Goal: Information Seeking & Learning: Learn about a topic

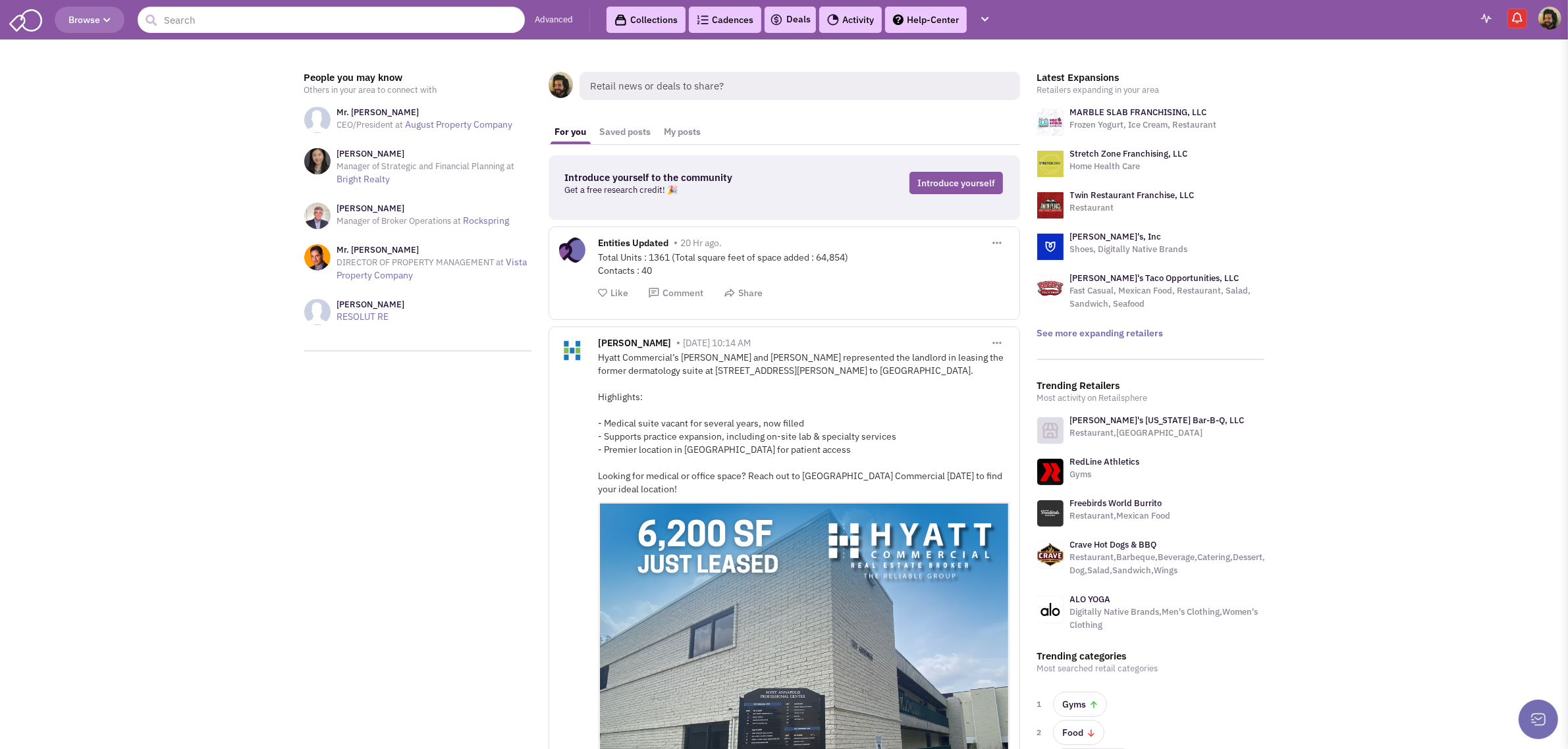
click at [92, 11] on button "Browse" at bounding box center [90, 20] width 70 height 26
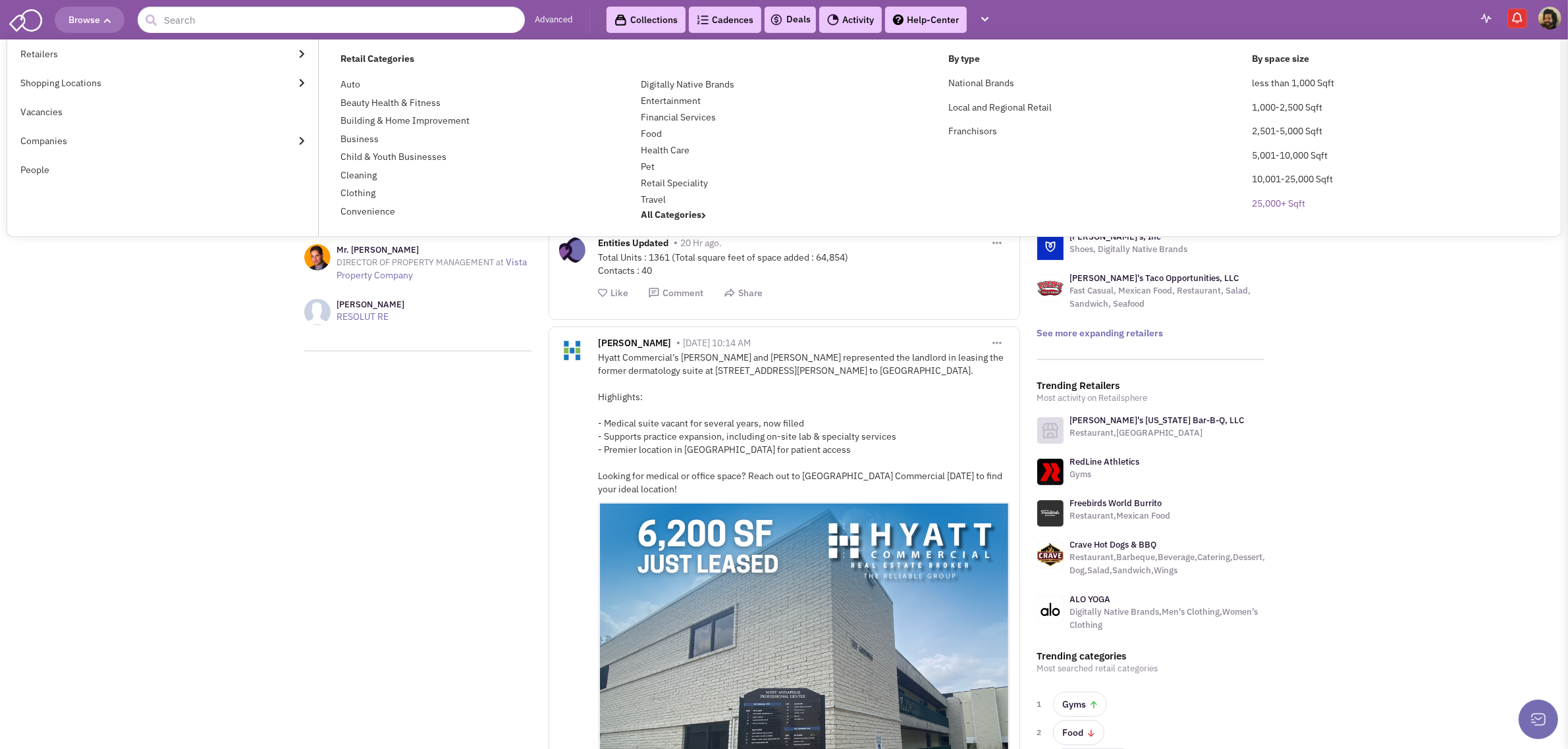
click at [1269, 200] on link "25,000+ Sqft" at bounding box center [1278, 203] width 53 height 12
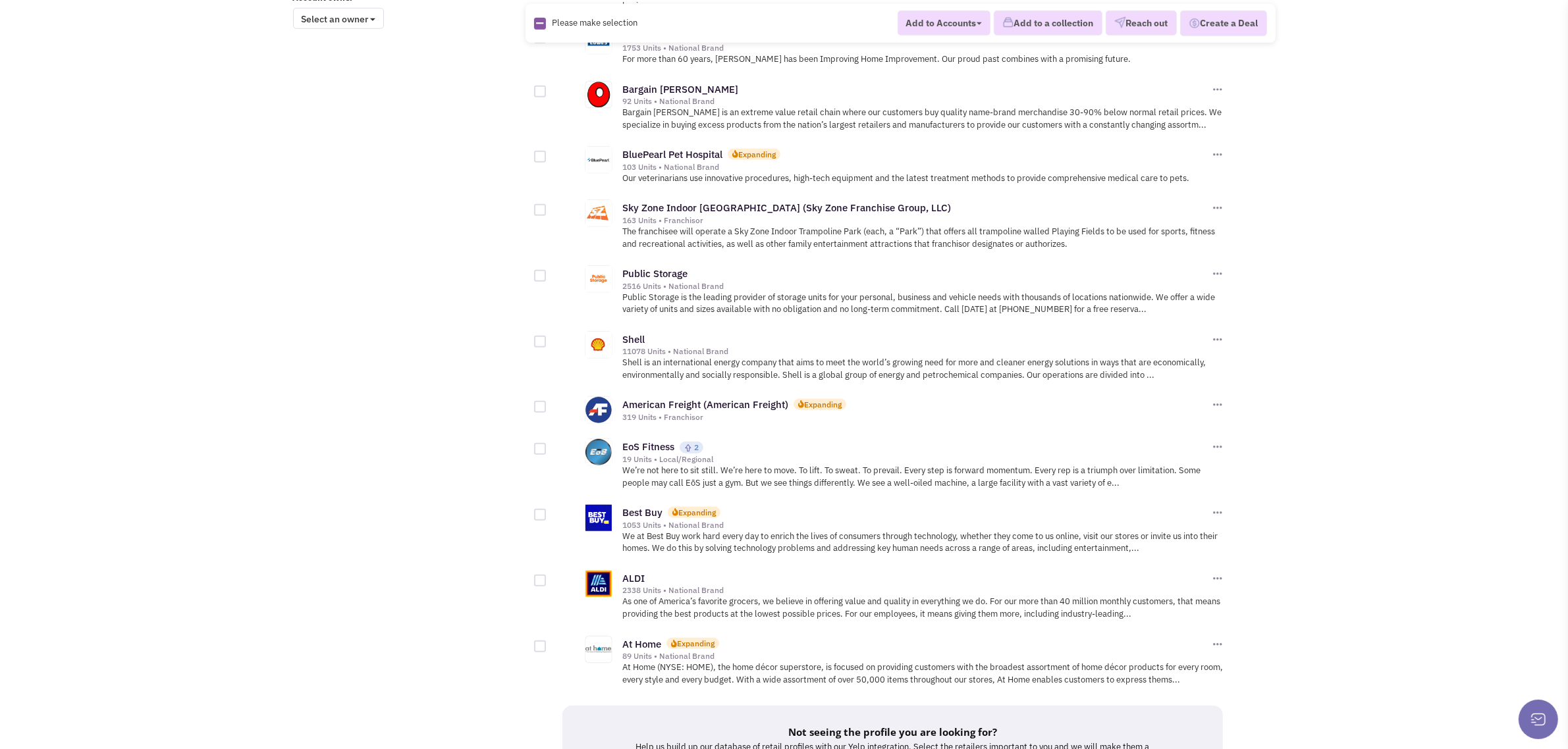
scroll to position [1274, 0]
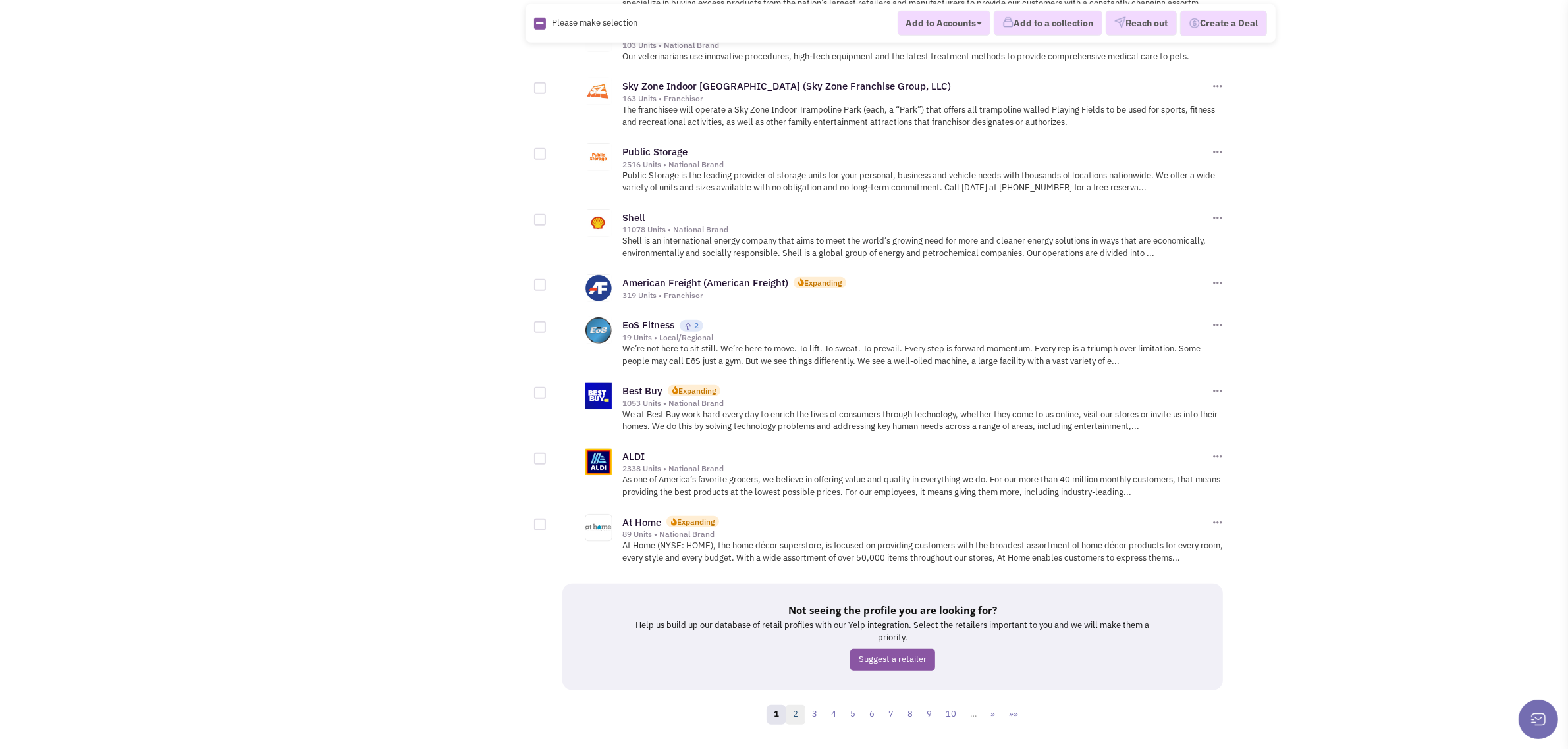
click at [798, 705] on link "2" at bounding box center [795, 715] width 20 height 20
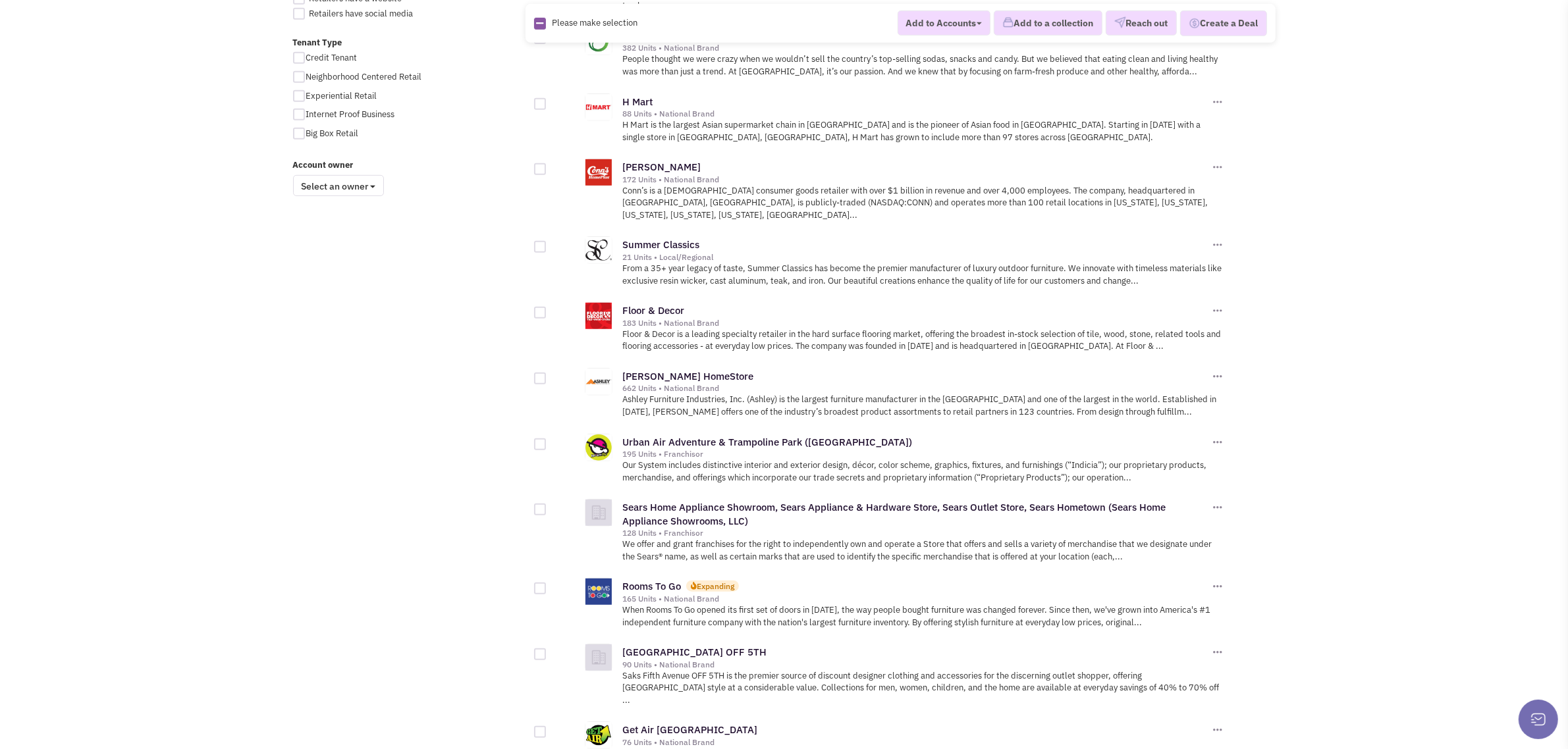
scroll to position [1311, 0]
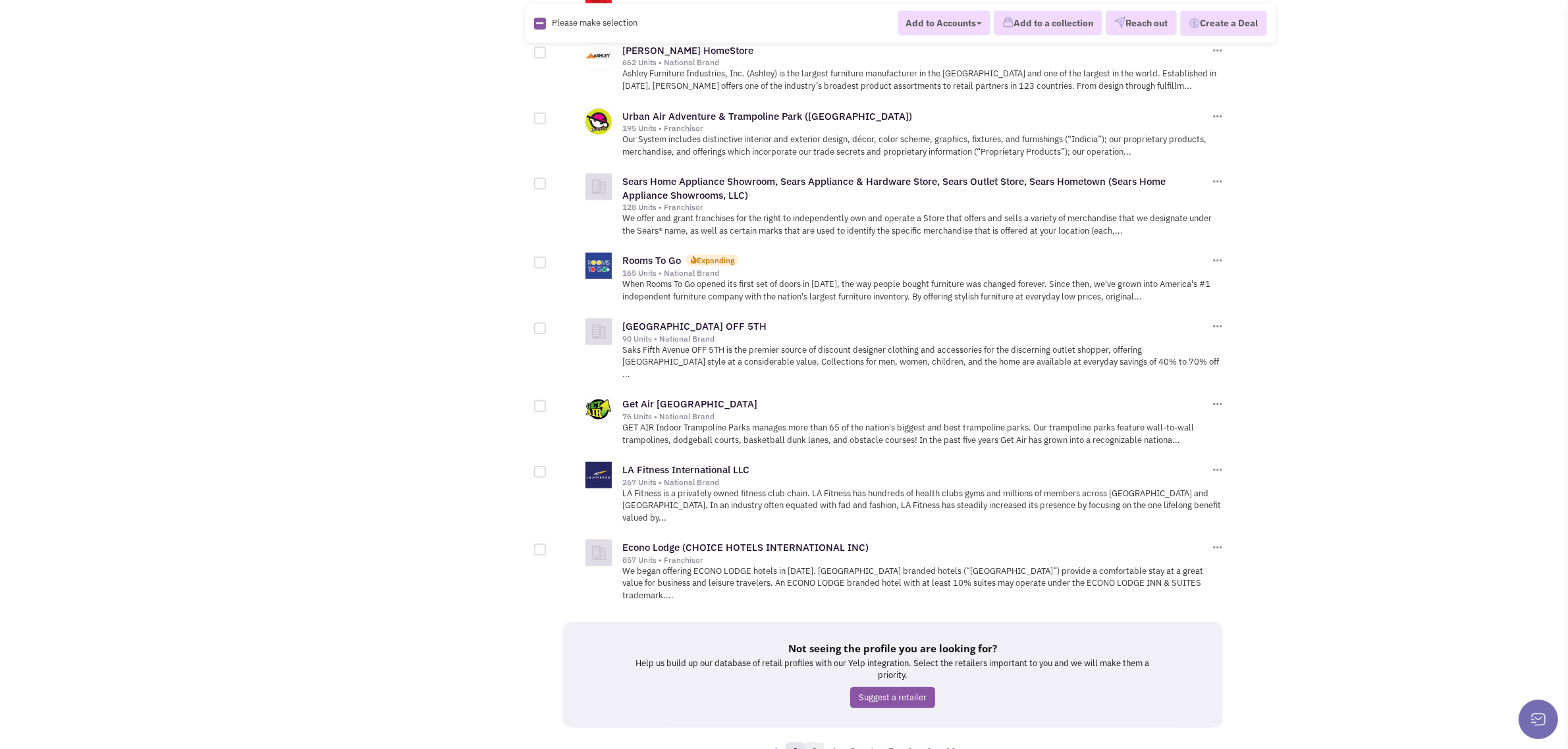
click at [816, 742] on link "3" at bounding box center [815, 752] width 20 height 20
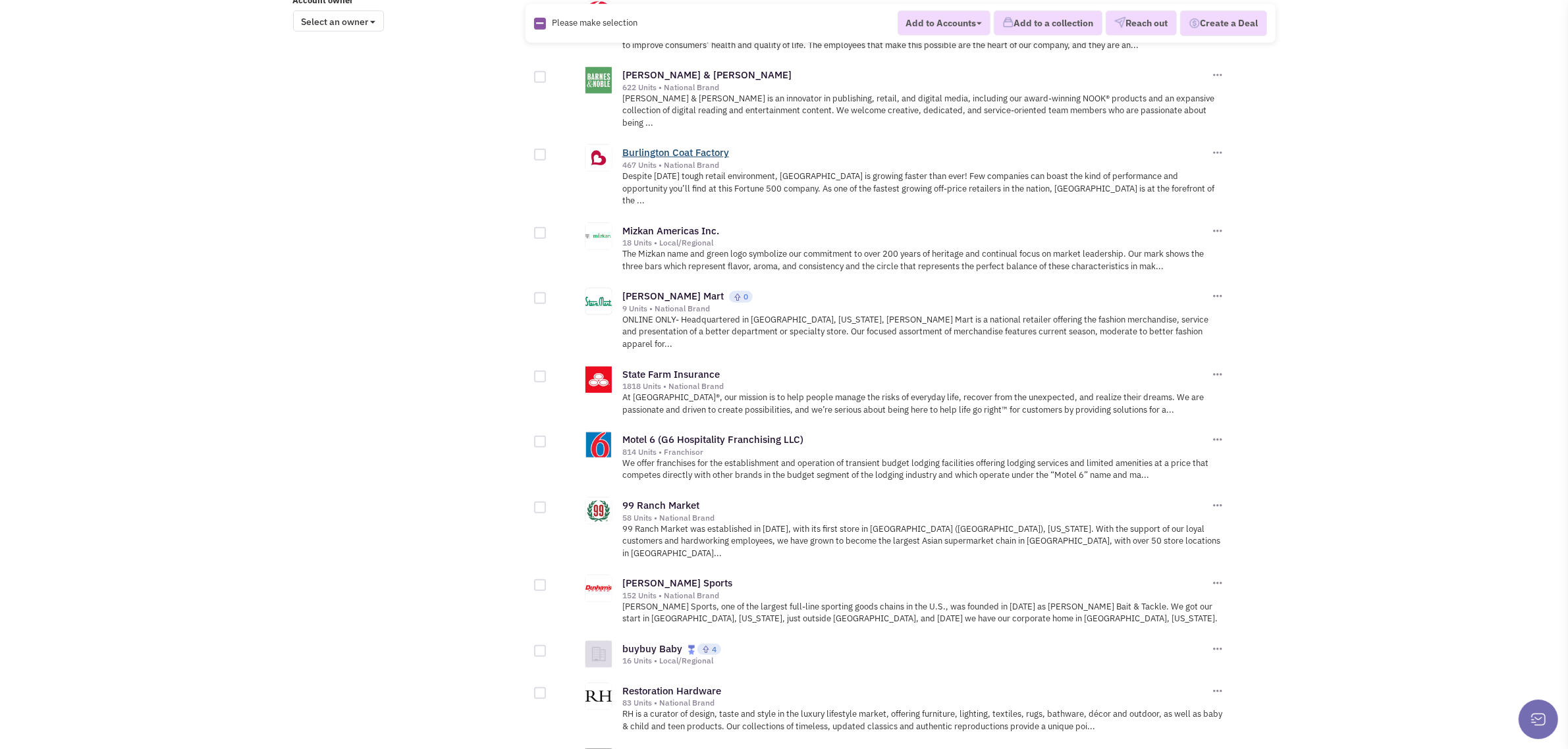
scroll to position [1310, 0]
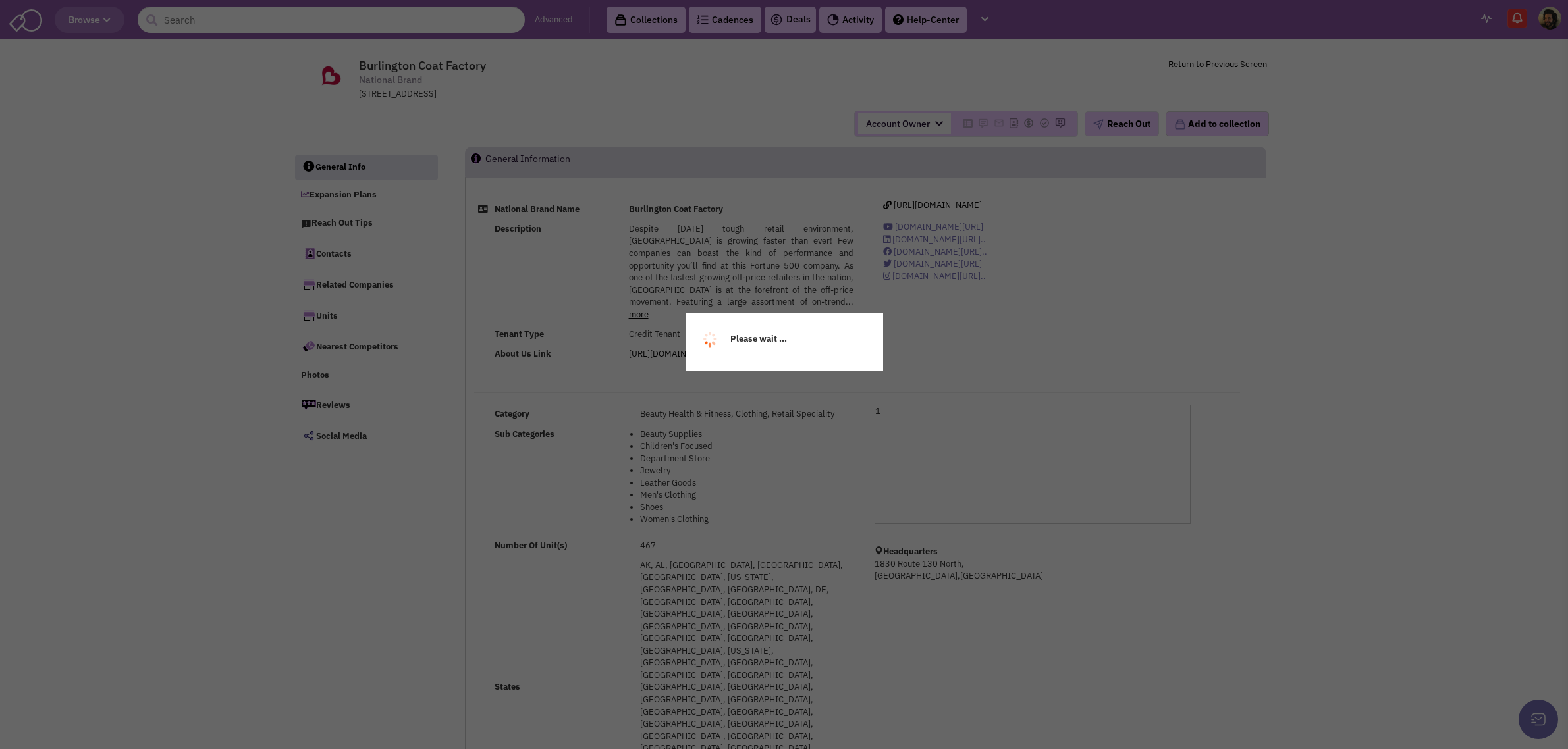
select select
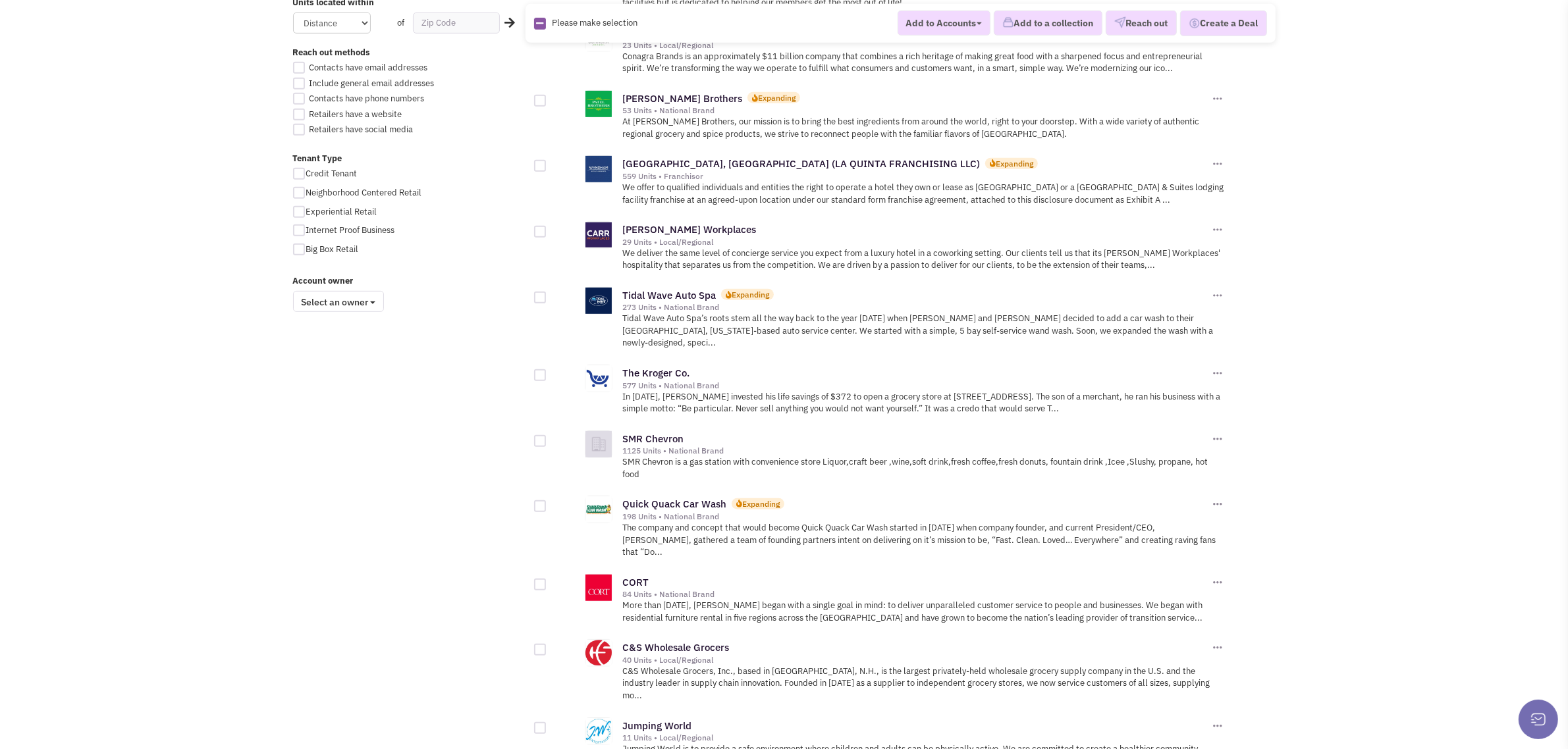
scroll to position [1274, 0]
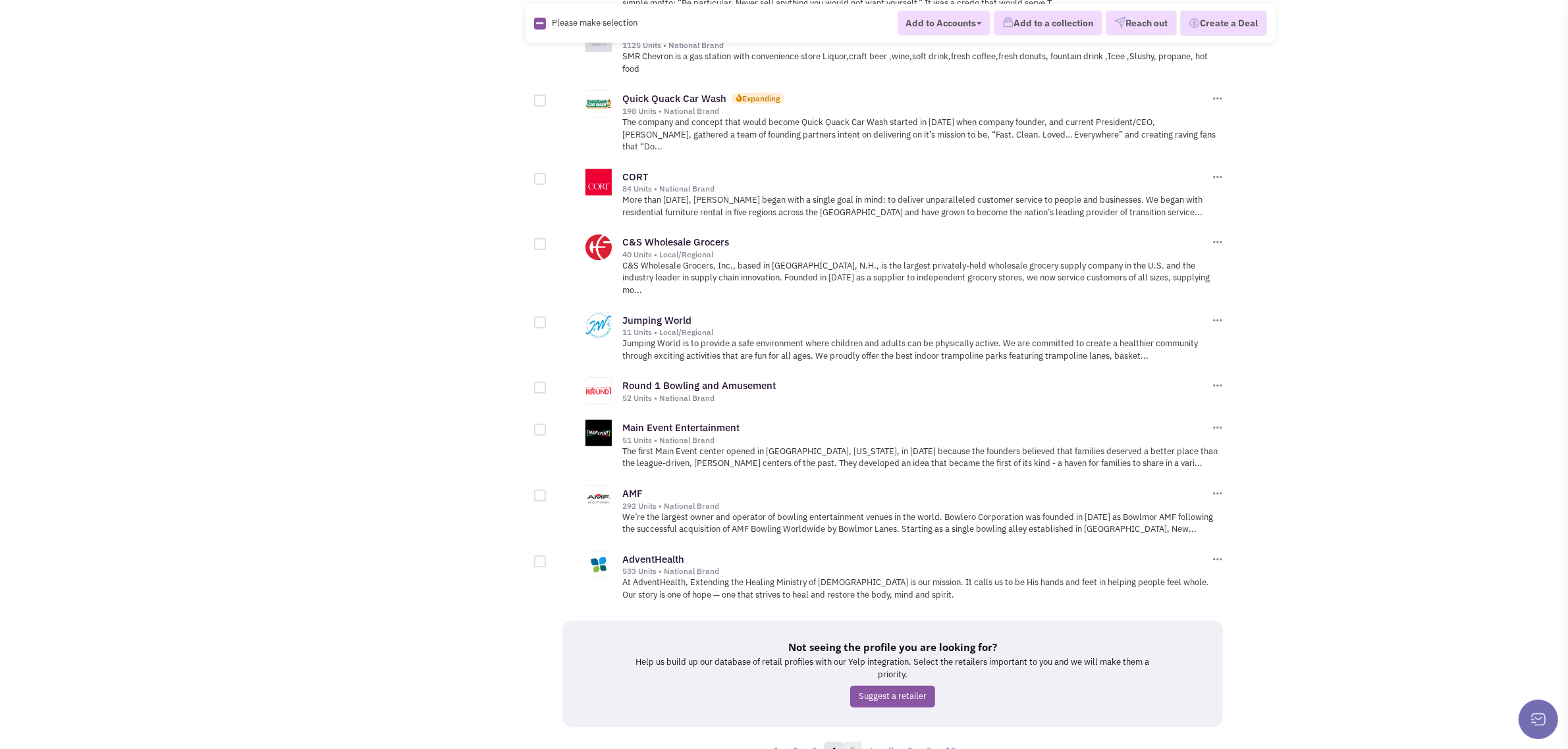
click at [853, 742] on link "5" at bounding box center [853, 751] width 20 height 20
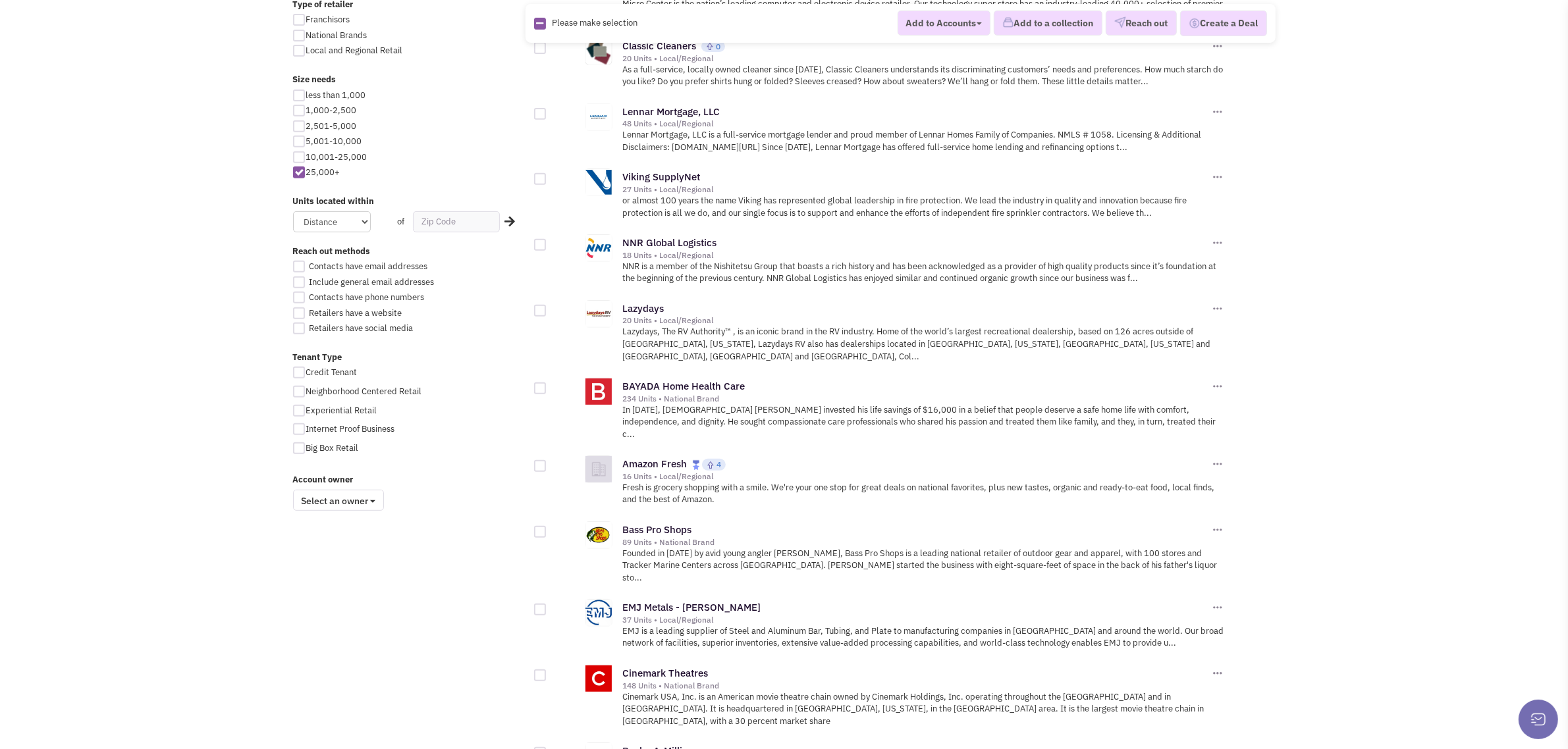
scroll to position [1297, 0]
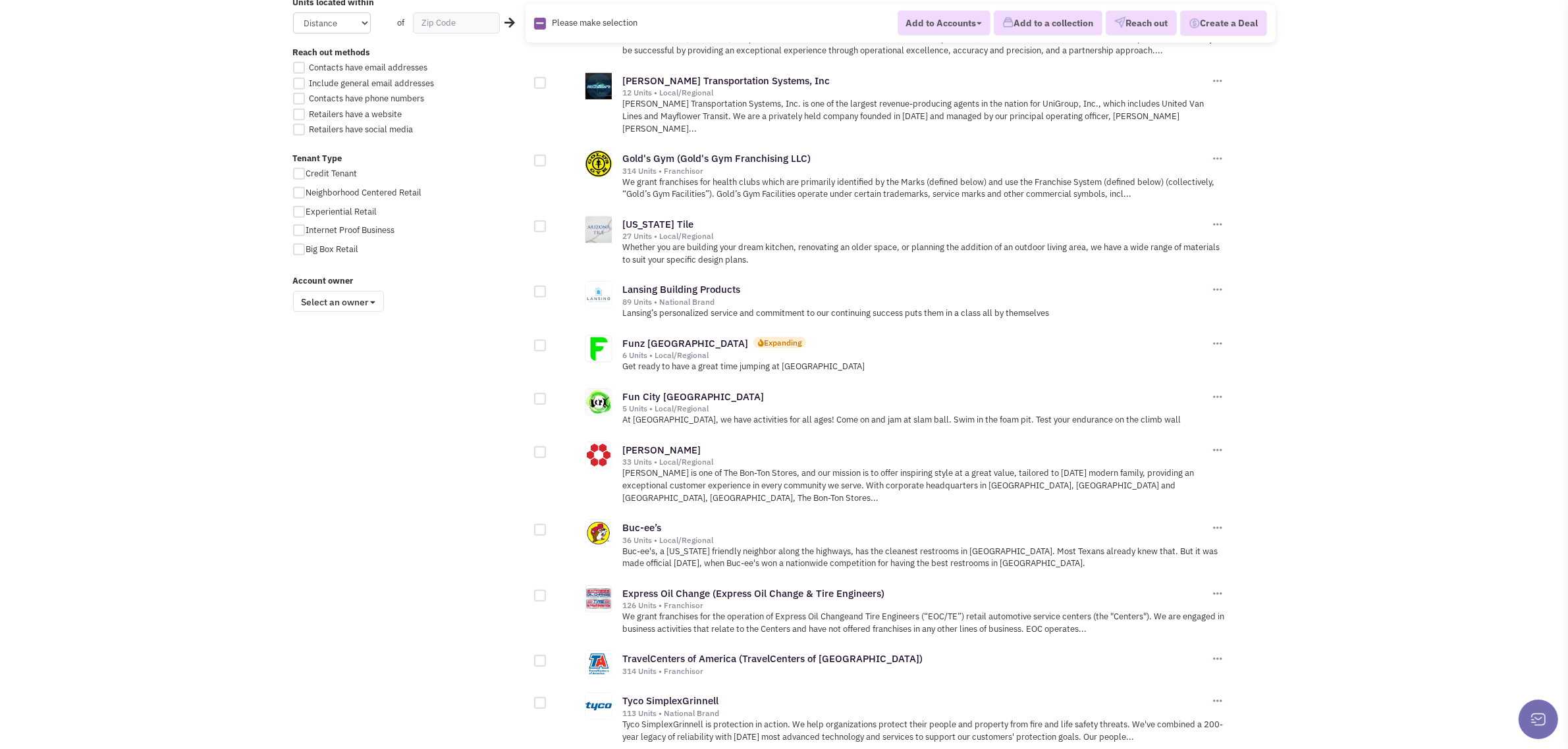
scroll to position [1261, 0]
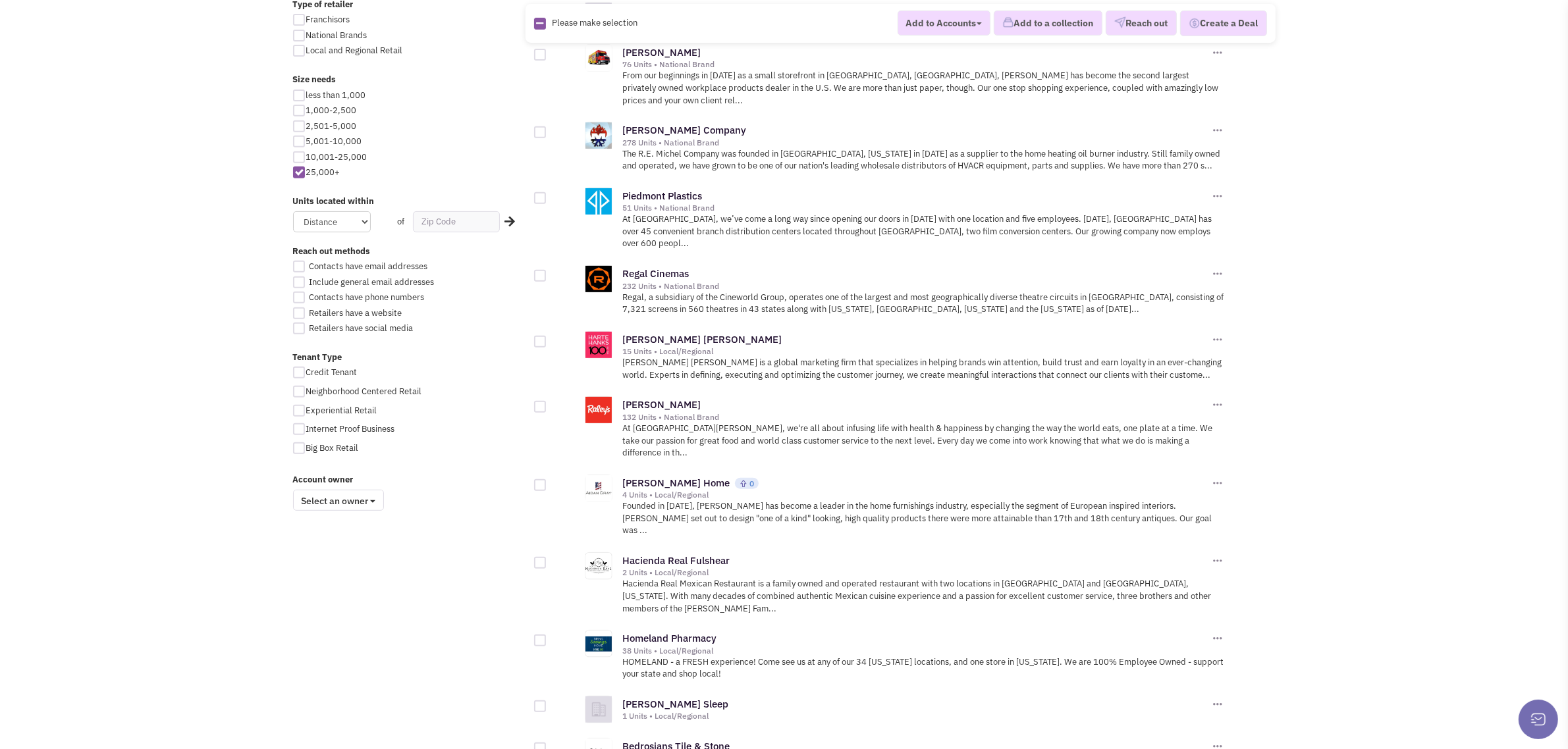
scroll to position [1251, 0]
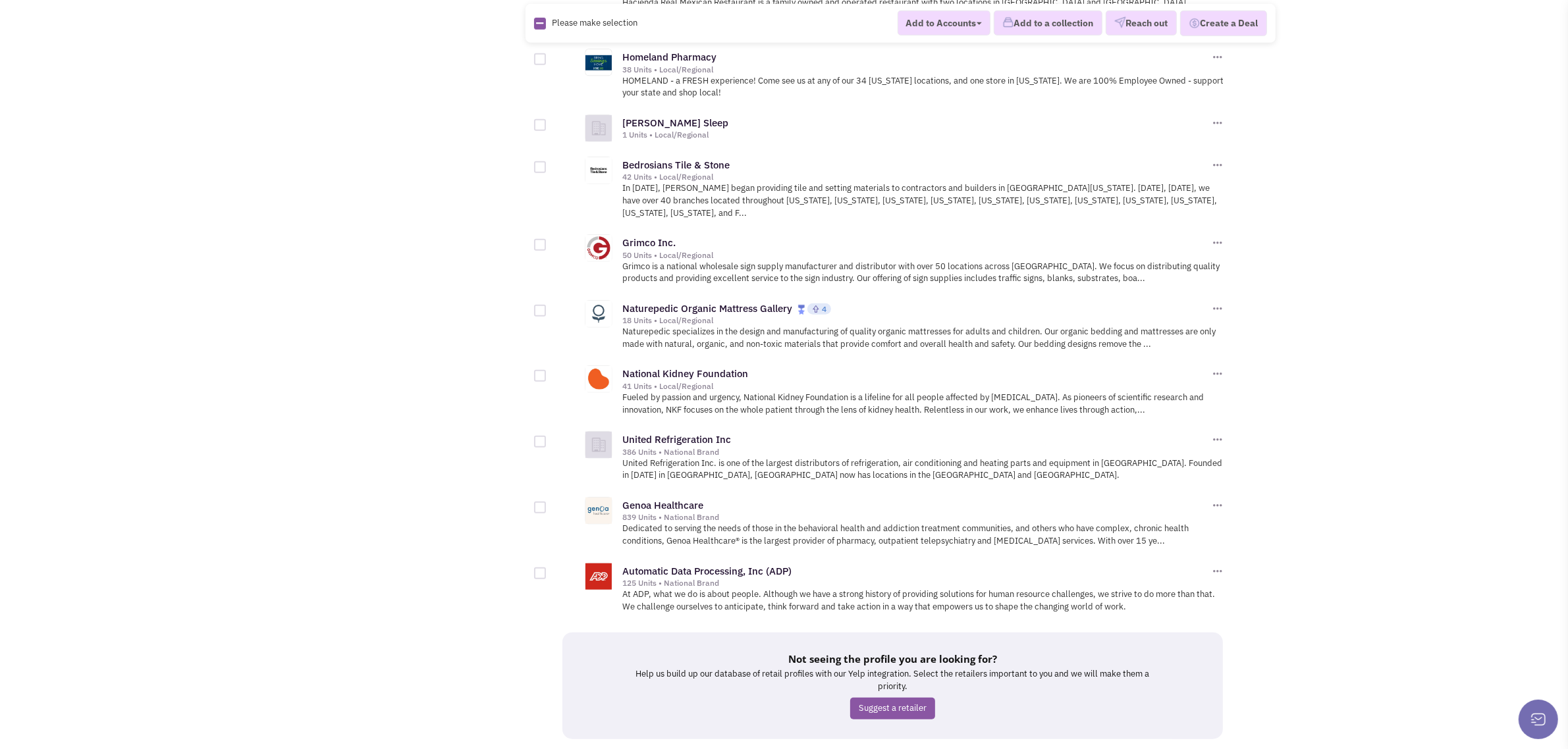
click at [891, 748] on link "8" at bounding box center [886, 764] width 20 height 20
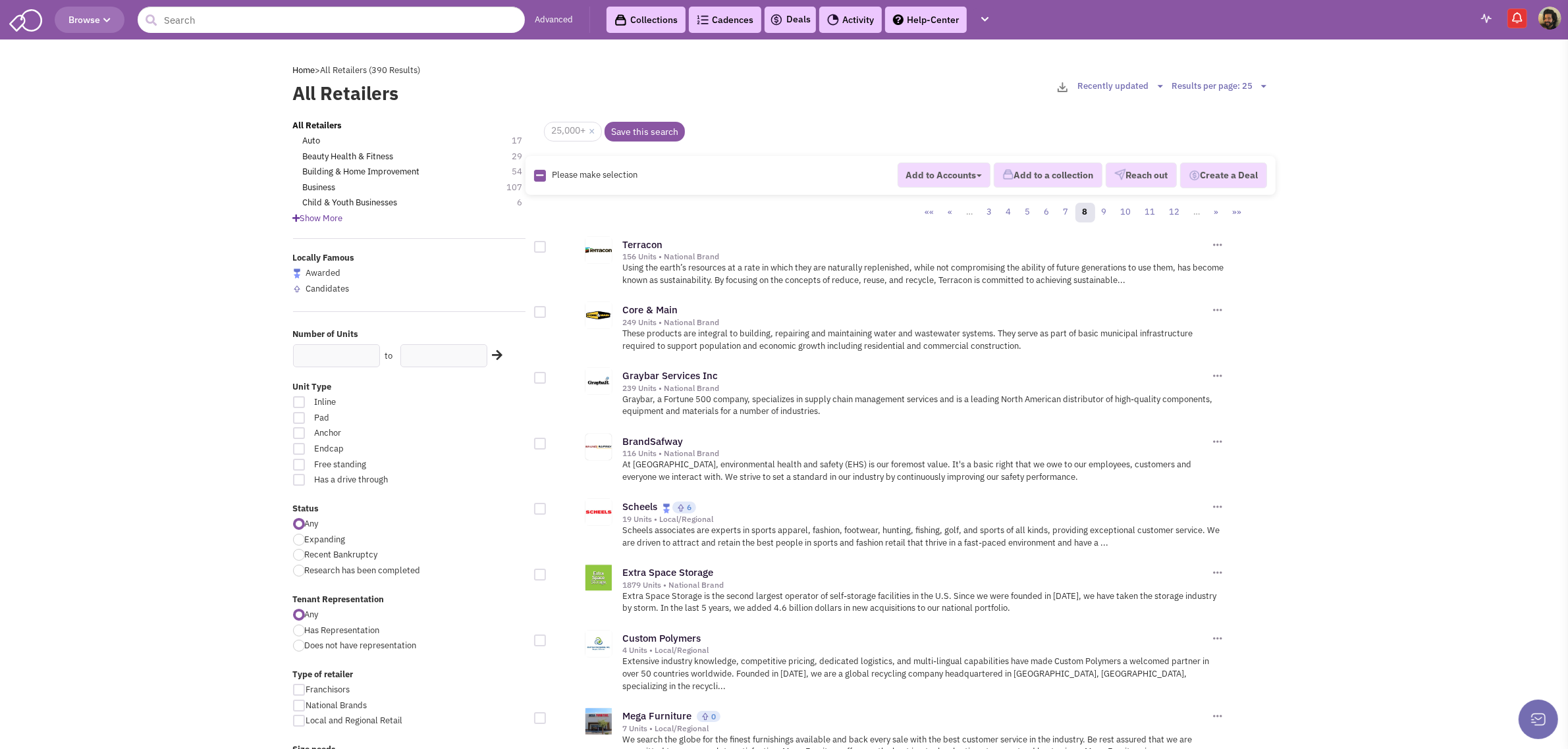
drag, startPoint x: 133, startPoint y: 501, endPoint x: 152, endPoint y: 500, distance: 19.0
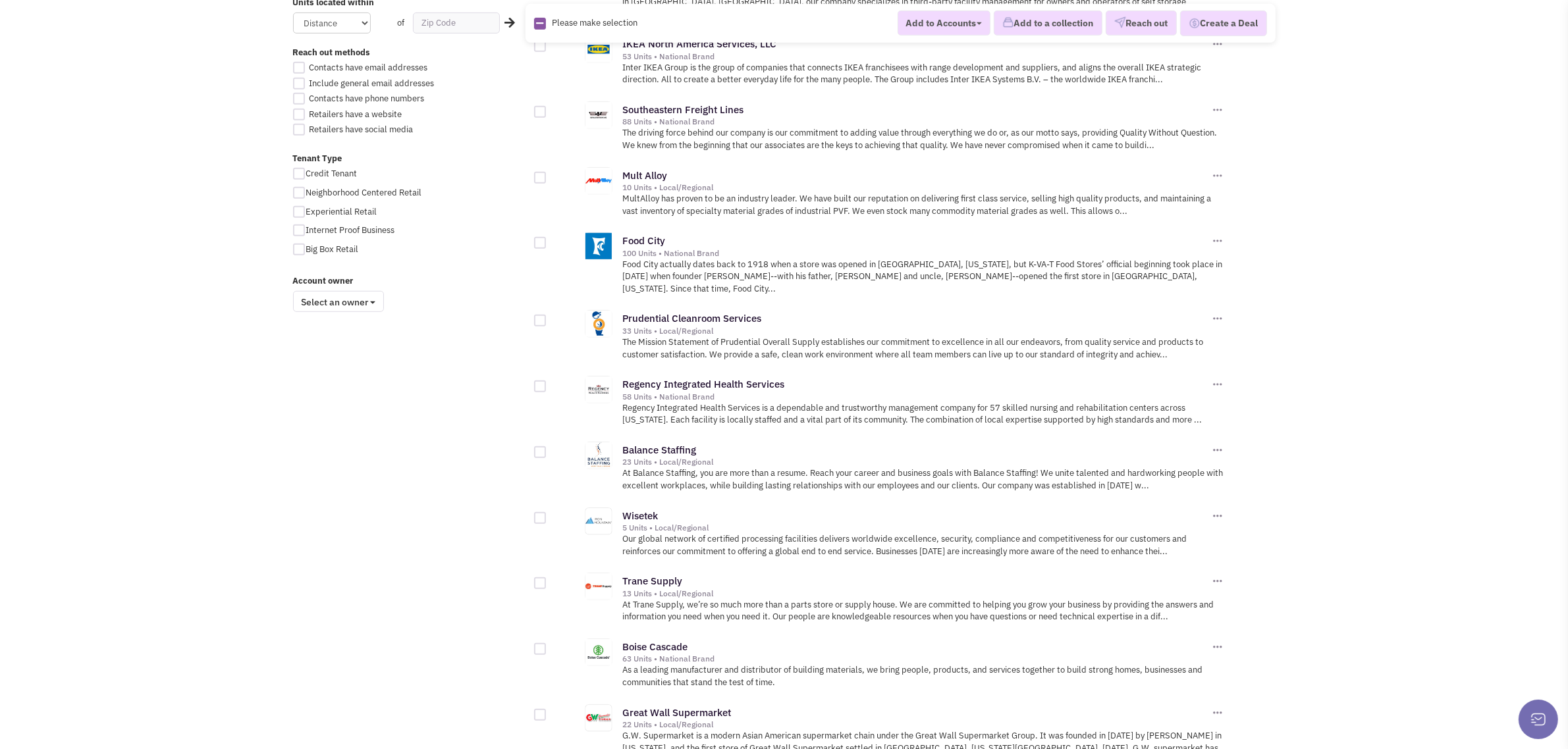
scroll to position [1308, 0]
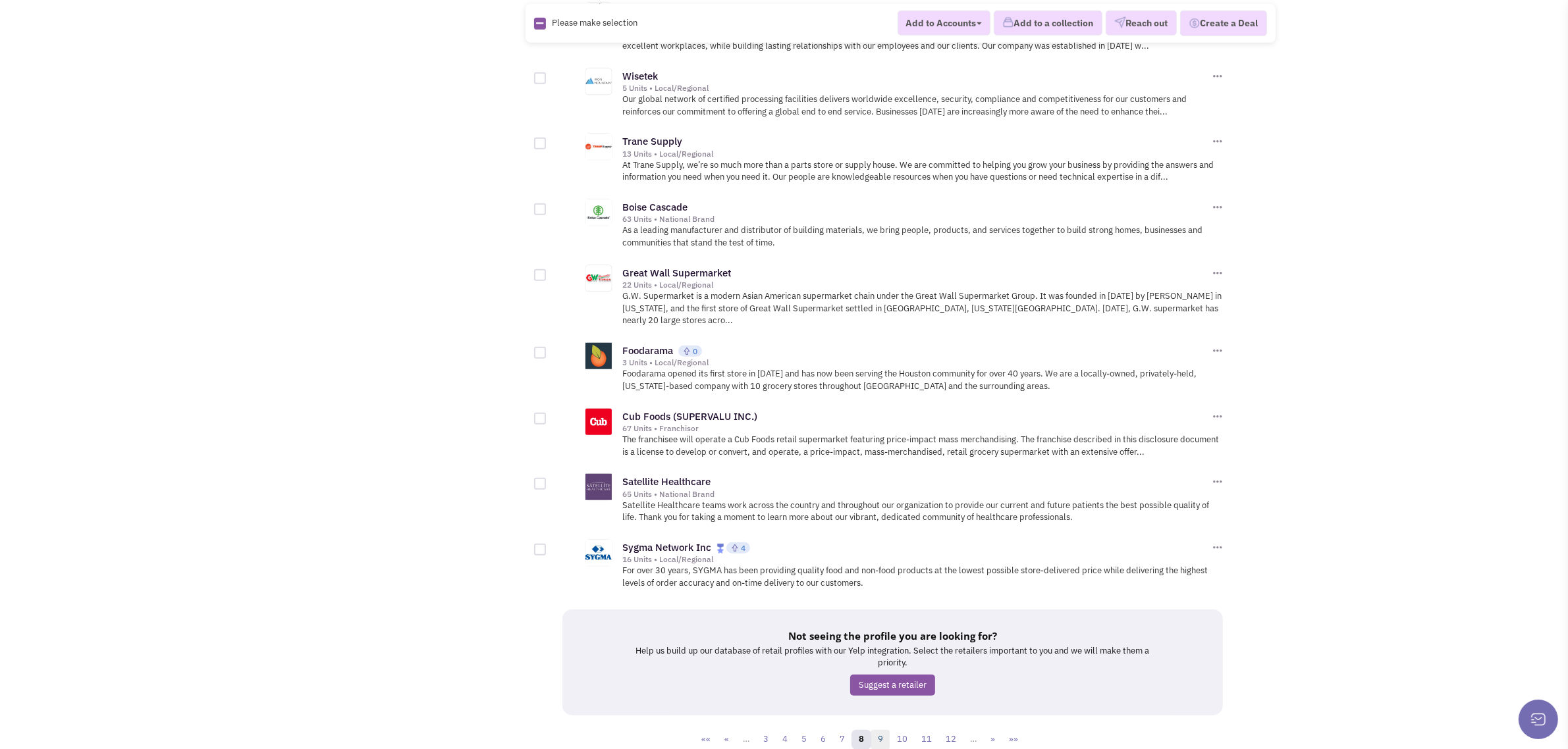
click at [877, 730] on link "9" at bounding box center [881, 740] width 20 height 20
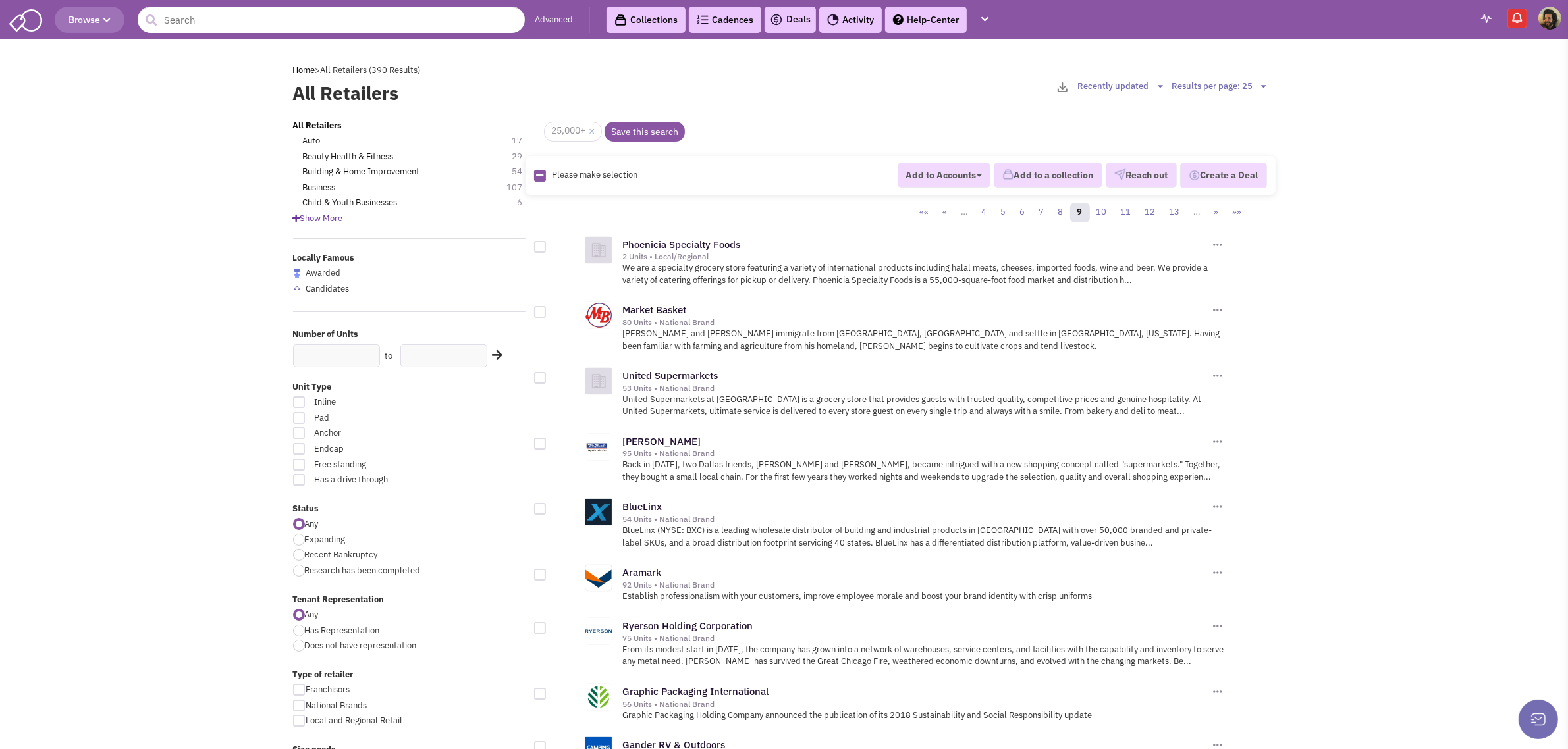
scroll to position [165, 0]
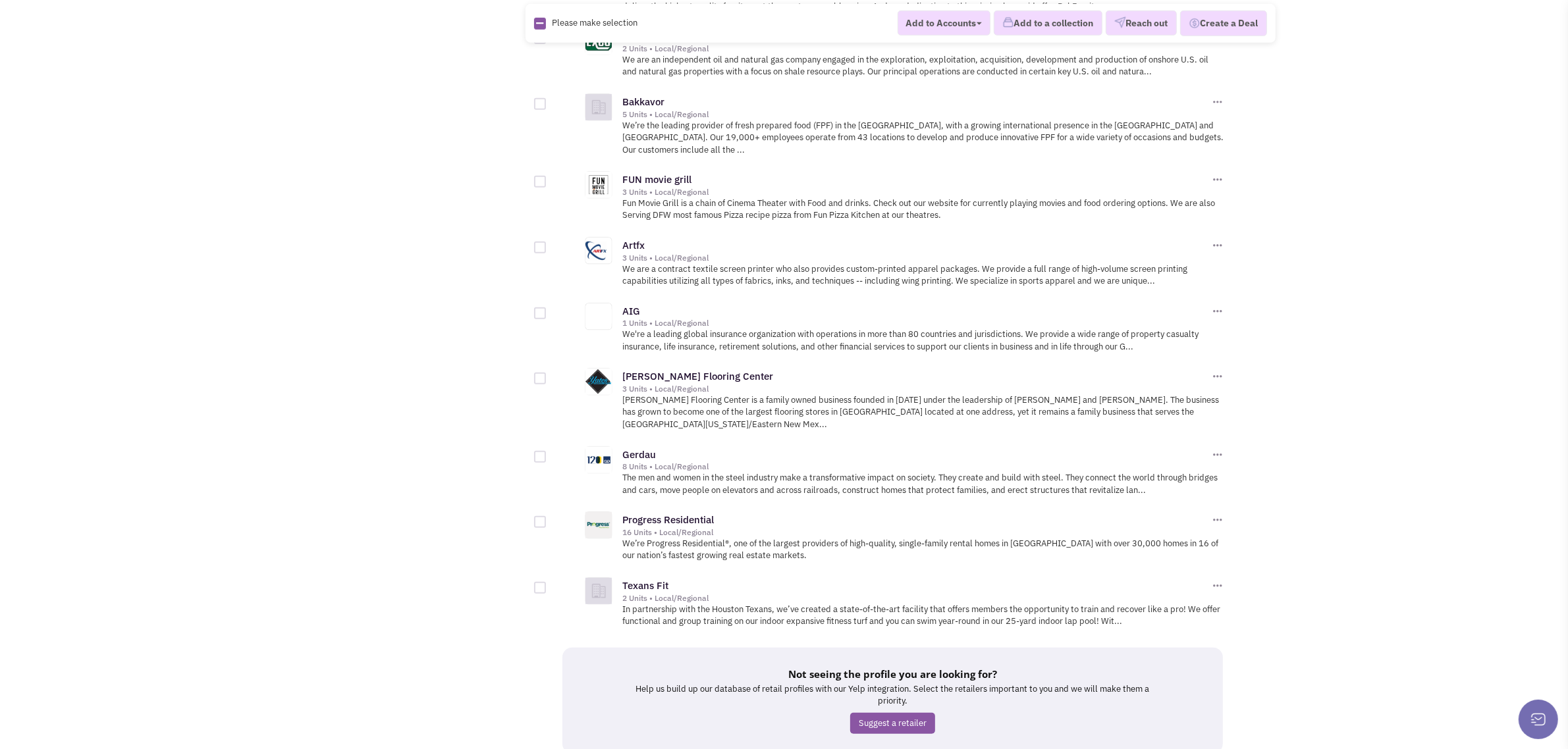
scroll to position [1261, 0]
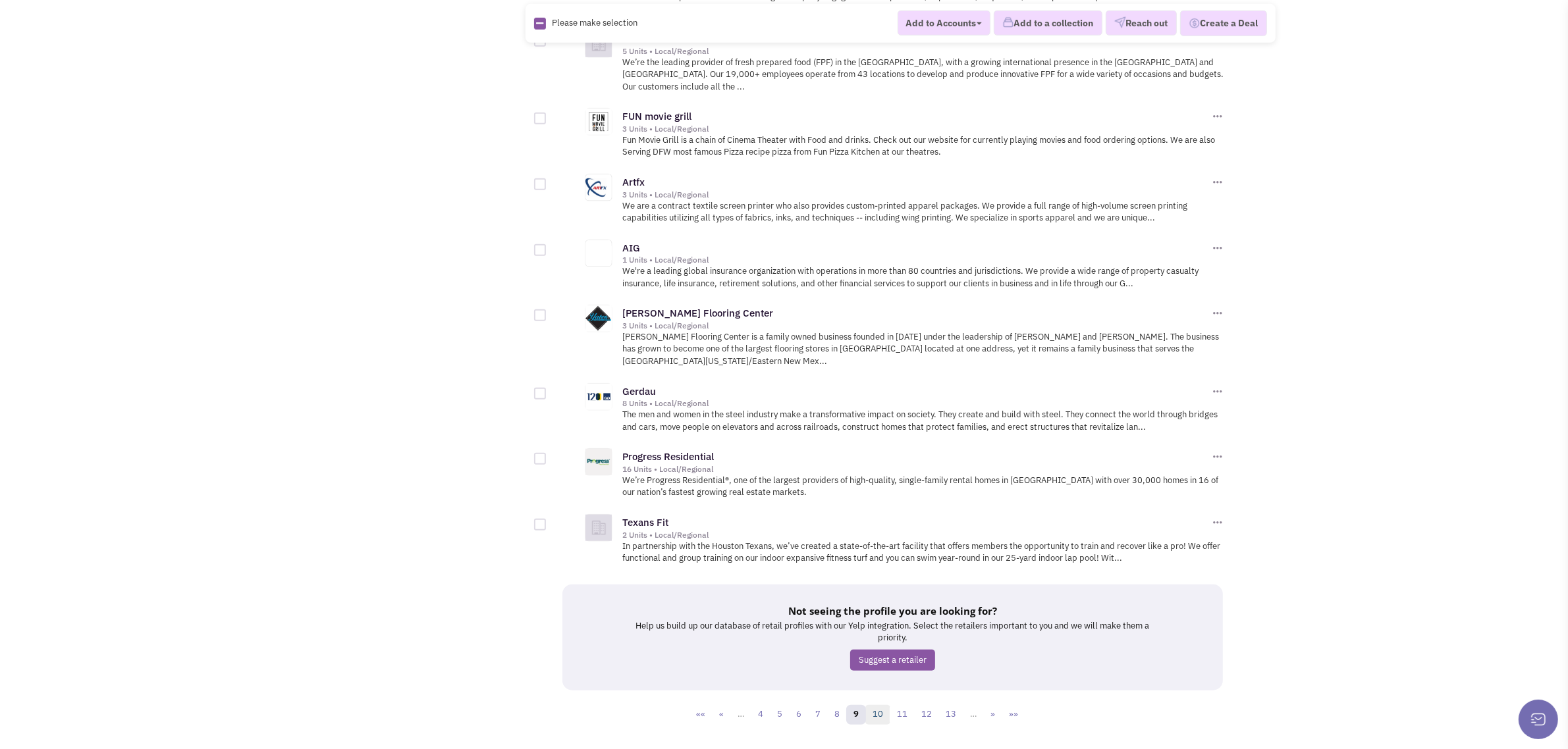
click at [880, 705] on link "10" at bounding box center [877, 715] width 25 height 20
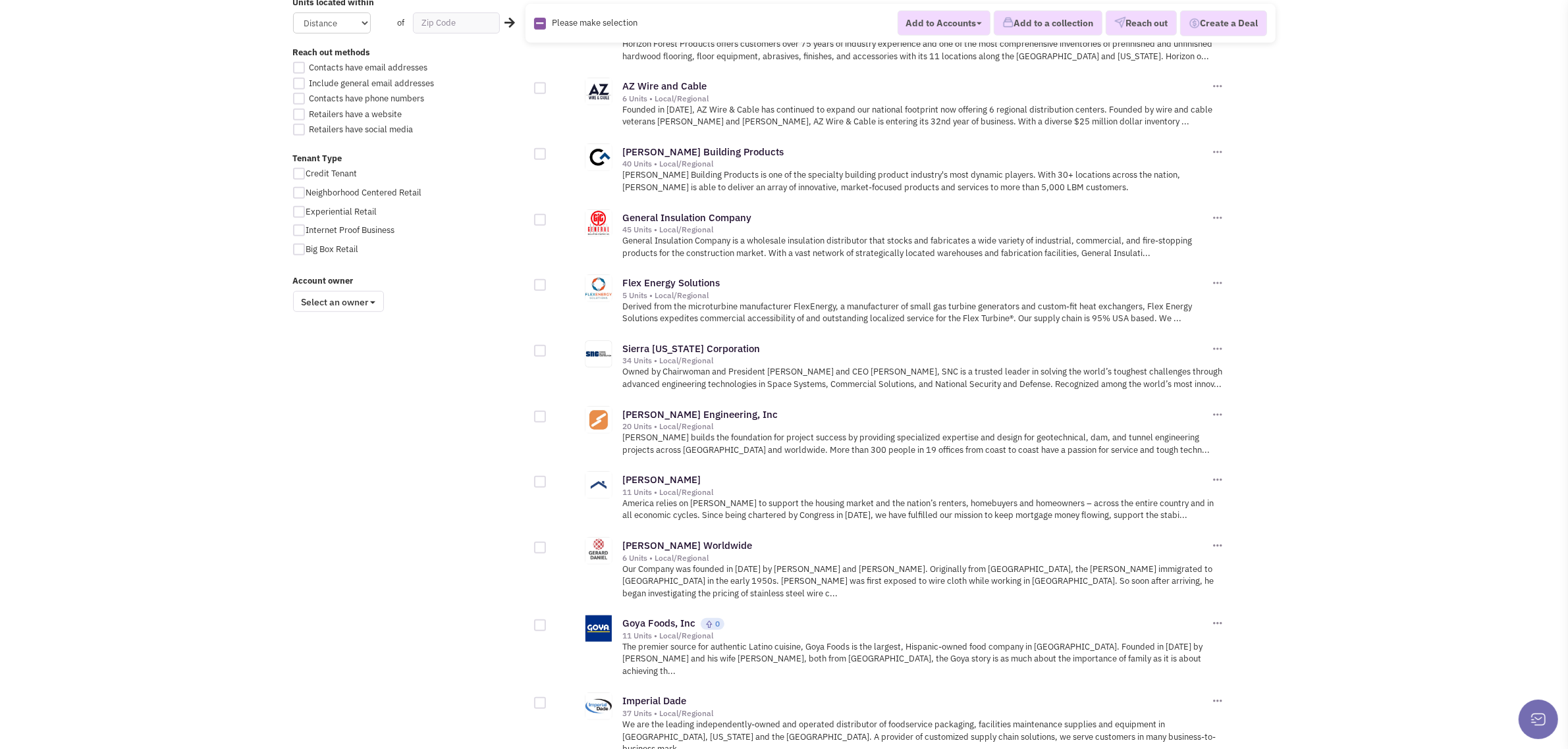
scroll to position [1285, 0]
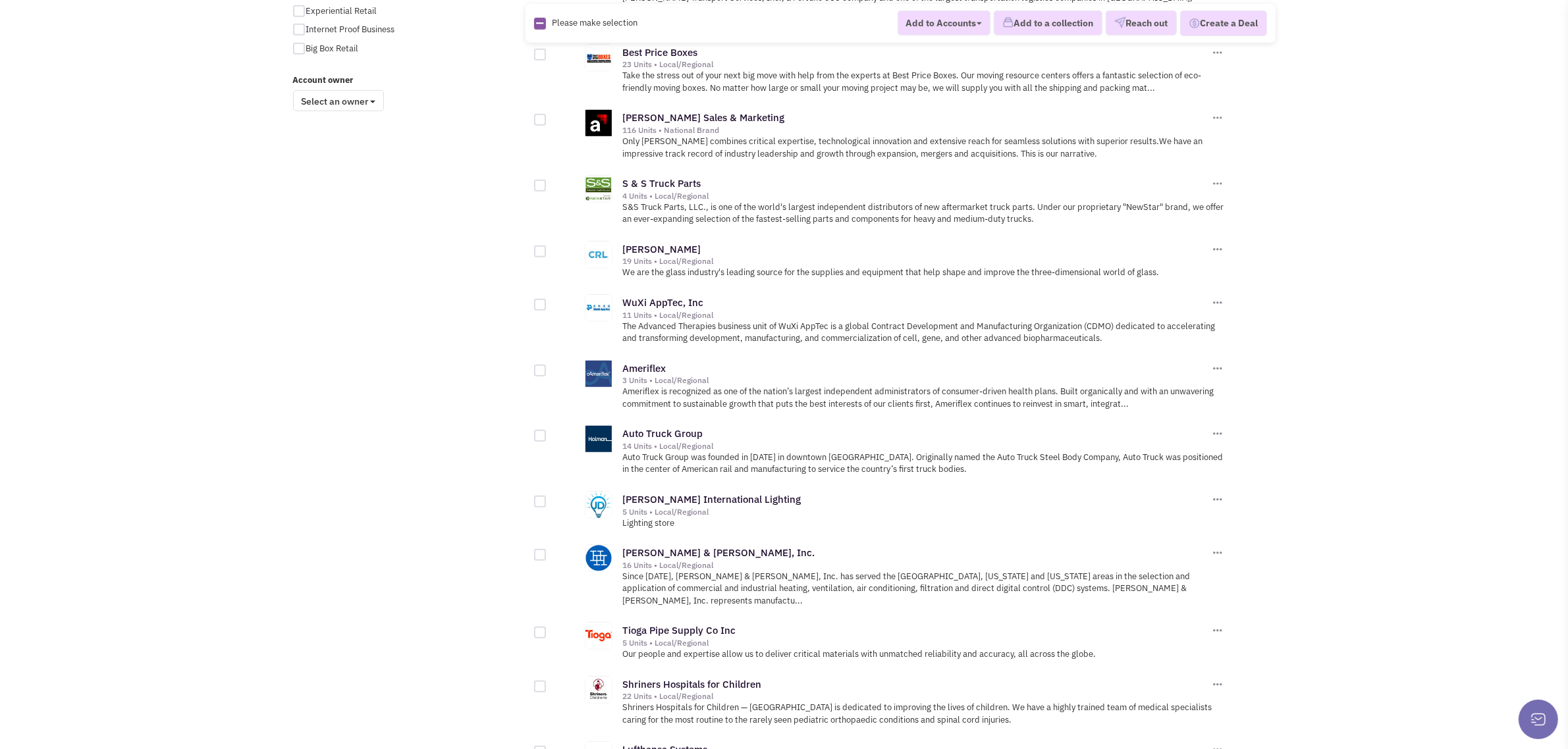
scroll to position [1247, 0]
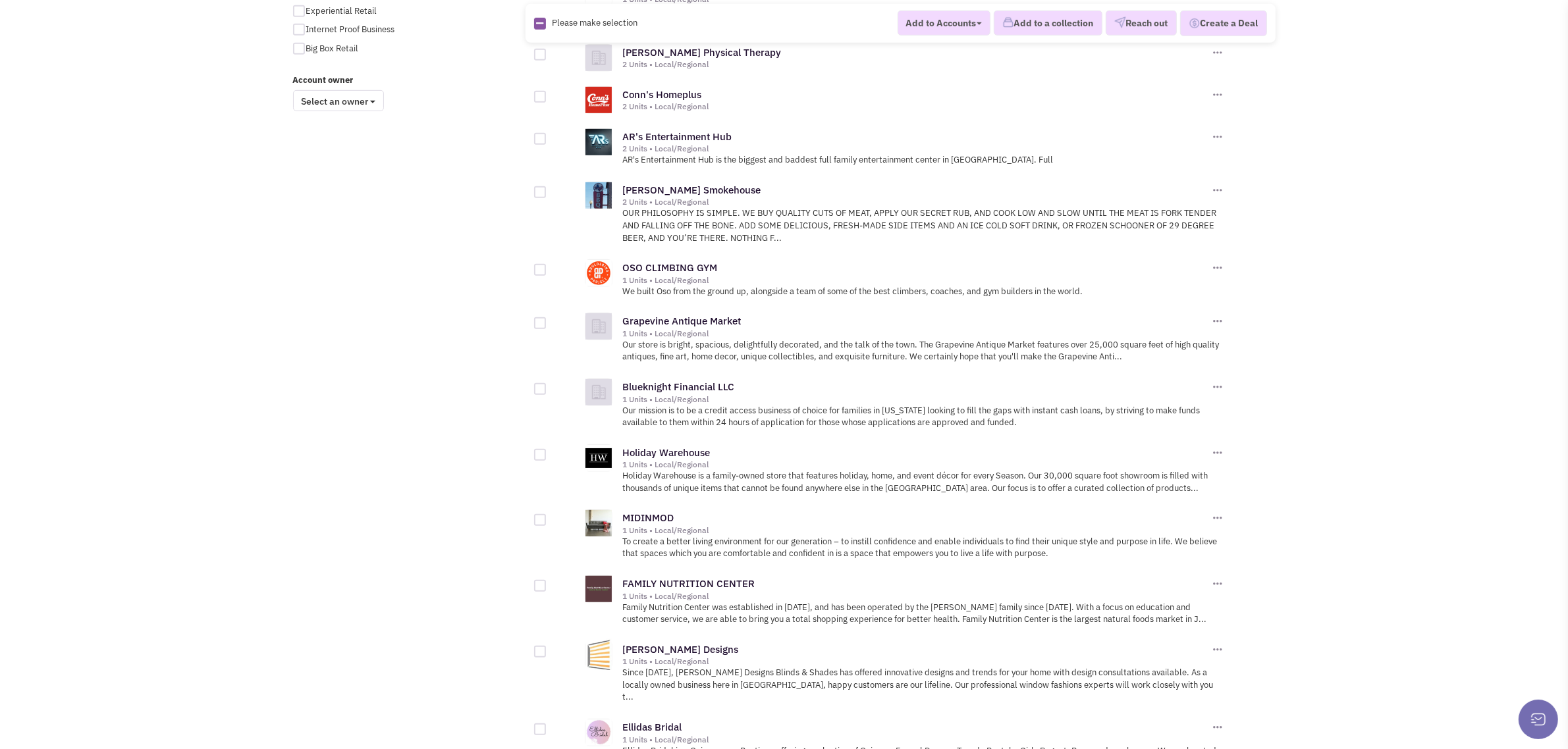
scroll to position [1262, 0]
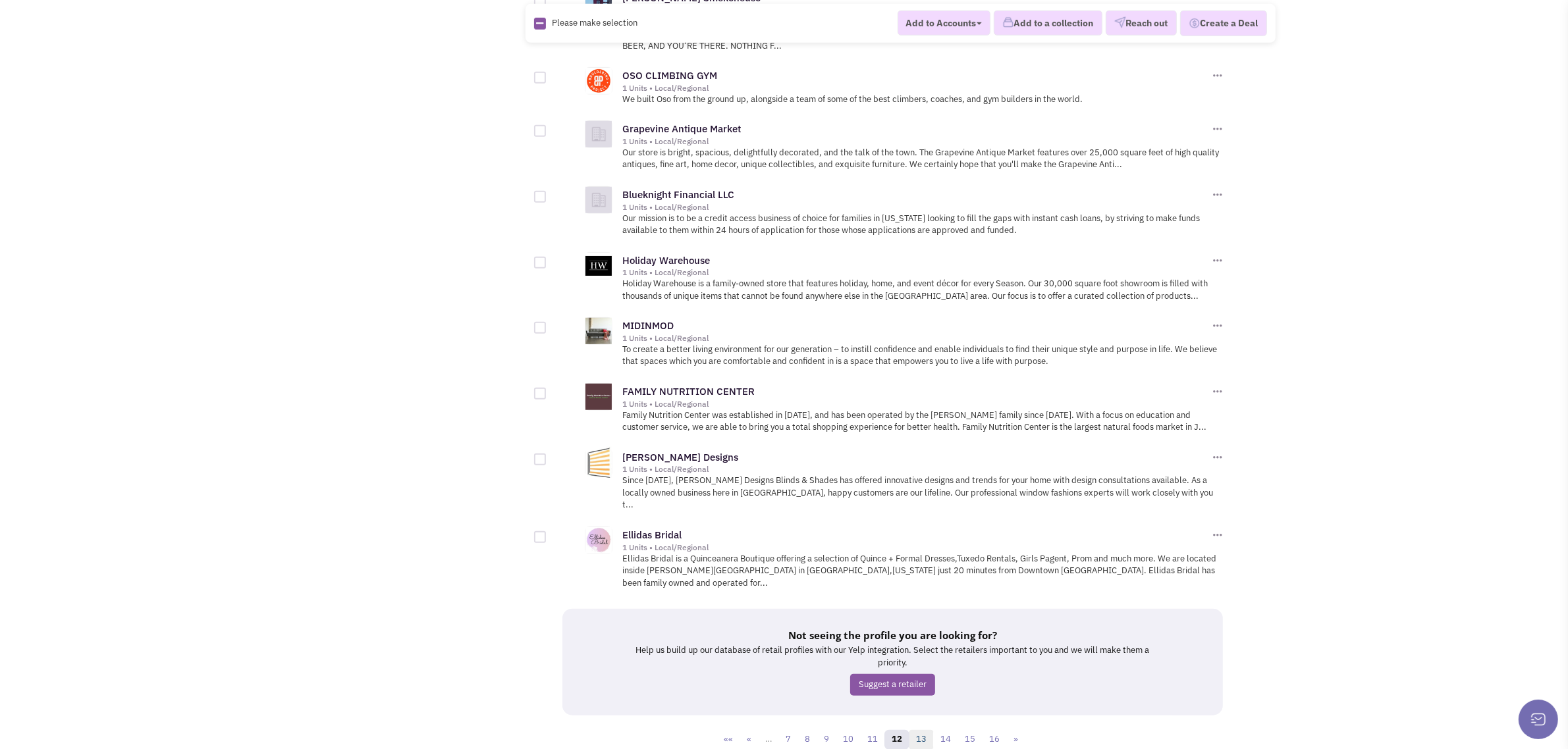
click at [925, 730] on link "13" at bounding box center [921, 740] width 25 height 20
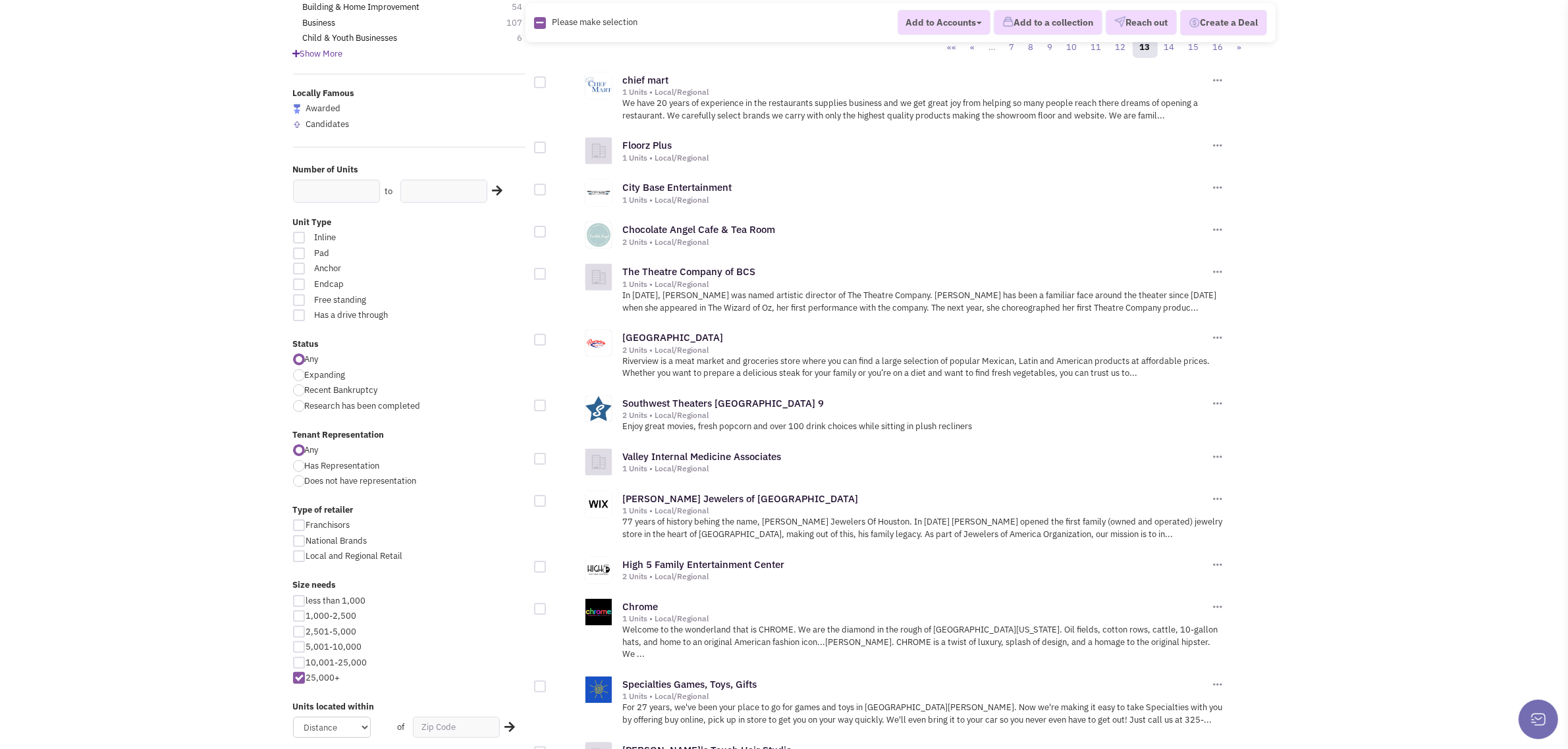
scroll to position [329, 0]
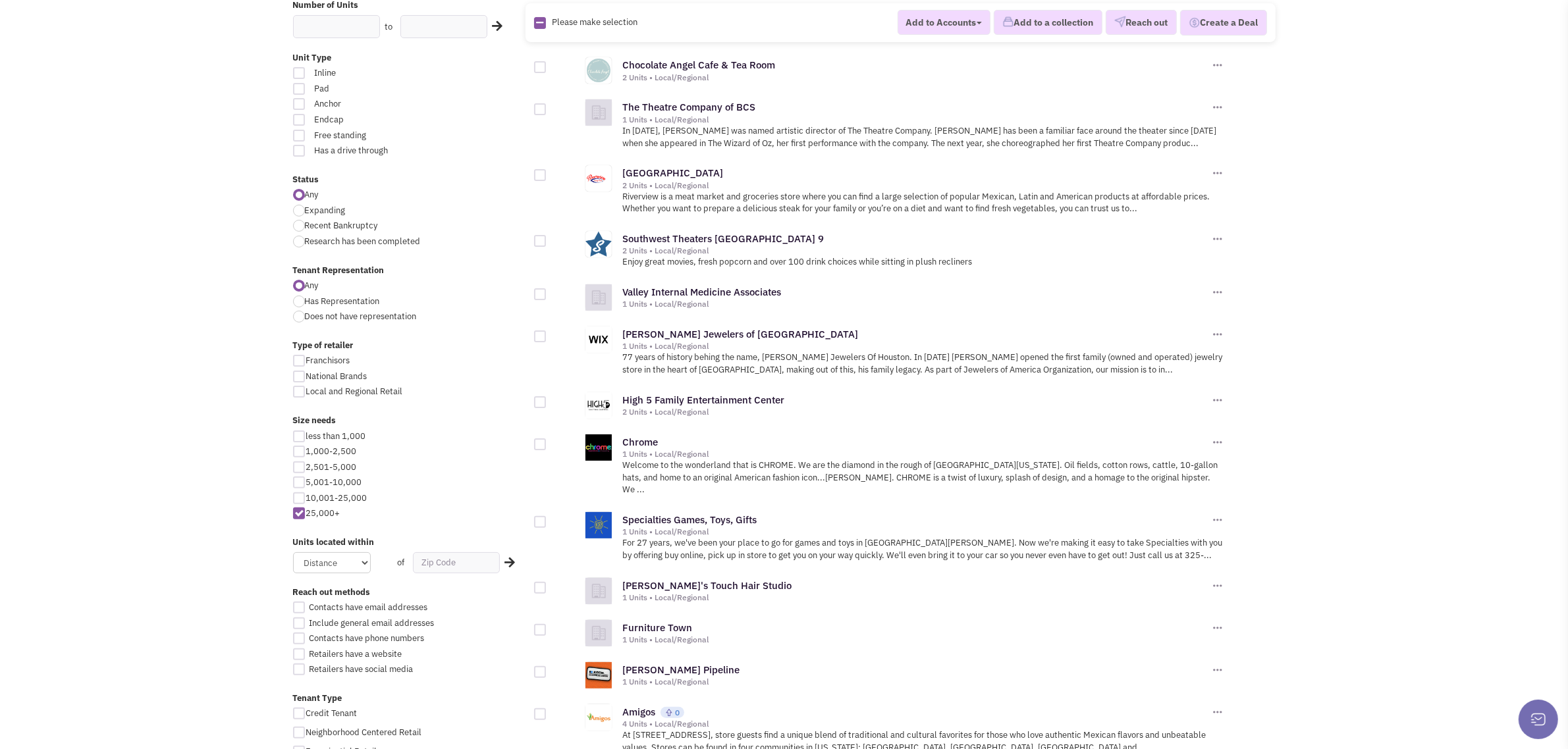
click at [299, 485] on div at bounding box center [298, 482] width 12 height 12
click at [306, 485] on input "5,001-10,000" at bounding box center [310, 483] width 8 height 8
checkbox input "true"
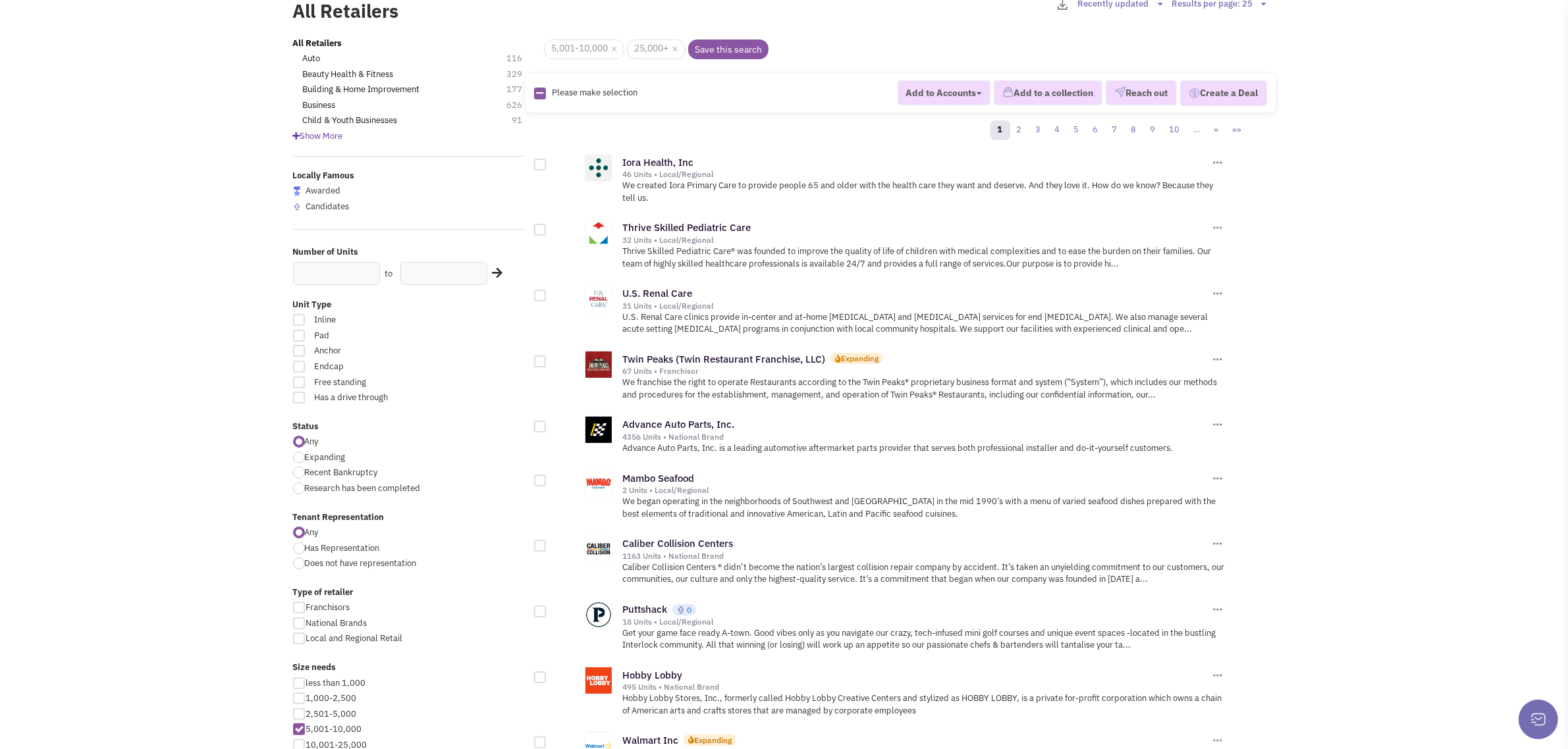
scroll to position [412, 0]
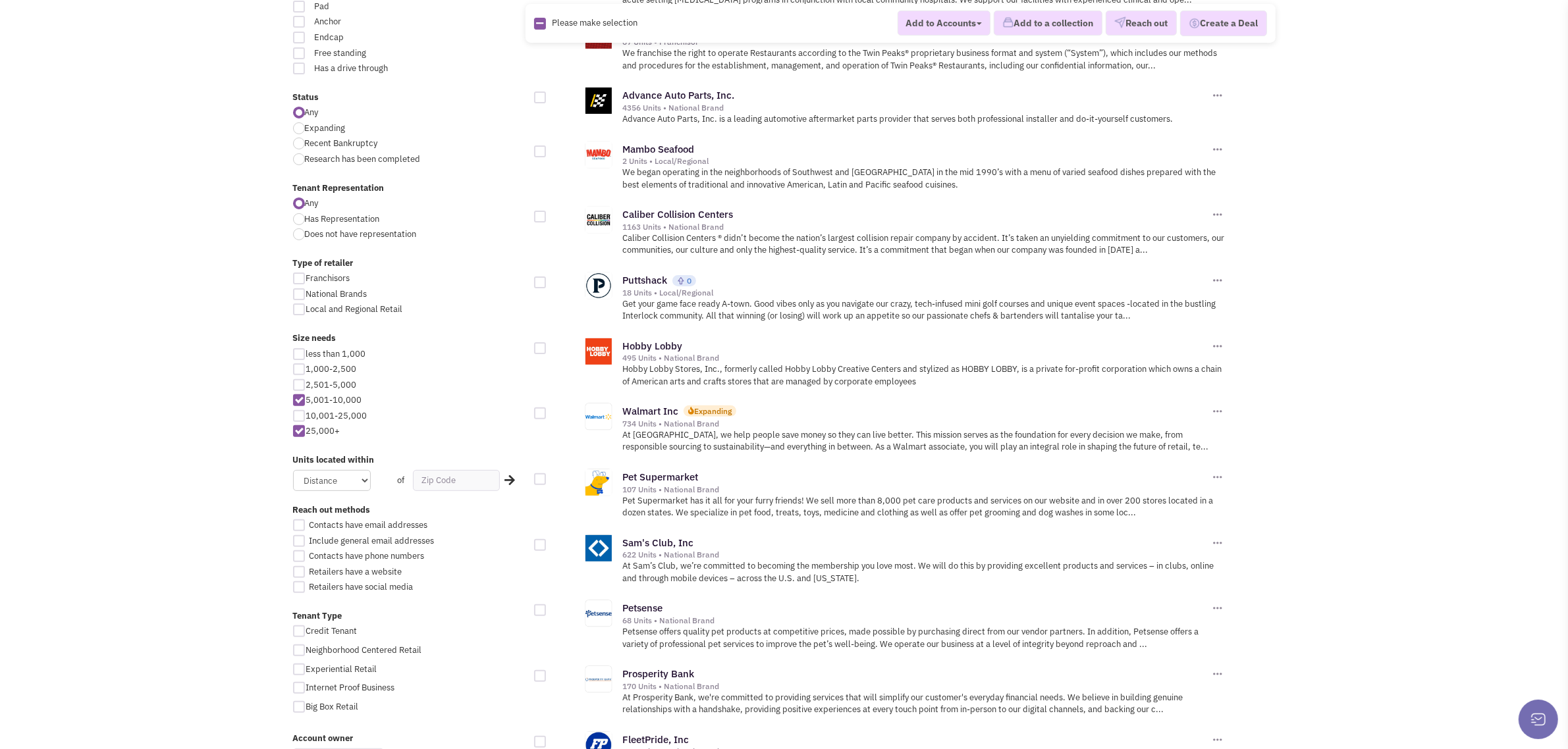
click at [298, 435] on div at bounding box center [298, 431] width 12 height 12
click at [306, 435] on input "25,000+" at bounding box center [310, 432] width 8 height 8
checkbox input "false"
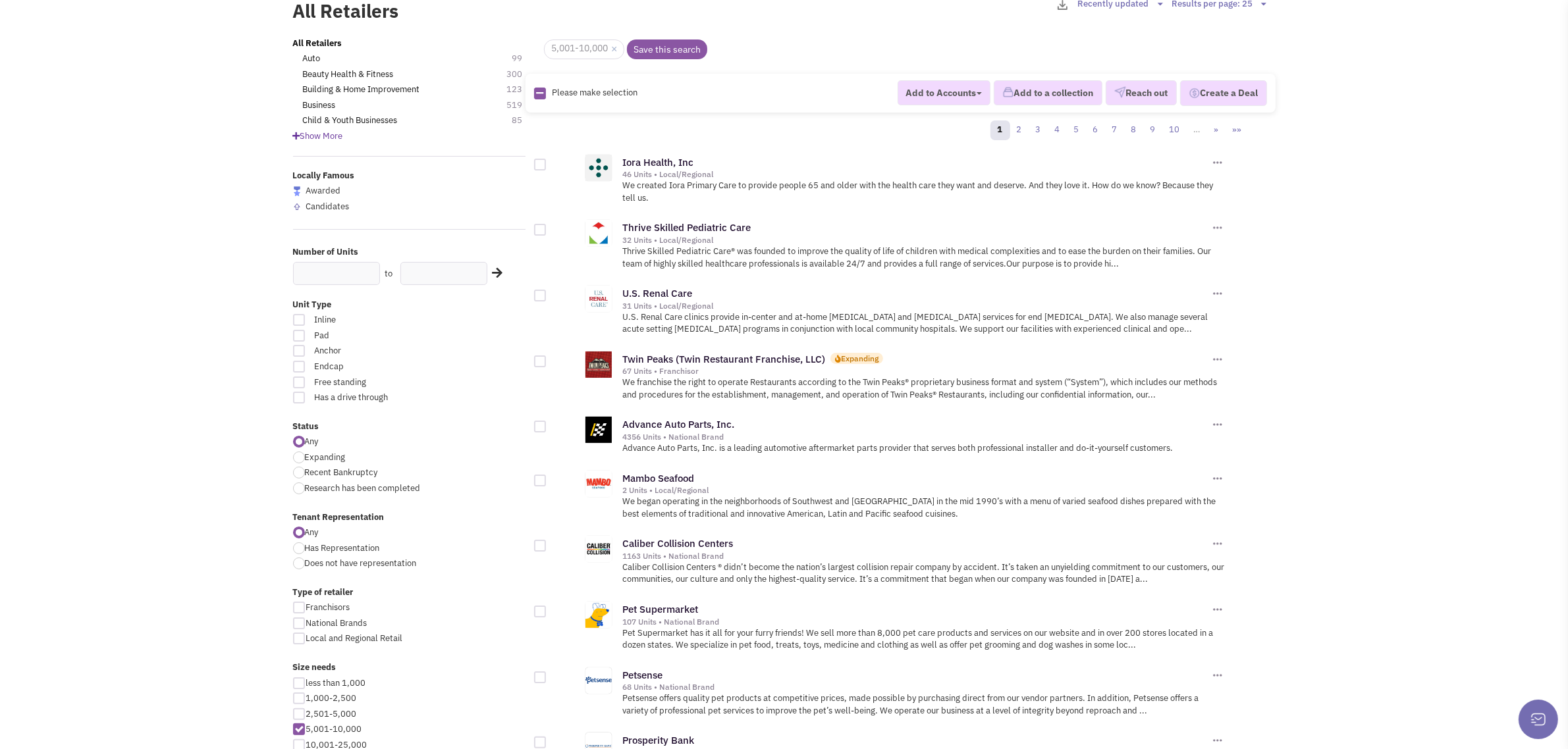
scroll to position [247, 0]
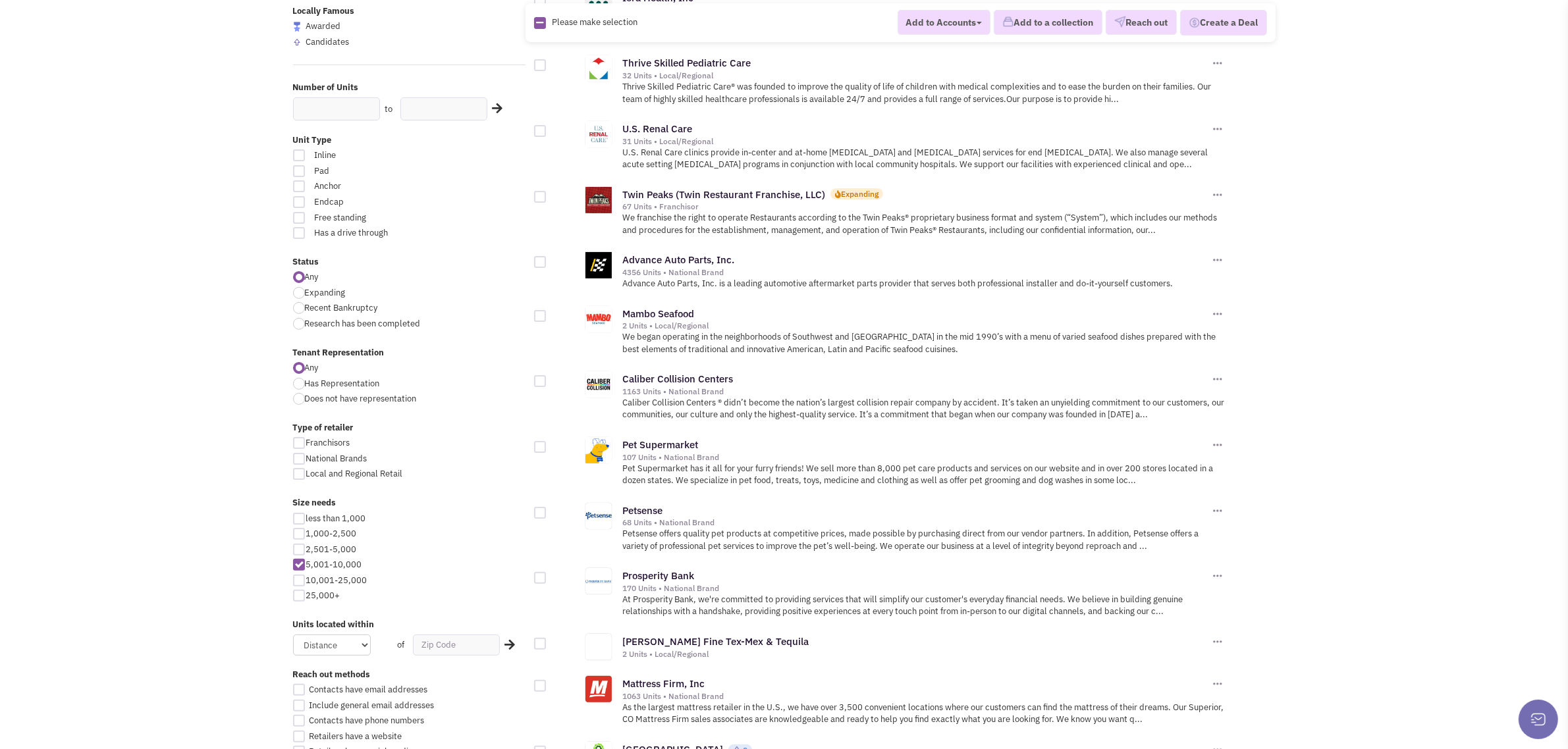
click at [298, 549] on div at bounding box center [298, 549] width 12 height 12
click at [306, 549] on input "2,501-5,000" at bounding box center [310, 550] width 8 height 8
checkbox input "true"
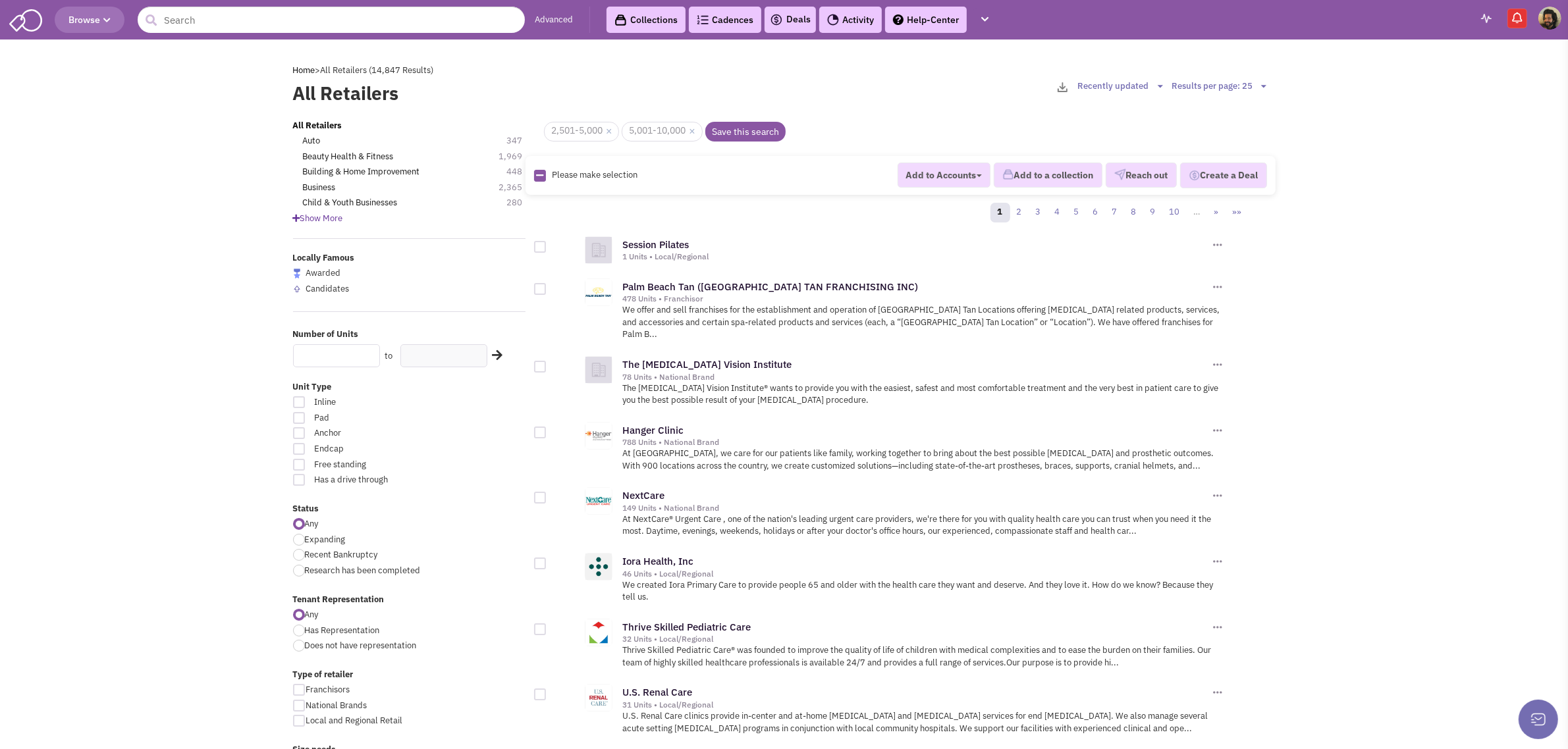
click at [323, 360] on input "text" at bounding box center [336, 355] width 87 height 23
type input "10"
type input "500"
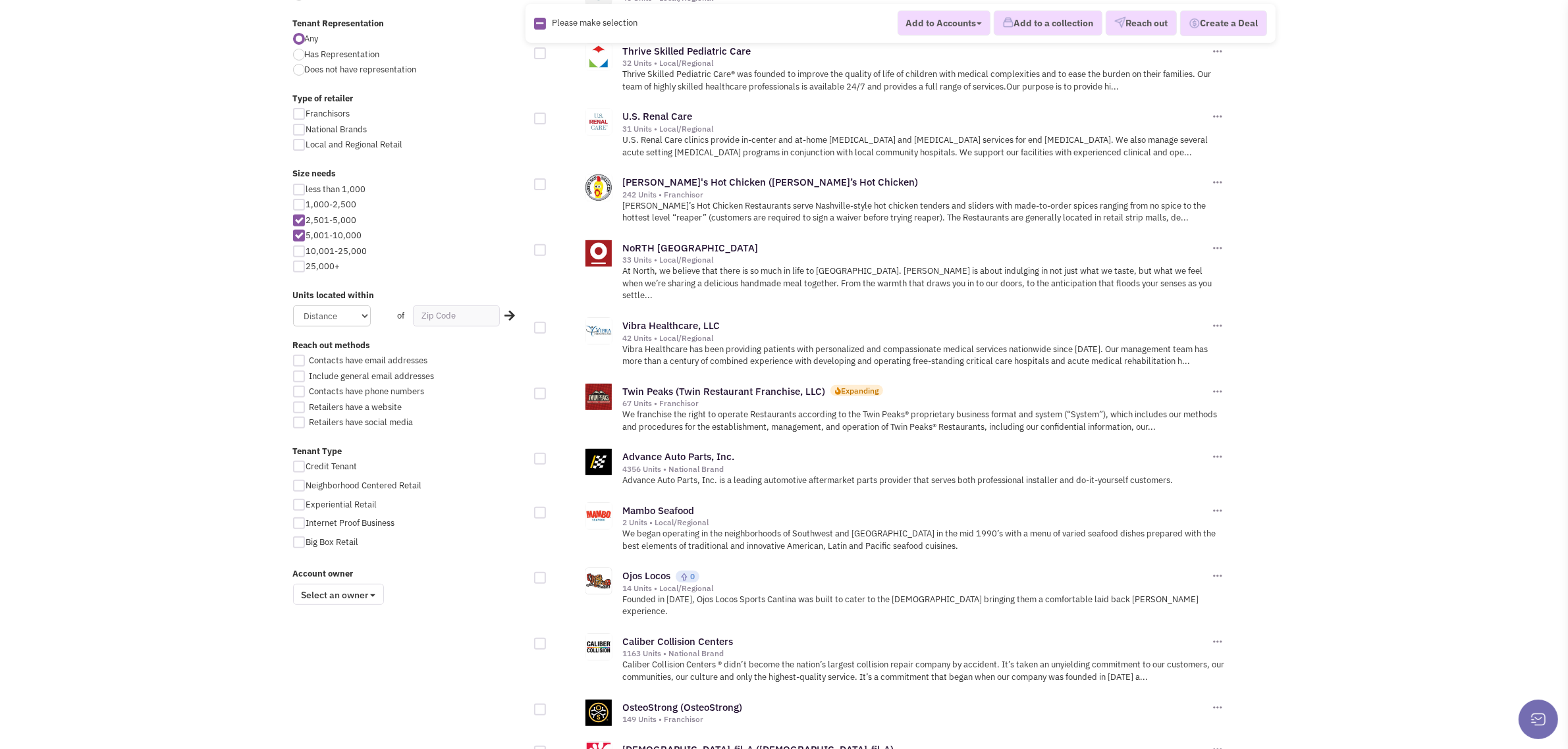
scroll to position [82, 0]
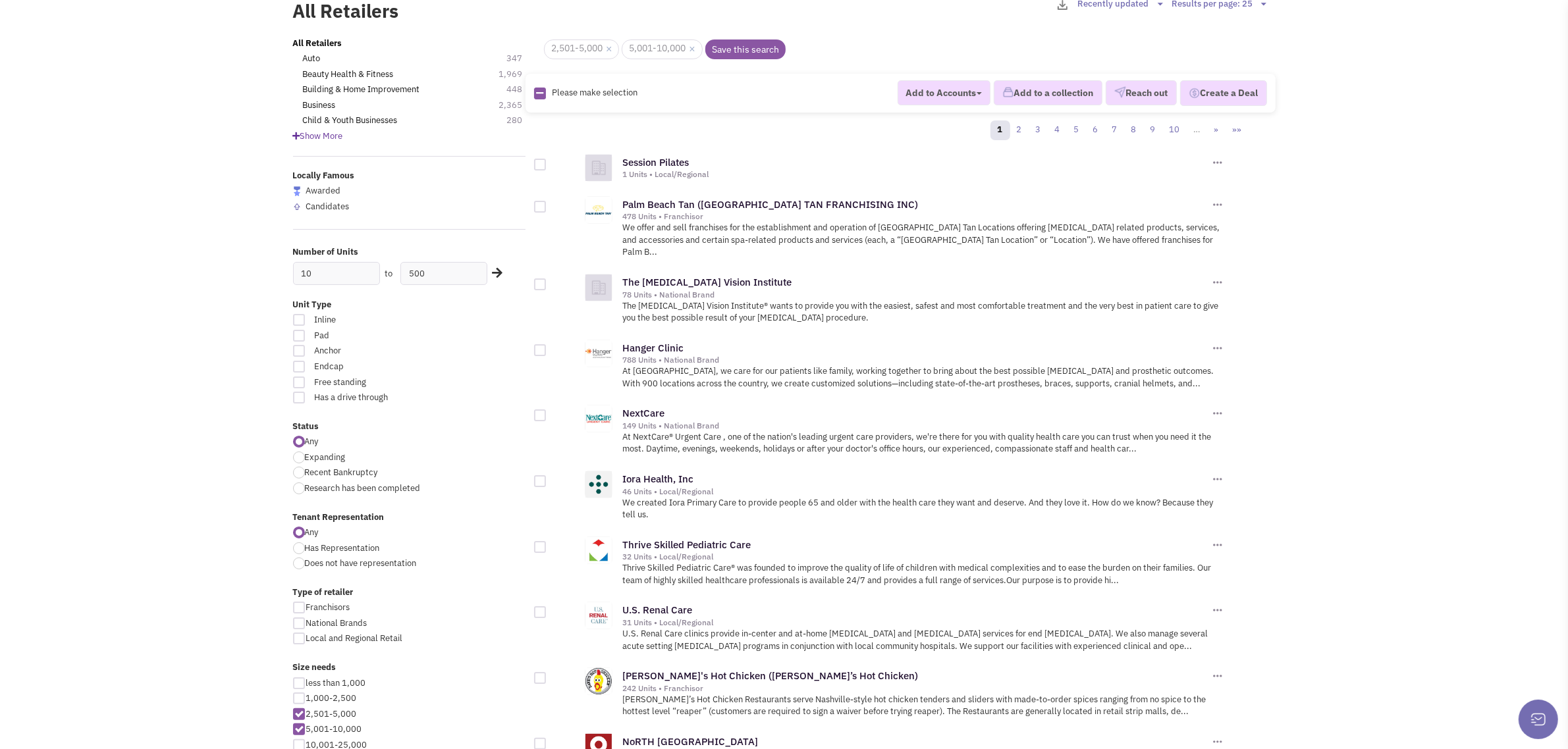
click at [494, 271] on icon at bounding box center [497, 272] width 11 height 12
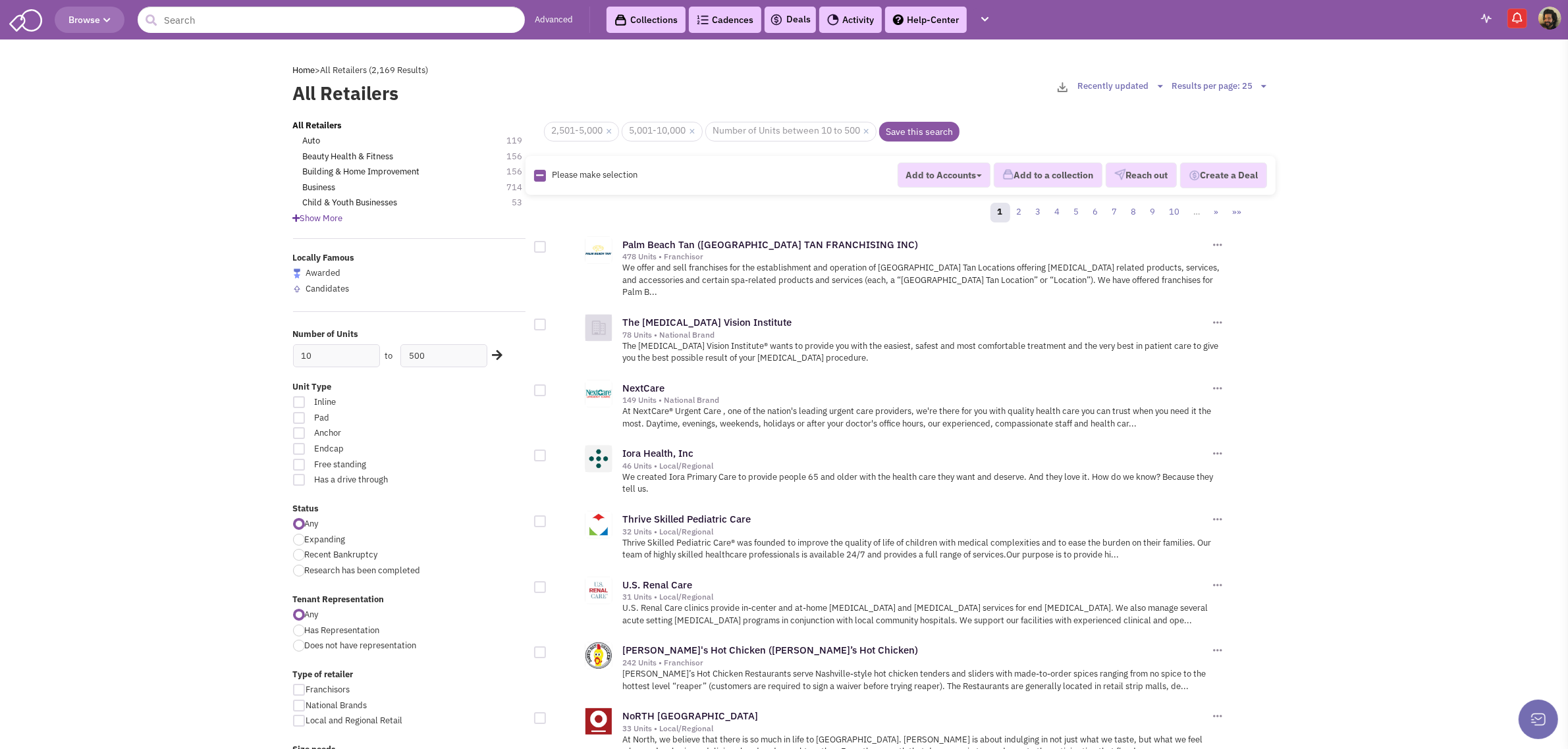
scroll to position [329, 0]
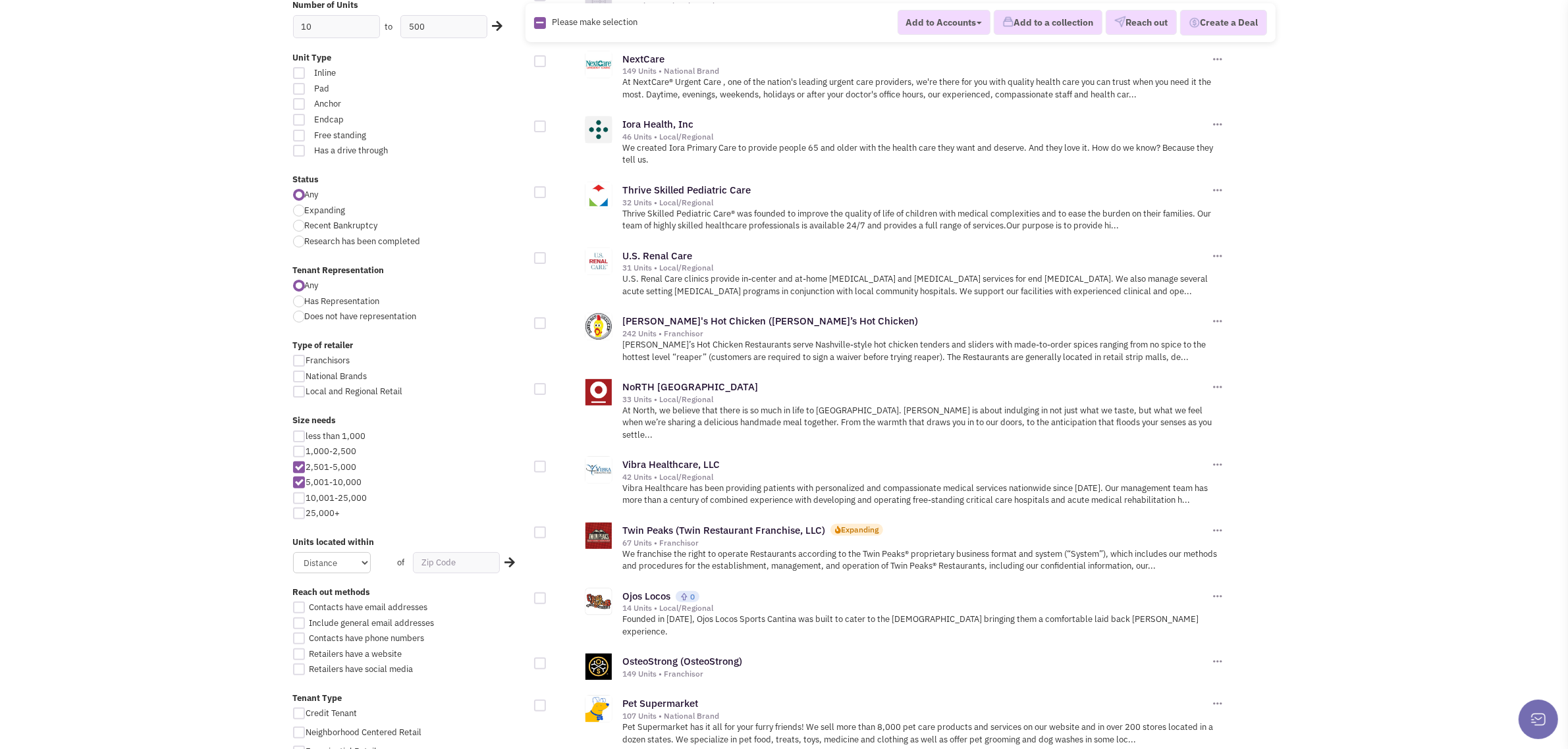
click at [298, 467] on div at bounding box center [298, 467] width 12 height 12
click at [306, 467] on input "2,501-5,000" at bounding box center [310, 468] width 8 height 8
checkbox input "false"
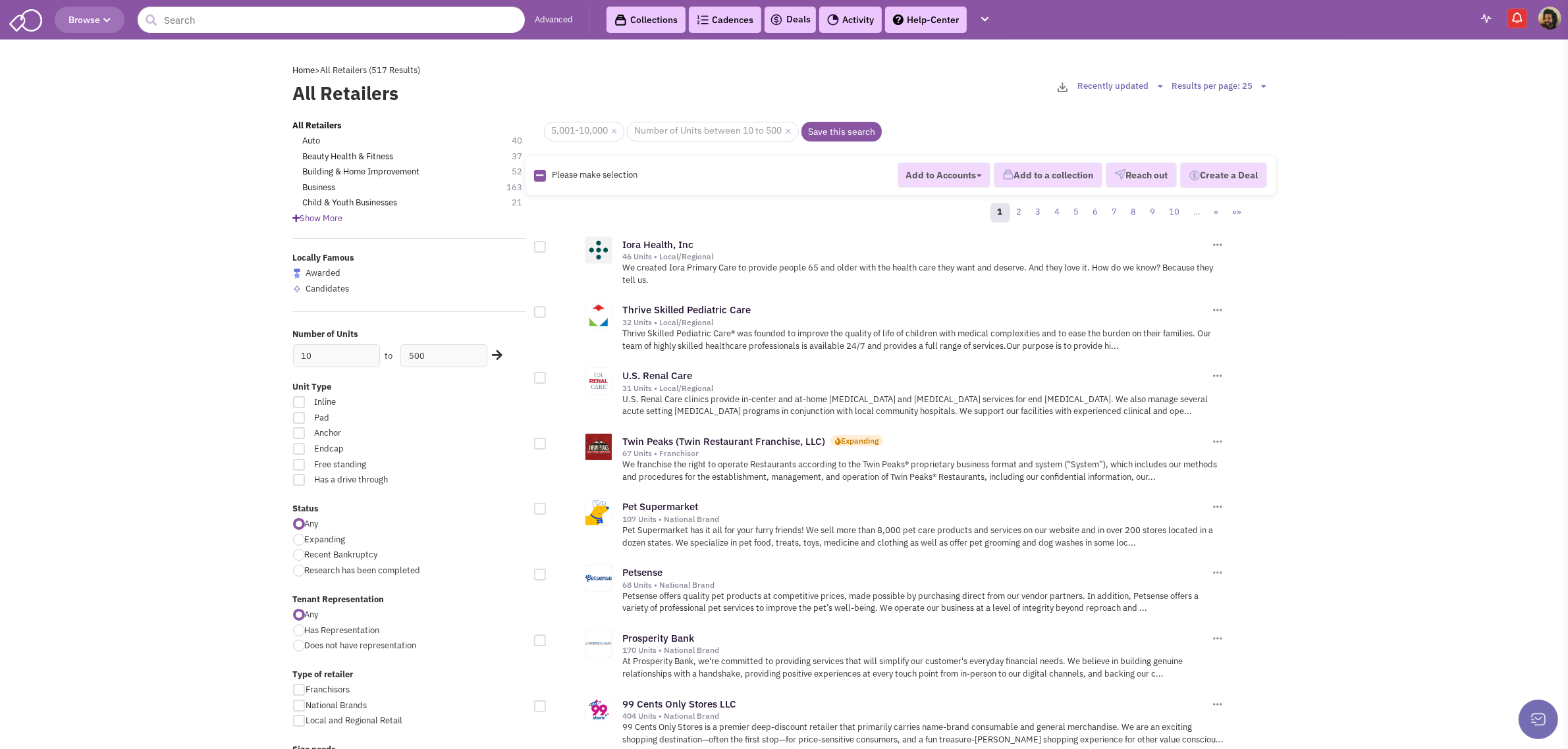
click at [494, 354] on icon at bounding box center [497, 355] width 11 height 12
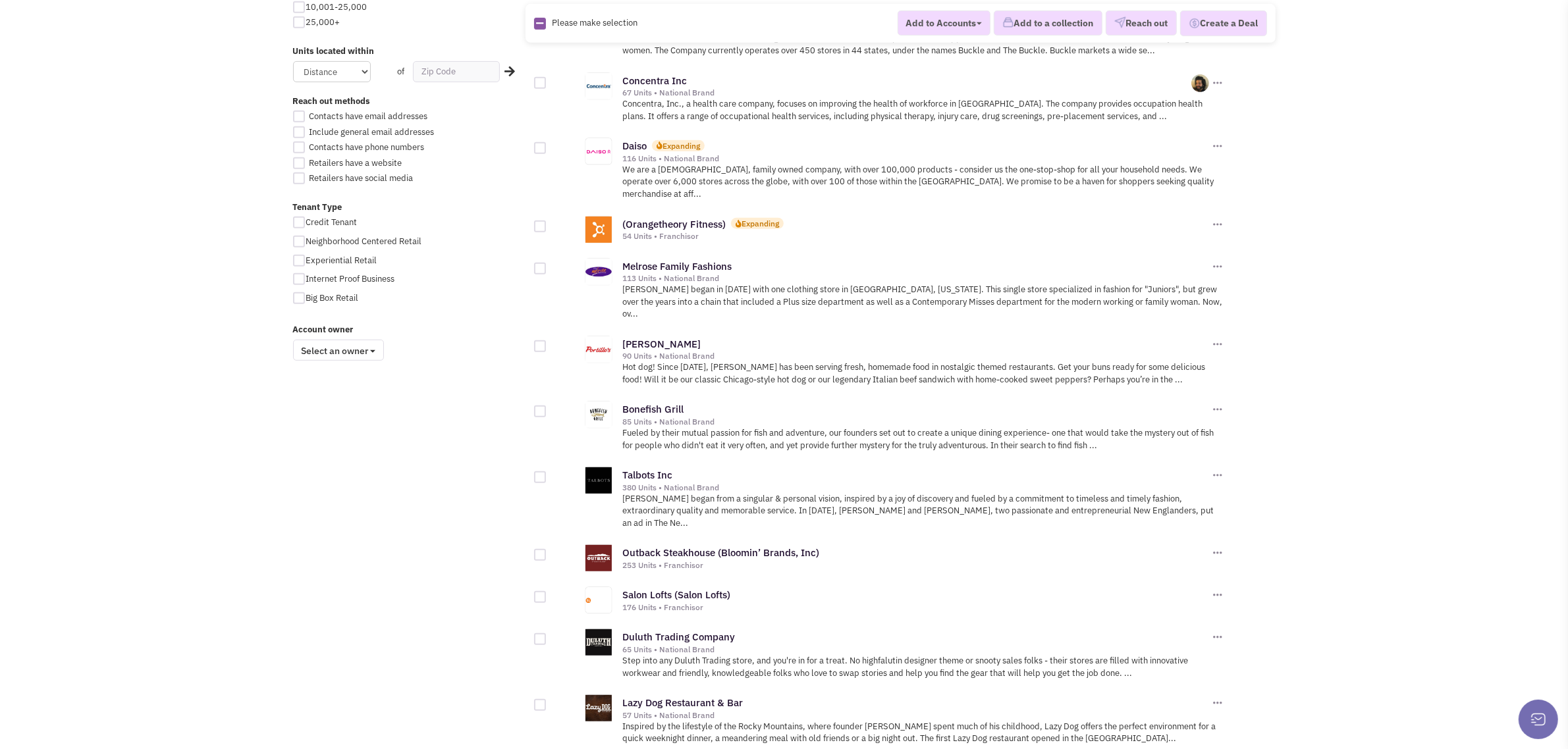
scroll to position [1251, 0]
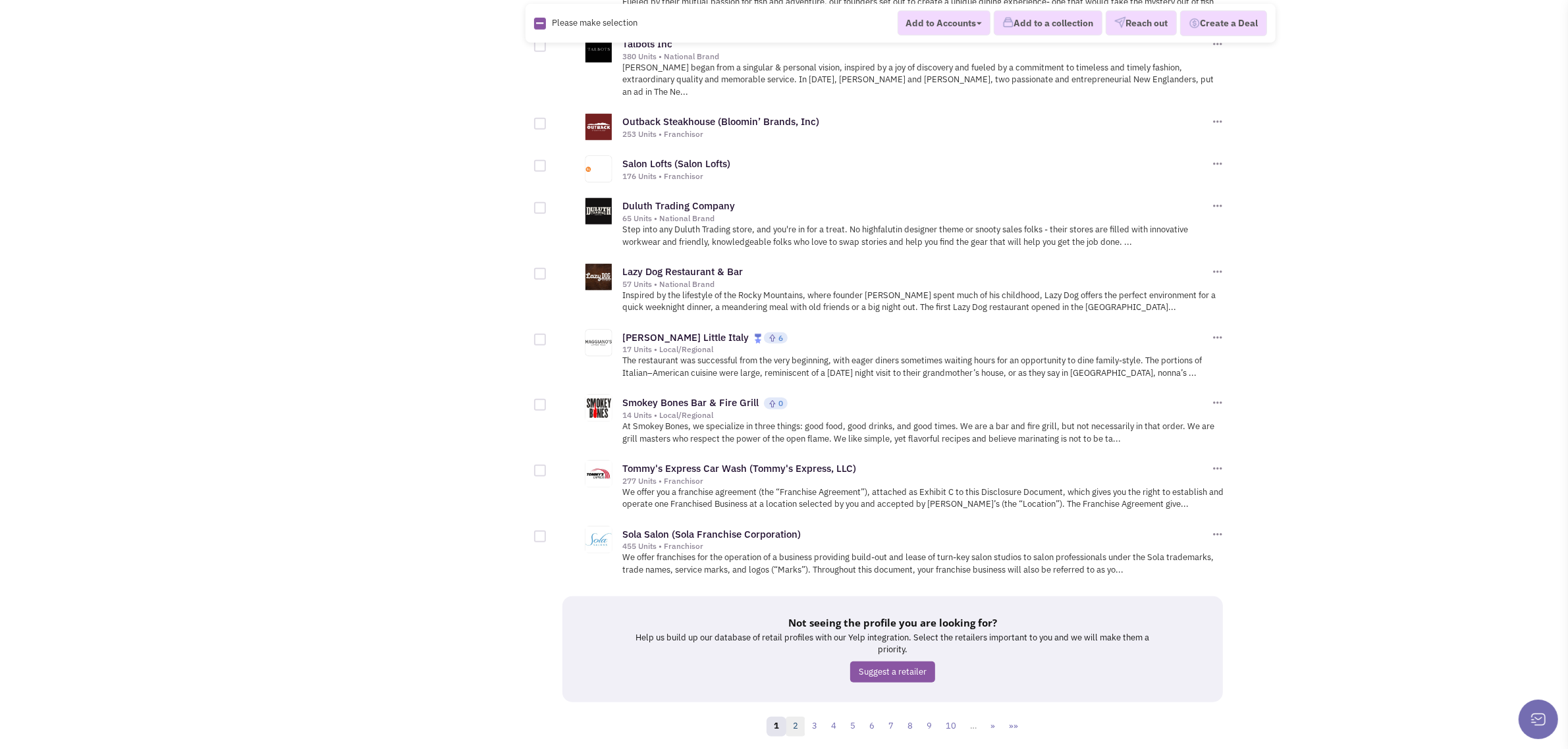
click at [798, 716] on link "2" at bounding box center [795, 726] width 20 height 20
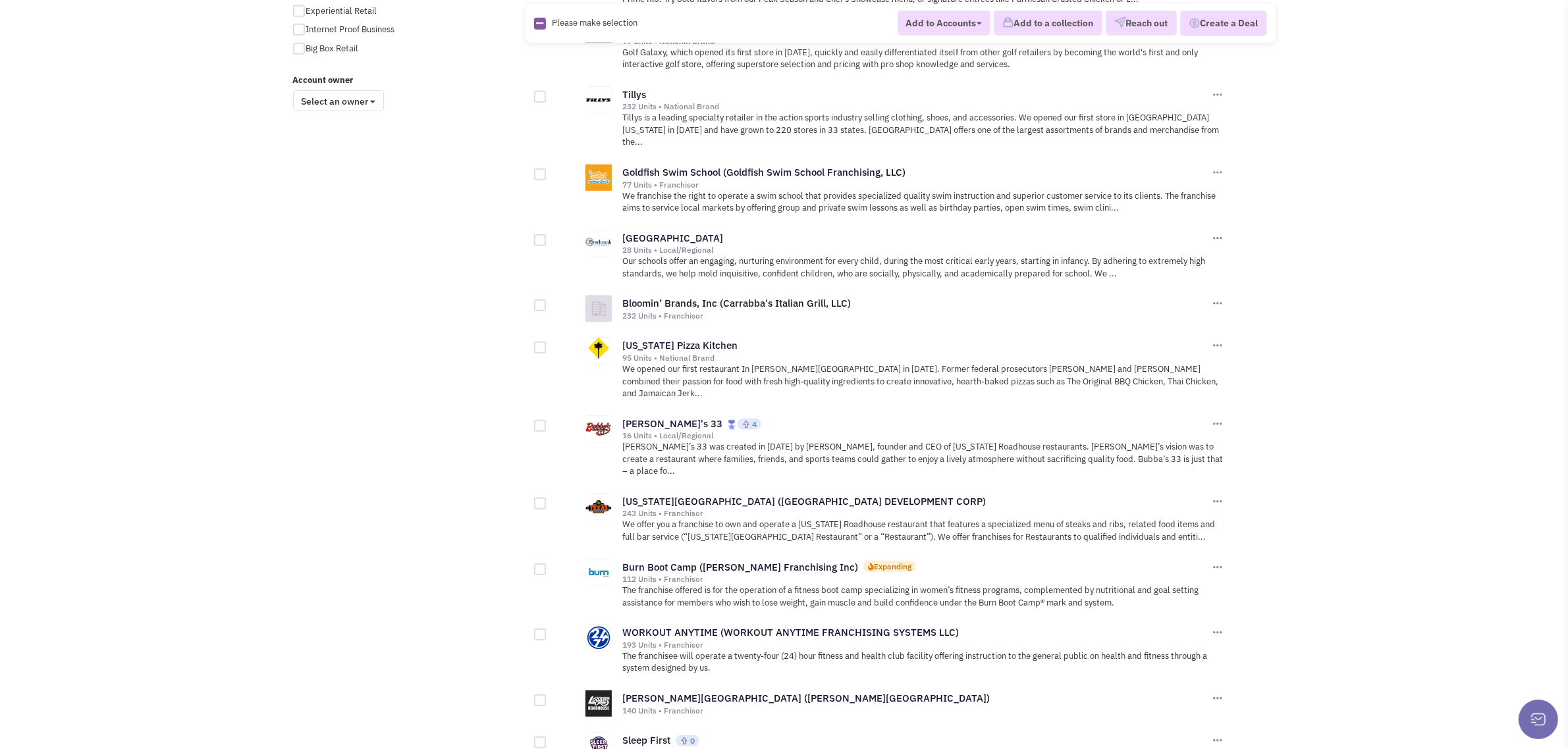
scroll to position [1239, 0]
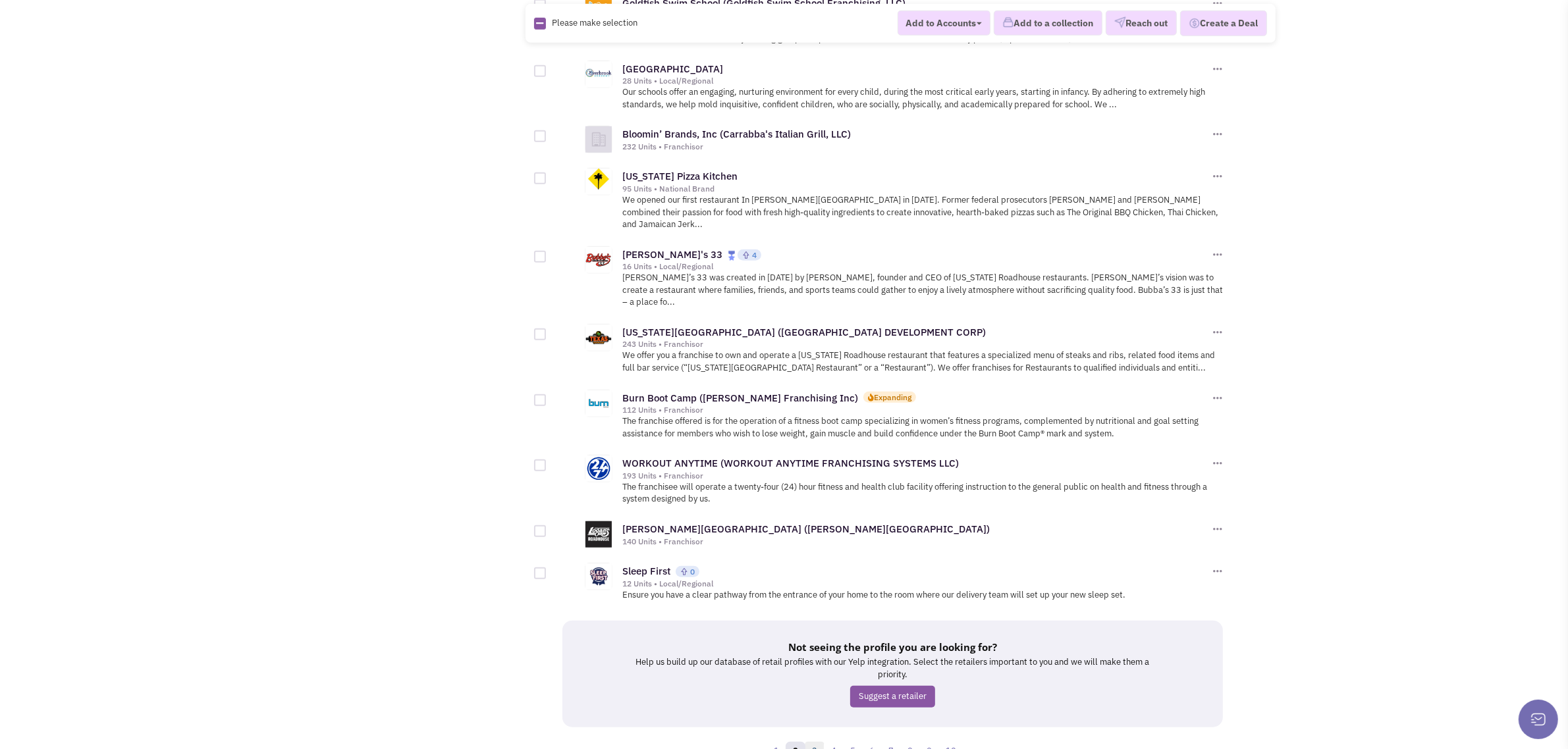
click at [816, 742] on link "3" at bounding box center [815, 751] width 20 height 20
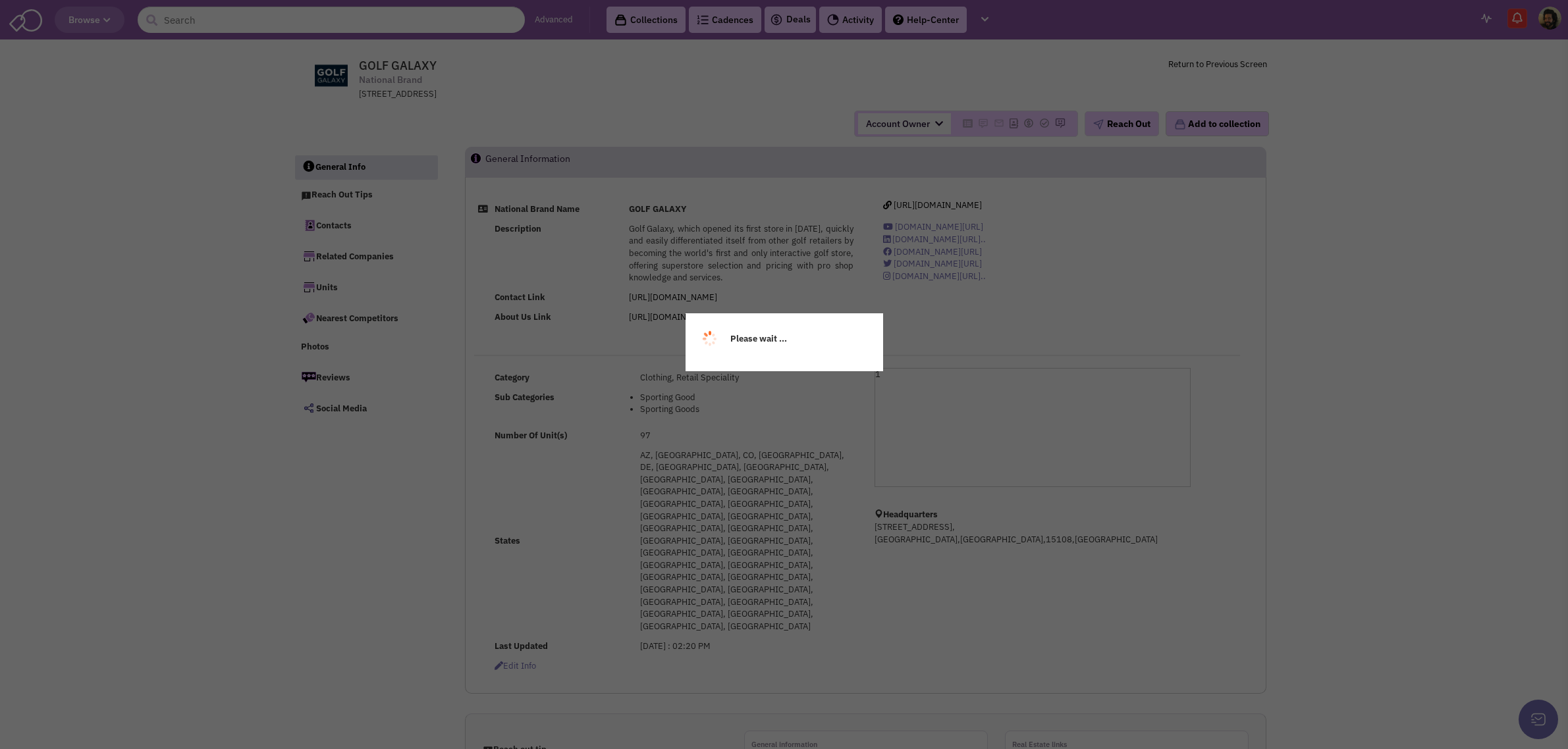
select select
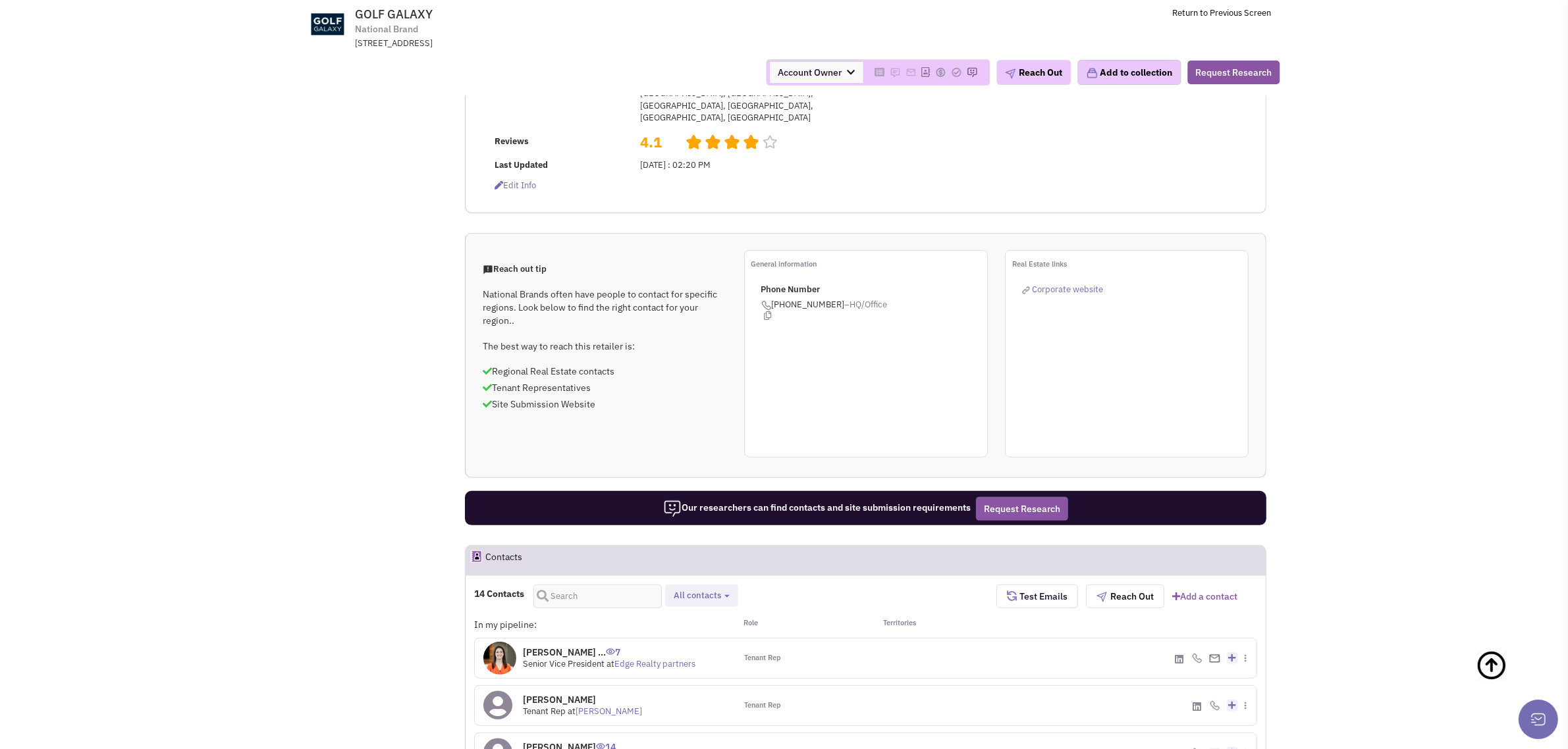
scroll to position [2, 0]
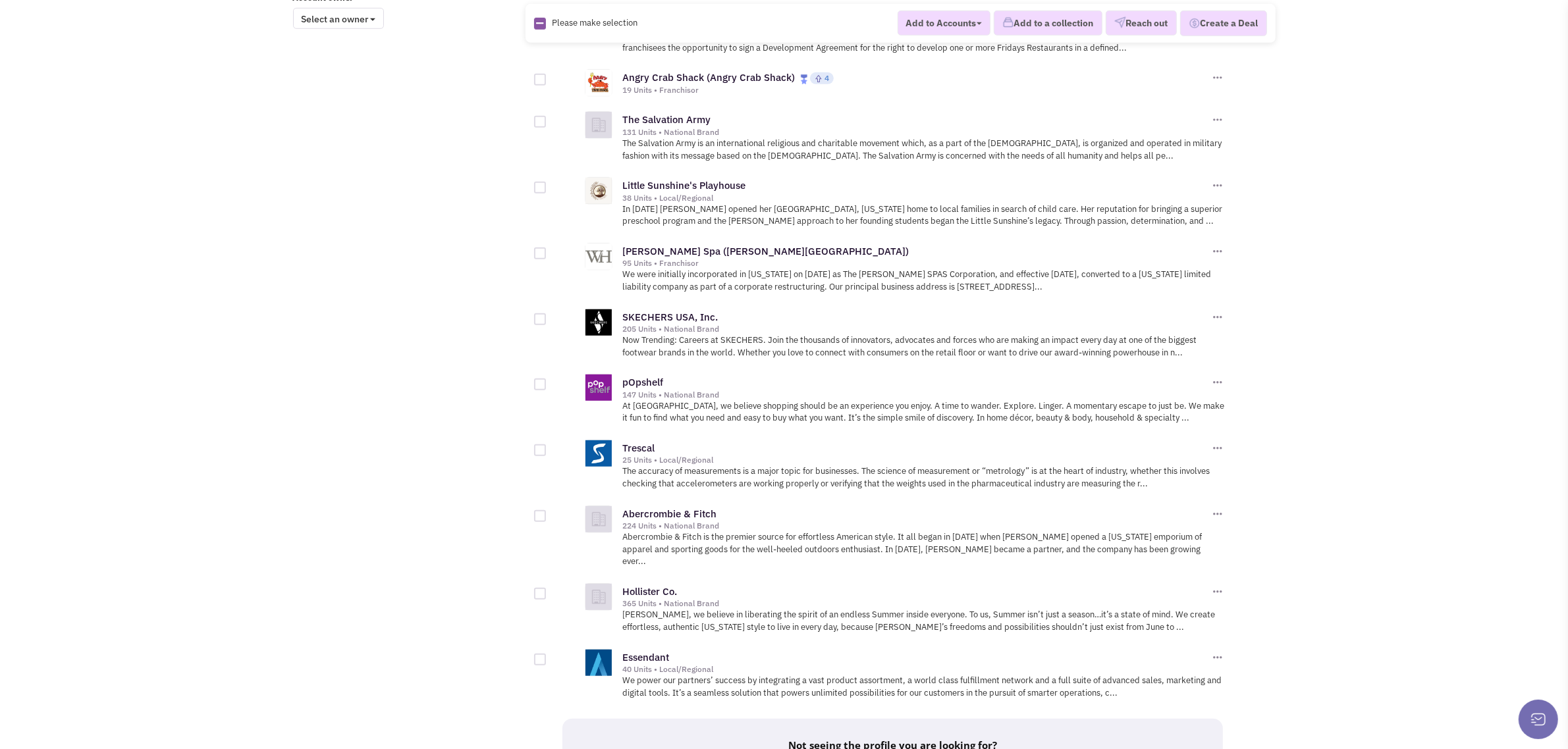
scroll to position [1274, 0]
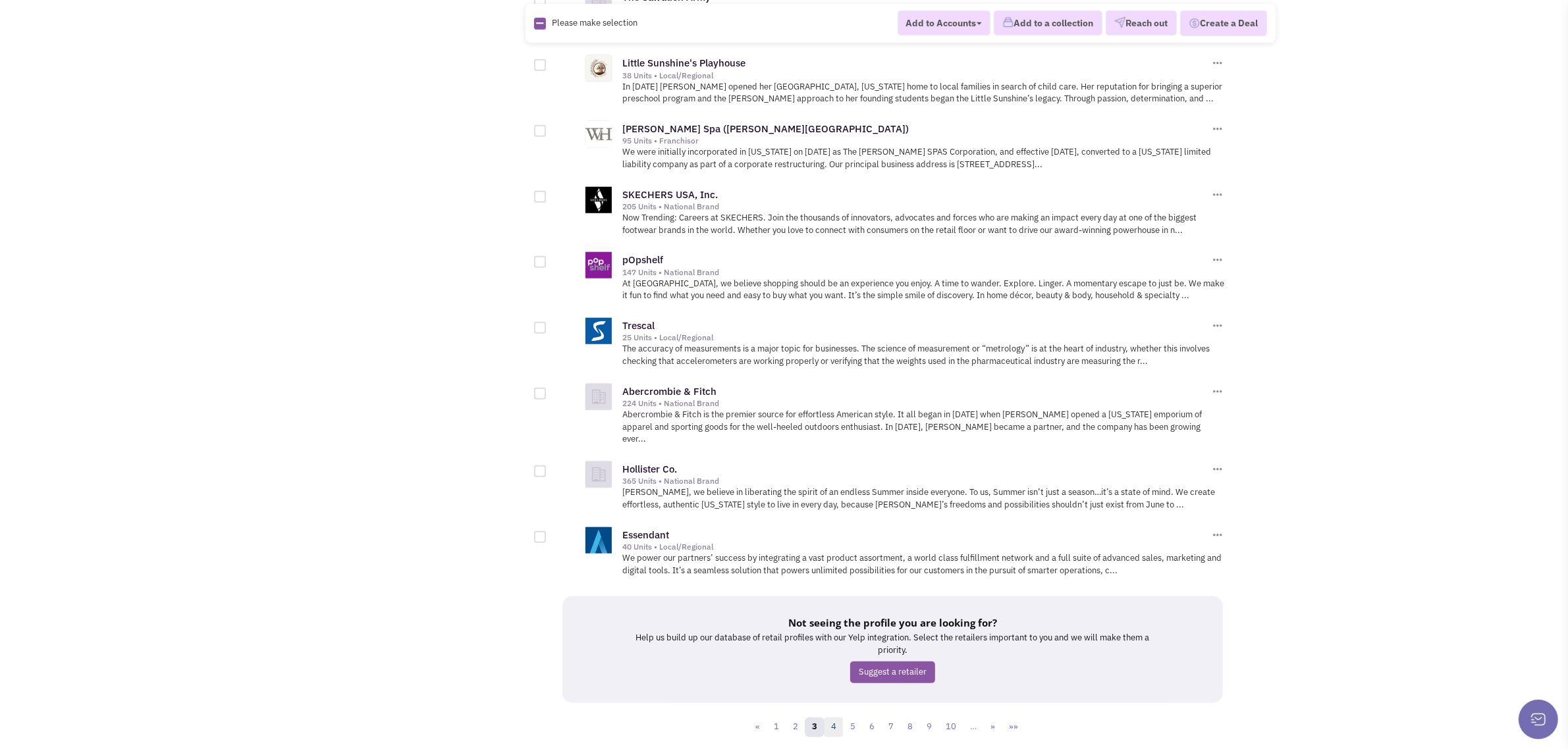
click at [833, 717] on link "4" at bounding box center [833, 727] width 20 height 20
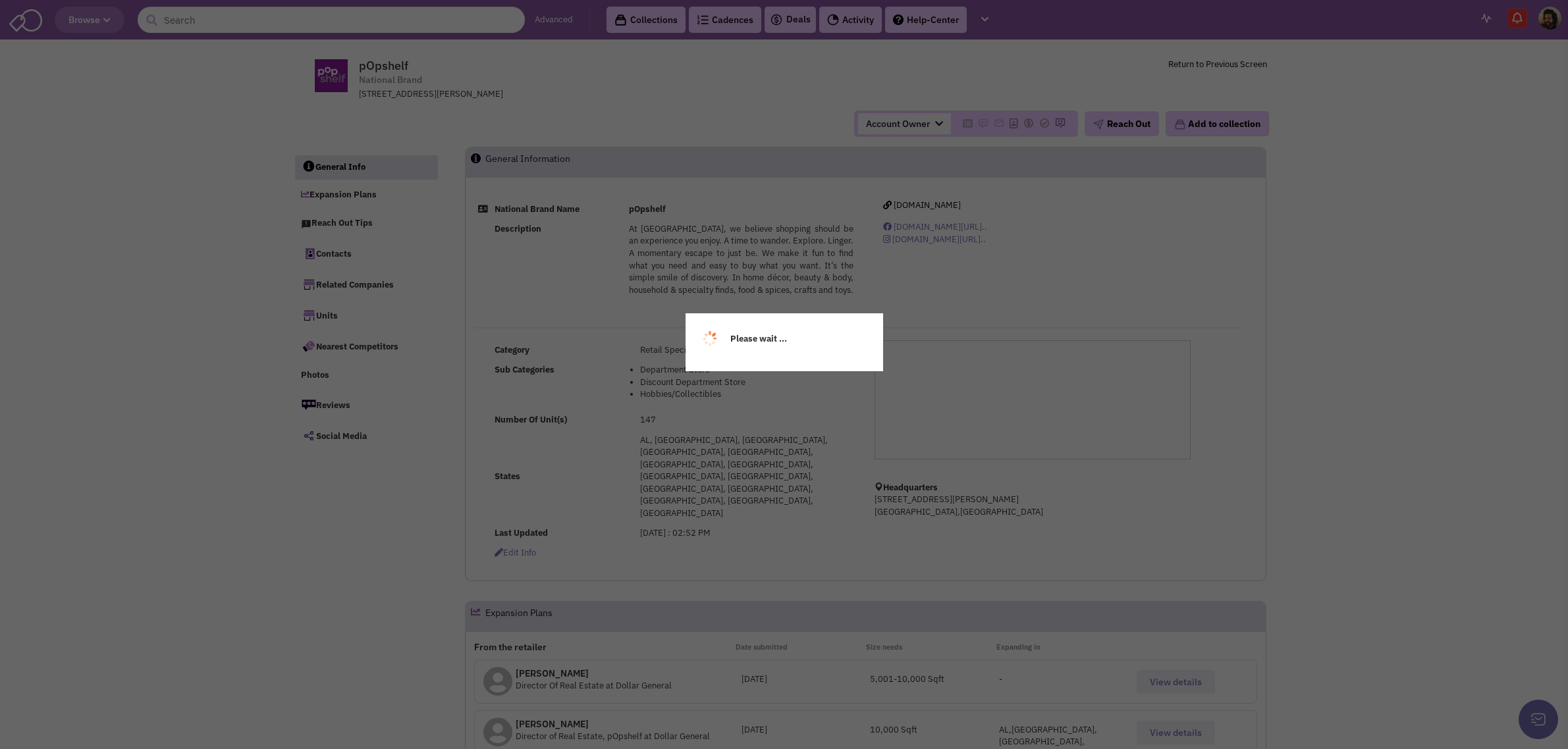
select select
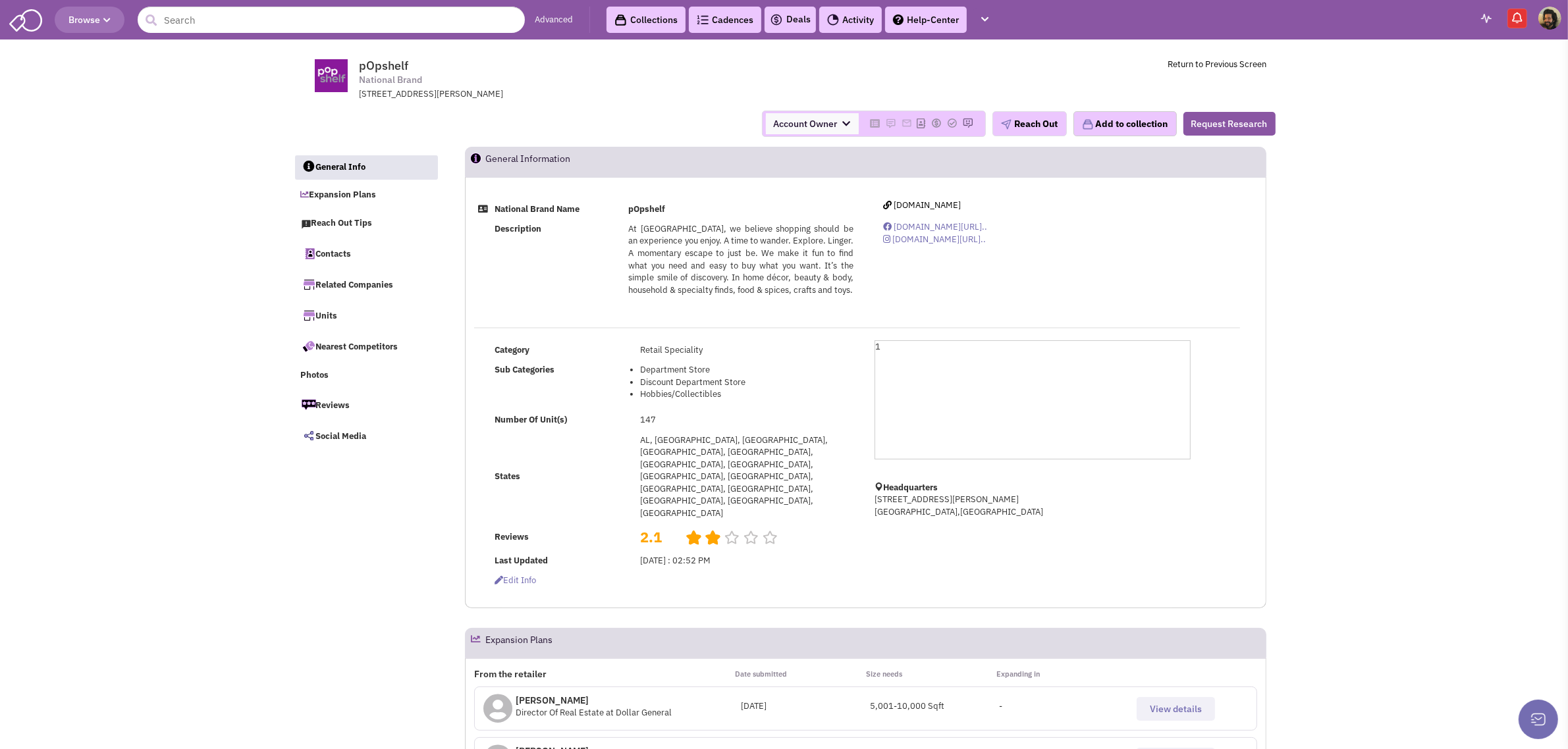
scroll to position [247, 0]
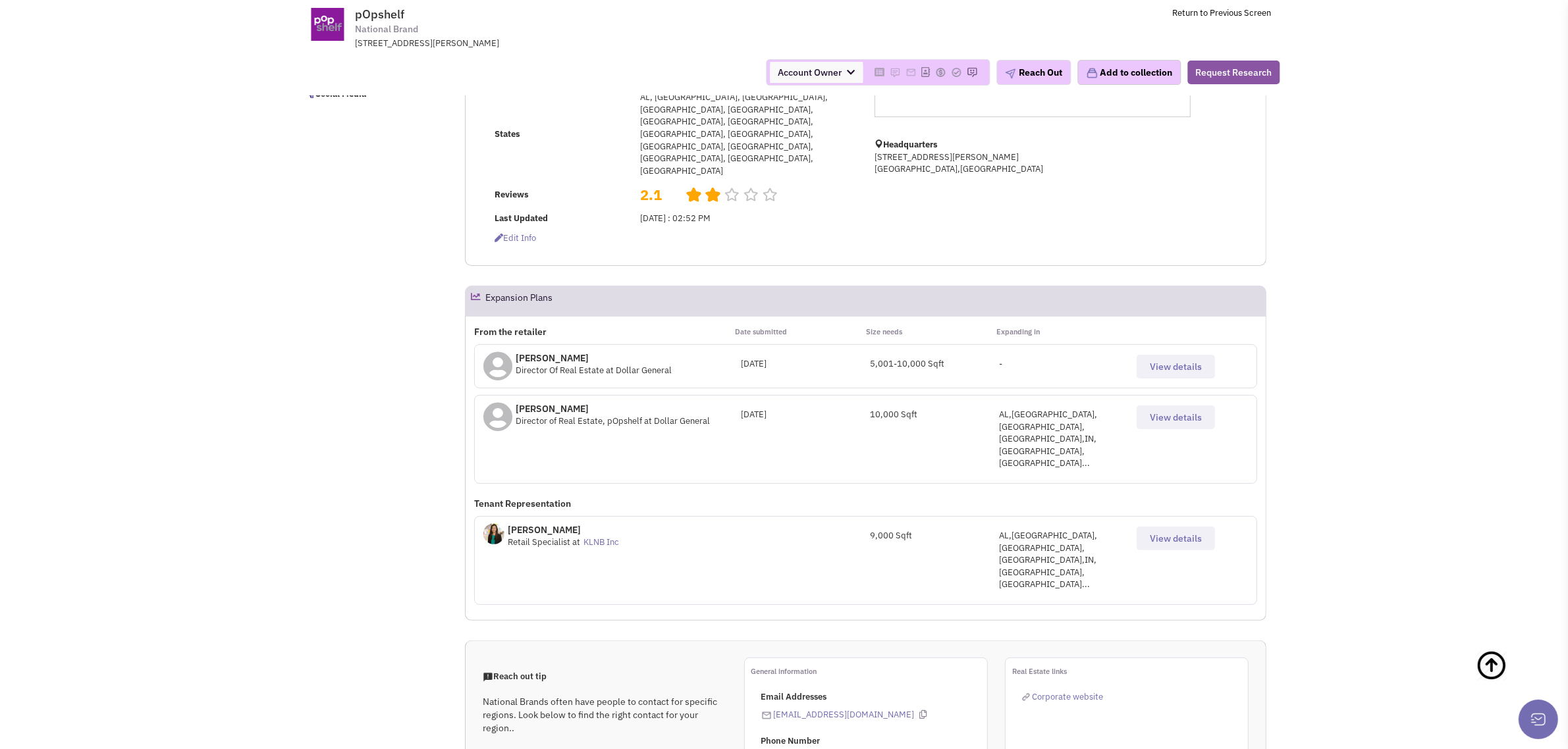
click at [1172, 361] on span "View details" at bounding box center [1176, 367] width 52 height 12
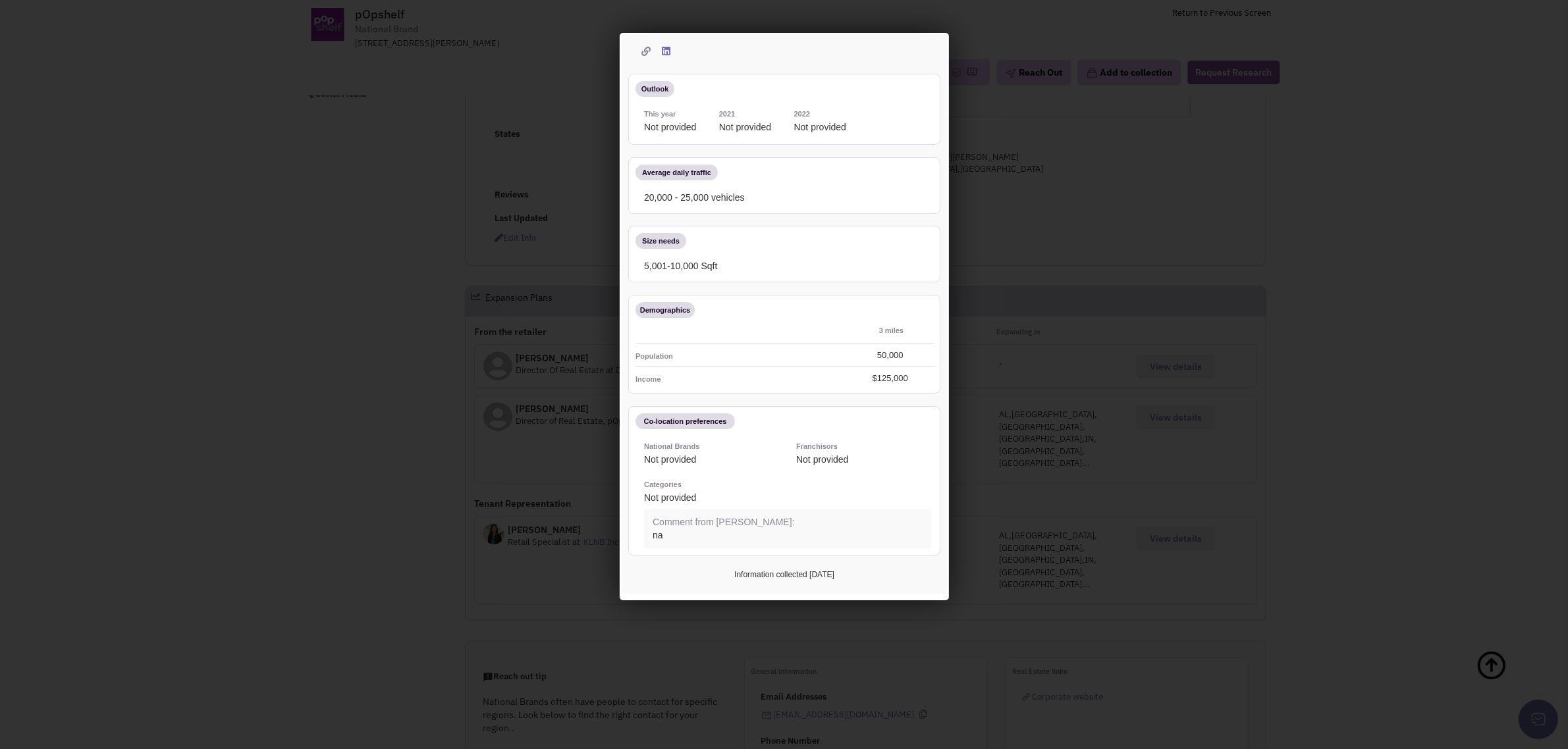
scroll to position [0, 0]
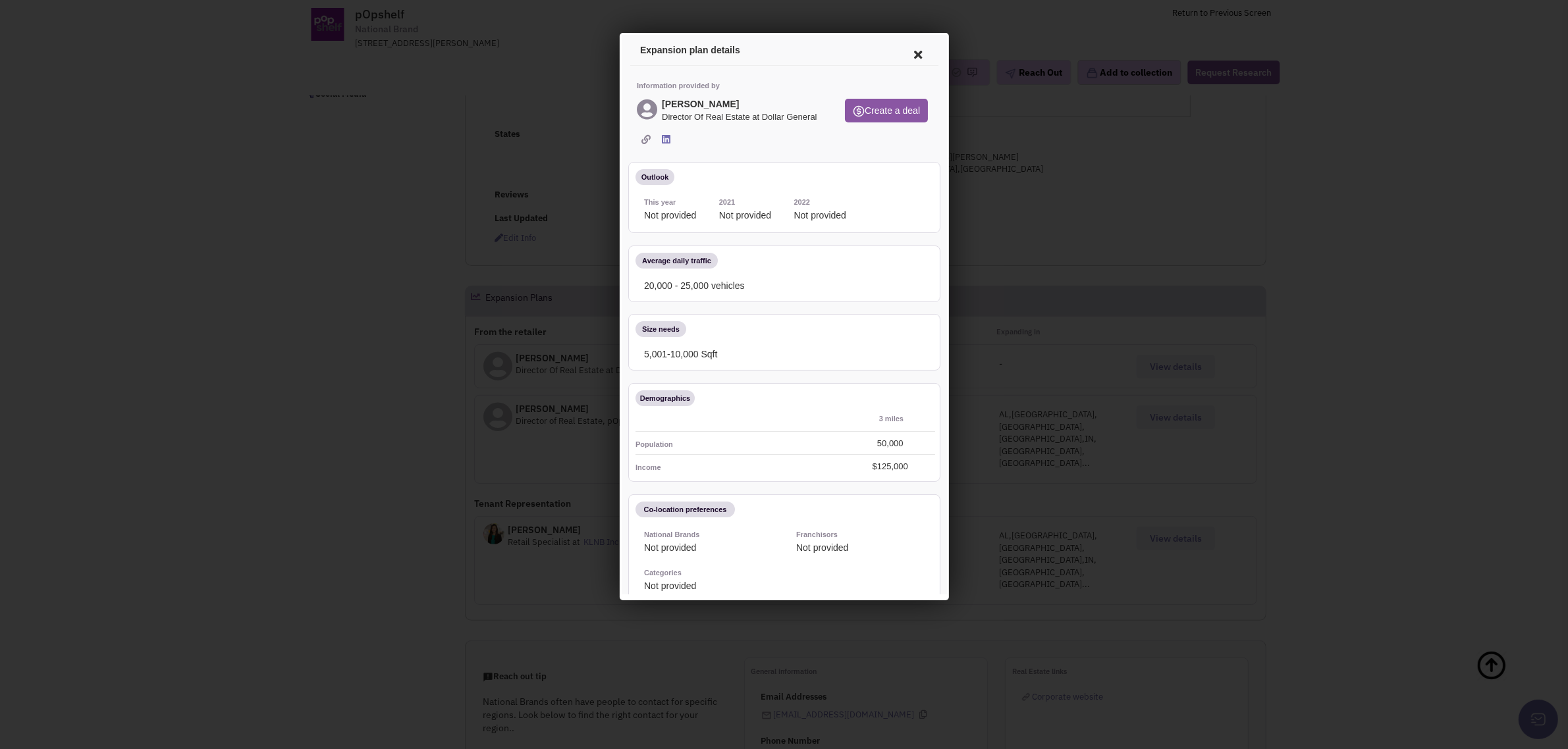
click at [909, 52] on icon at bounding box center [916, 52] width 28 height 32
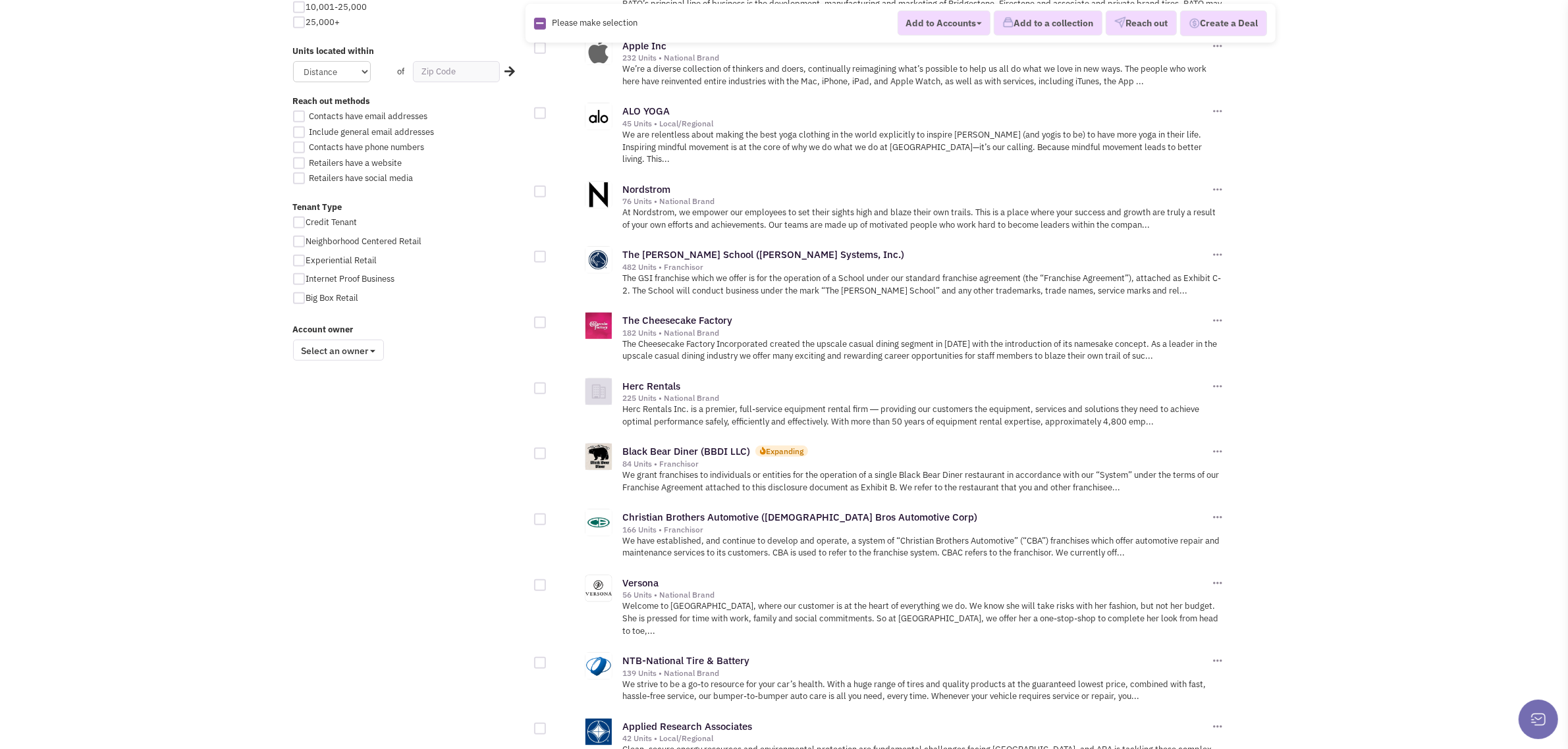
scroll to position [1239, 0]
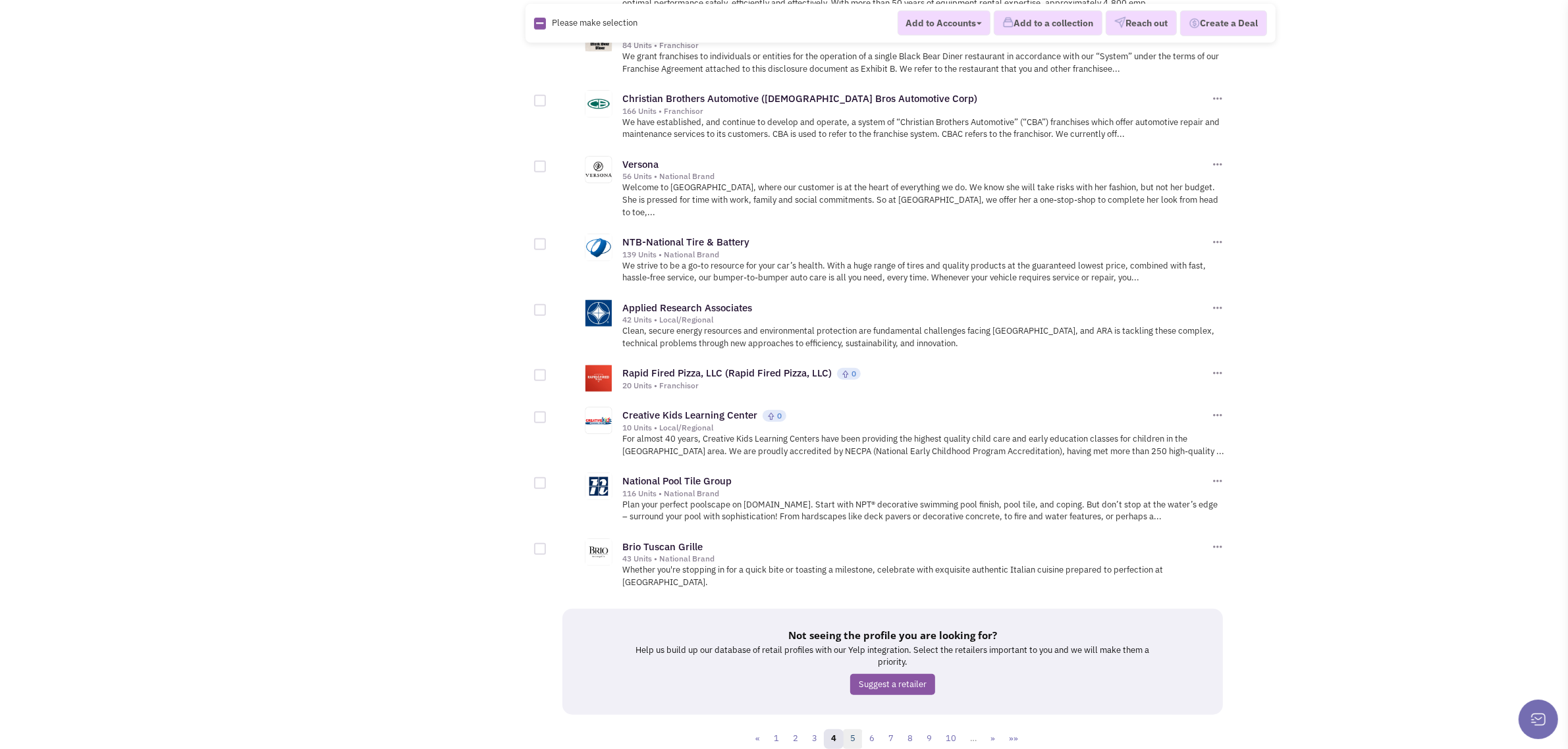
click at [857, 729] on link "5" at bounding box center [853, 739] width 20 height 20
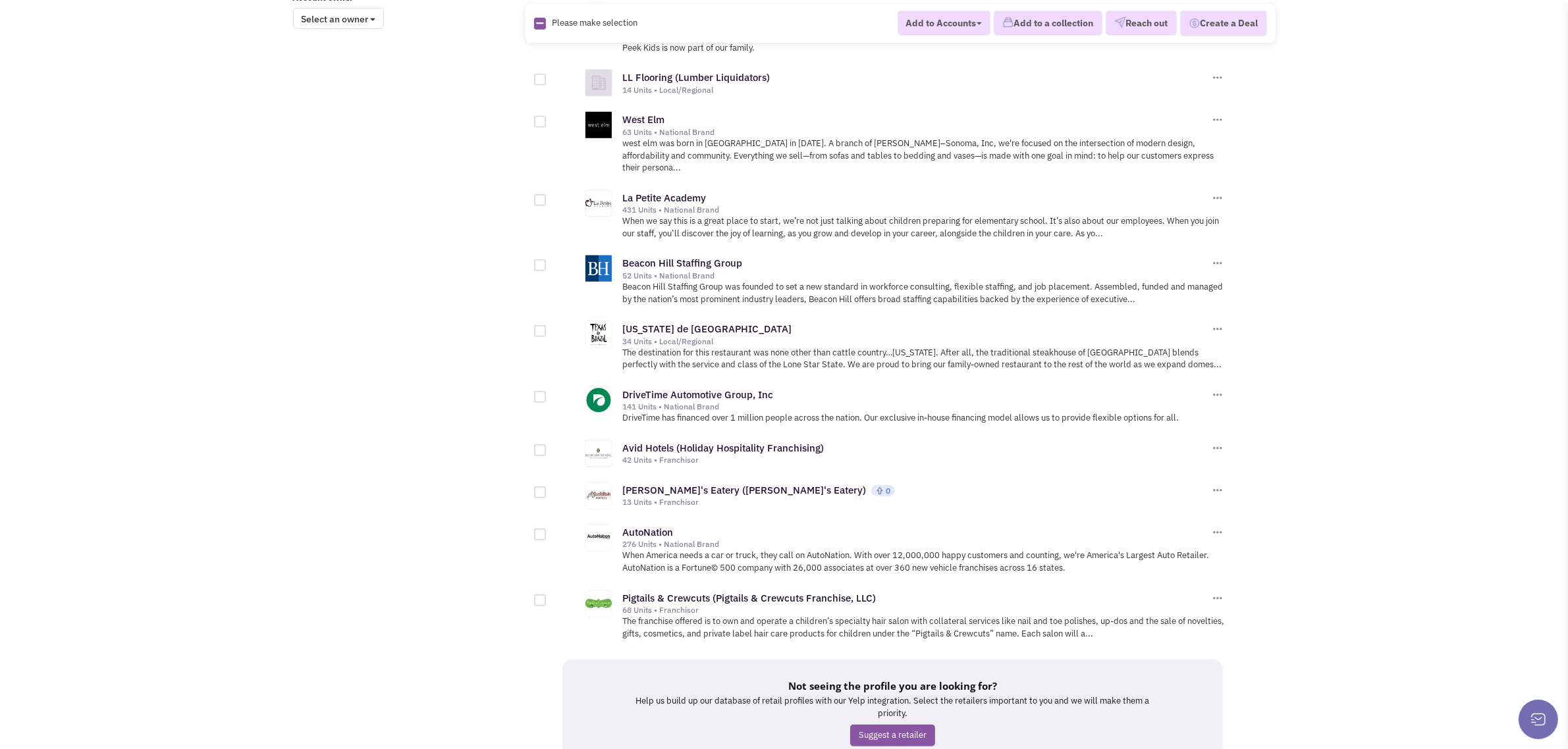
scroll to position [1203, 0]
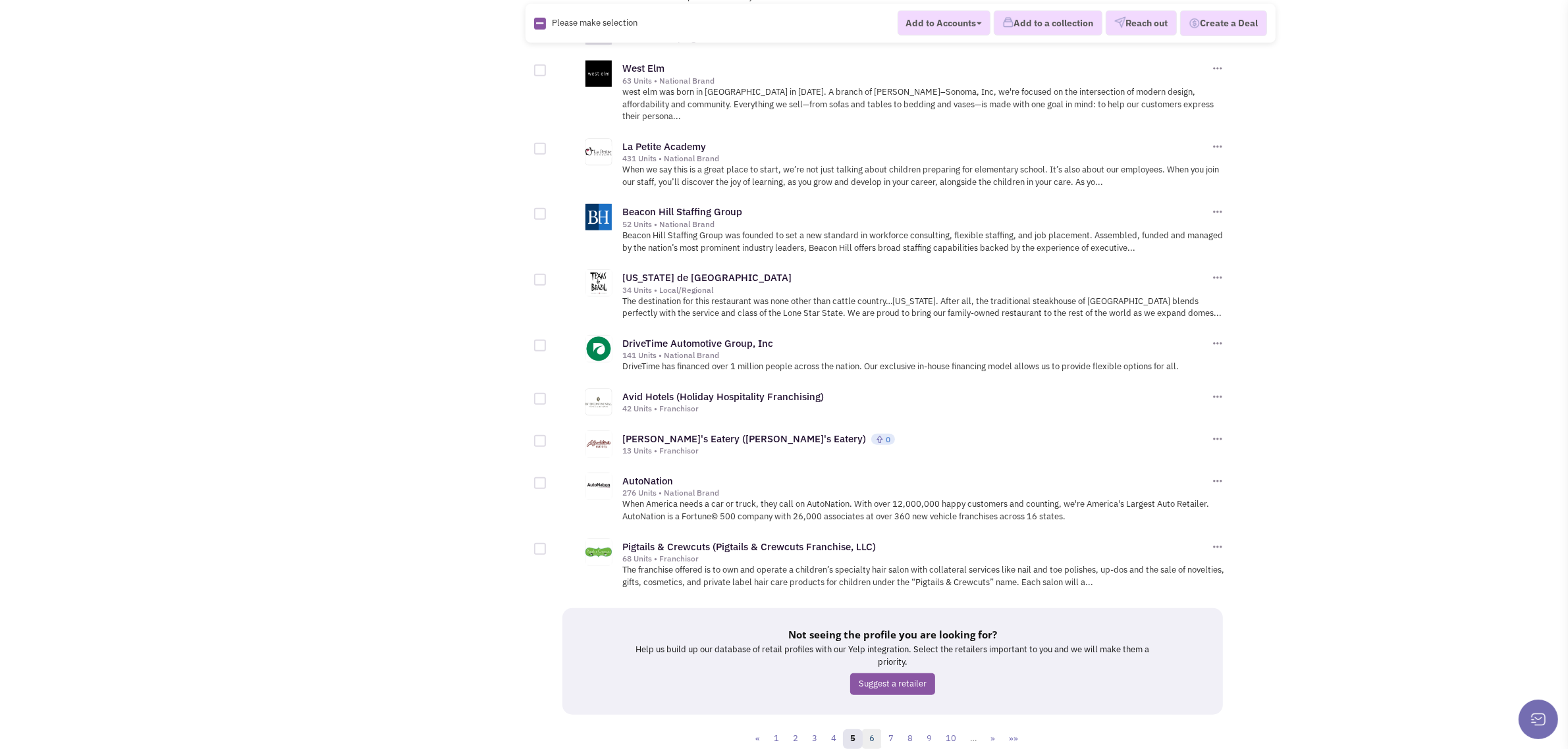
click at [873, 729] on link "6" at bounding box center [872, 739] width 20 height 20
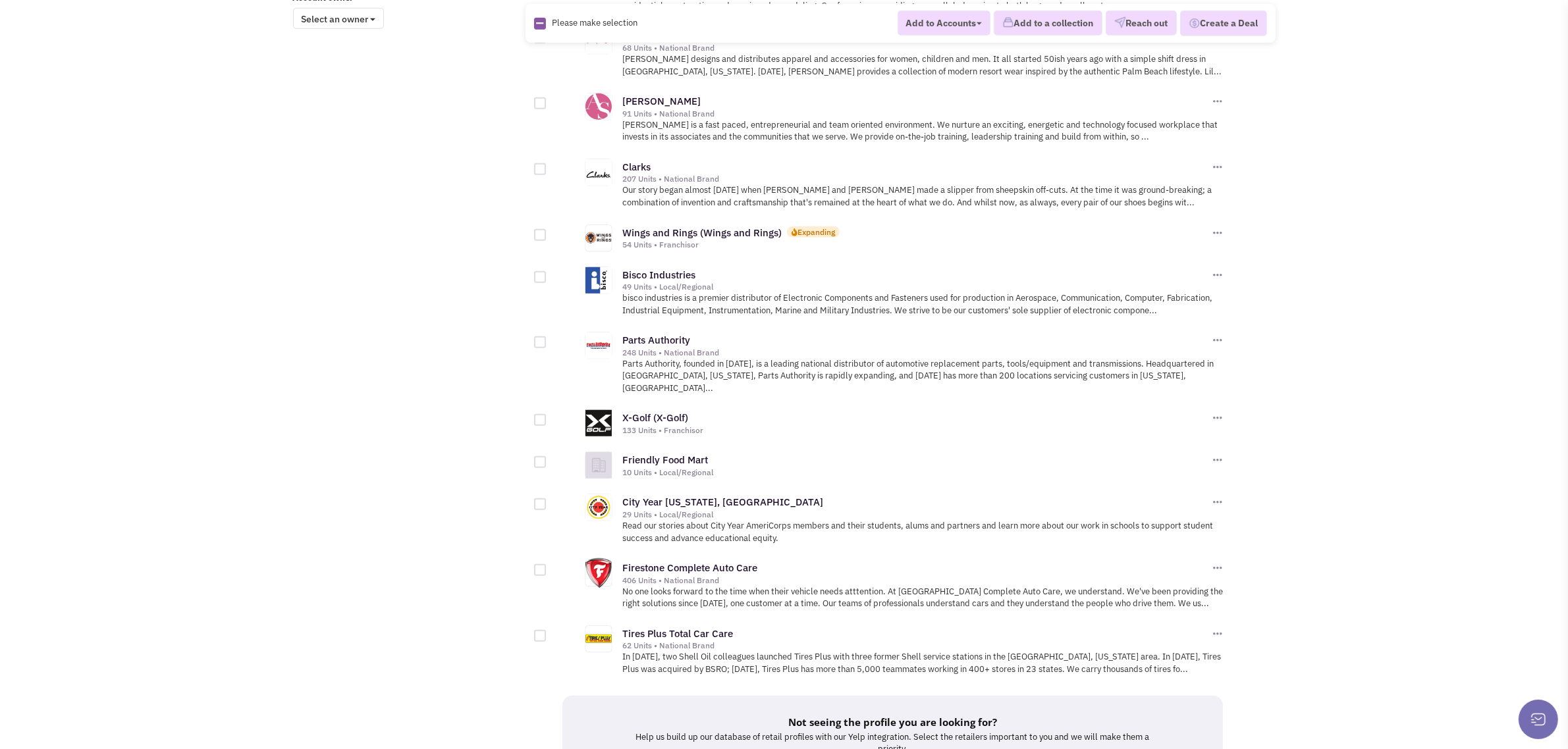
scroll to position [1251, 0]
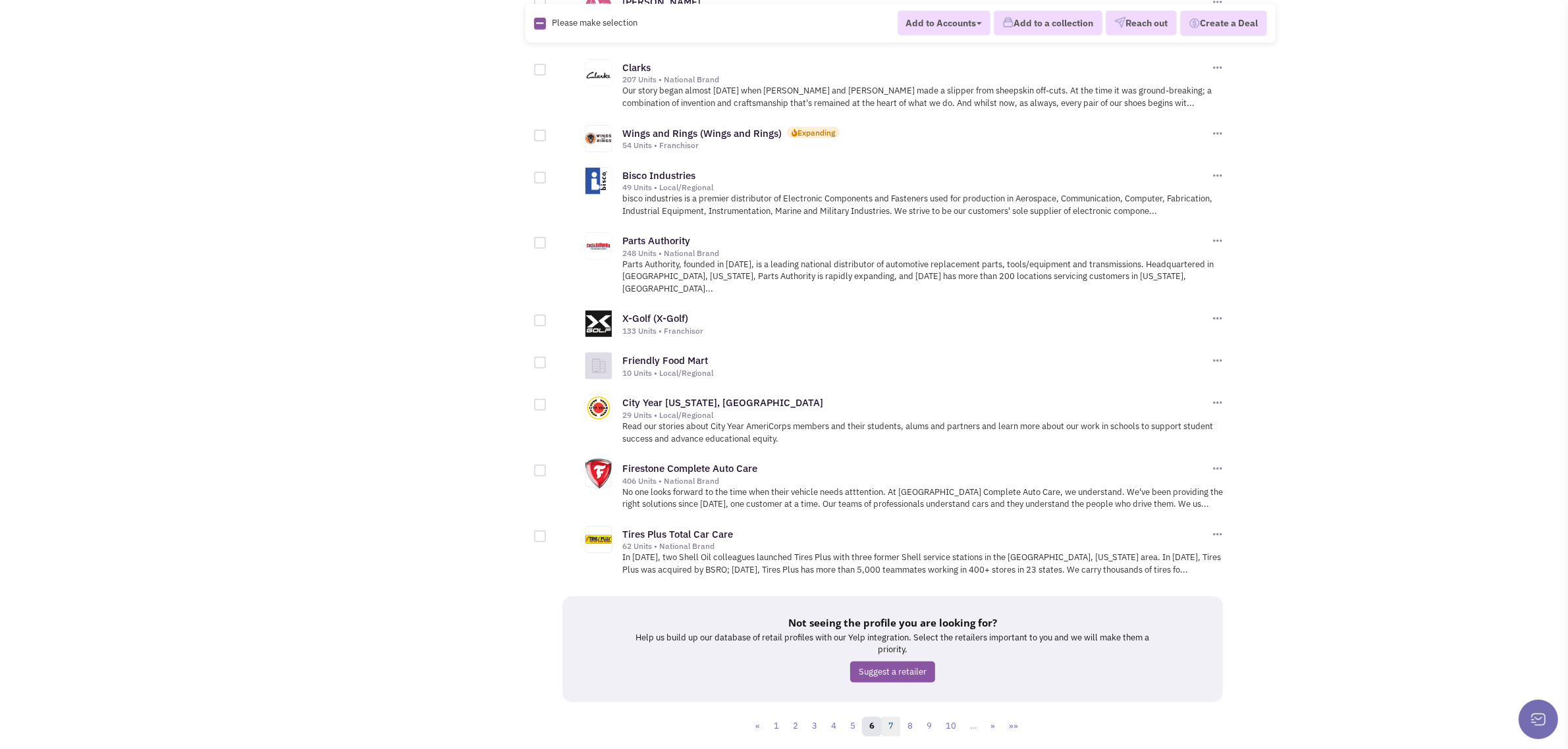
click at [891, 716] on link "7" at bounding box center [890, 726] width 20 height 20
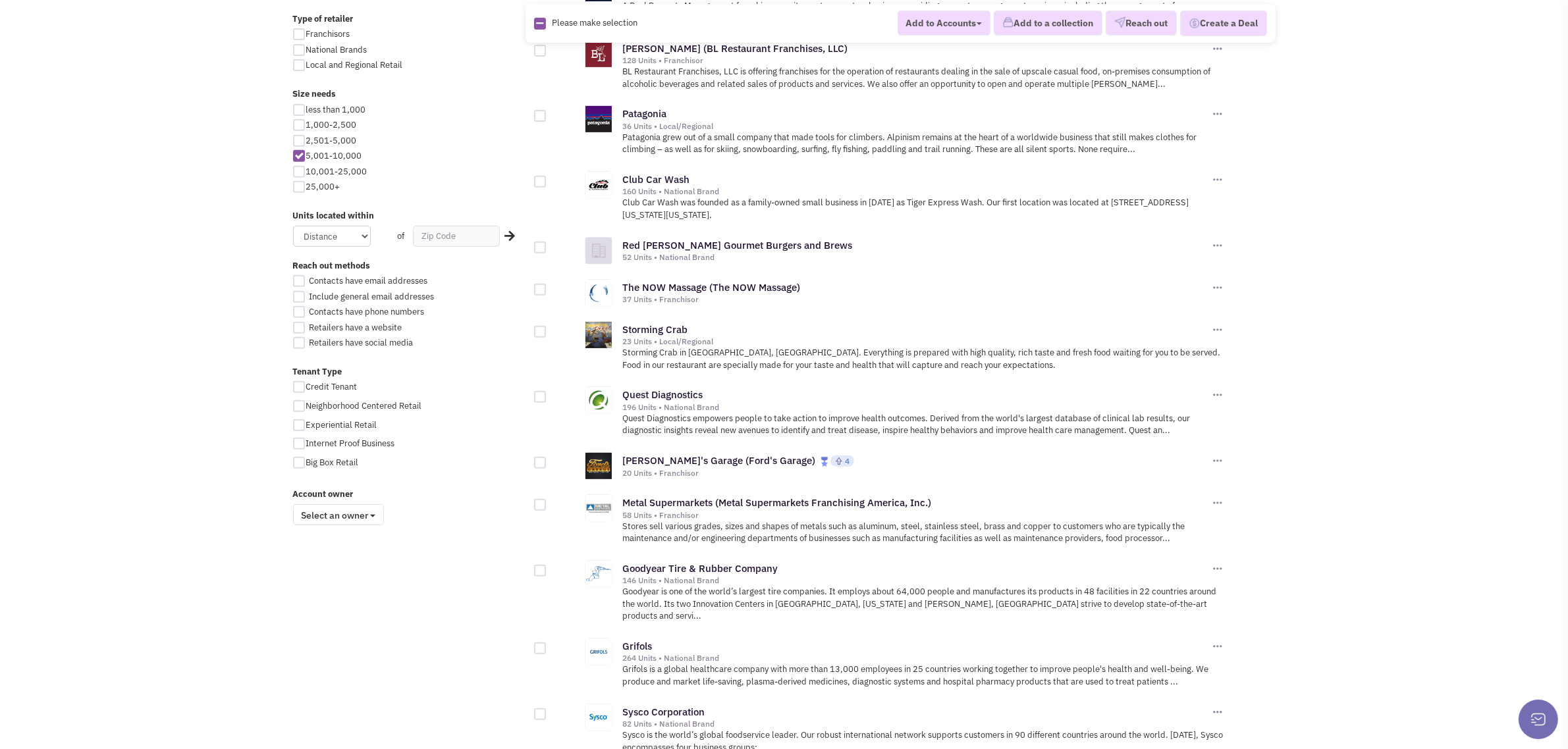
scroll to position [1215, 0]
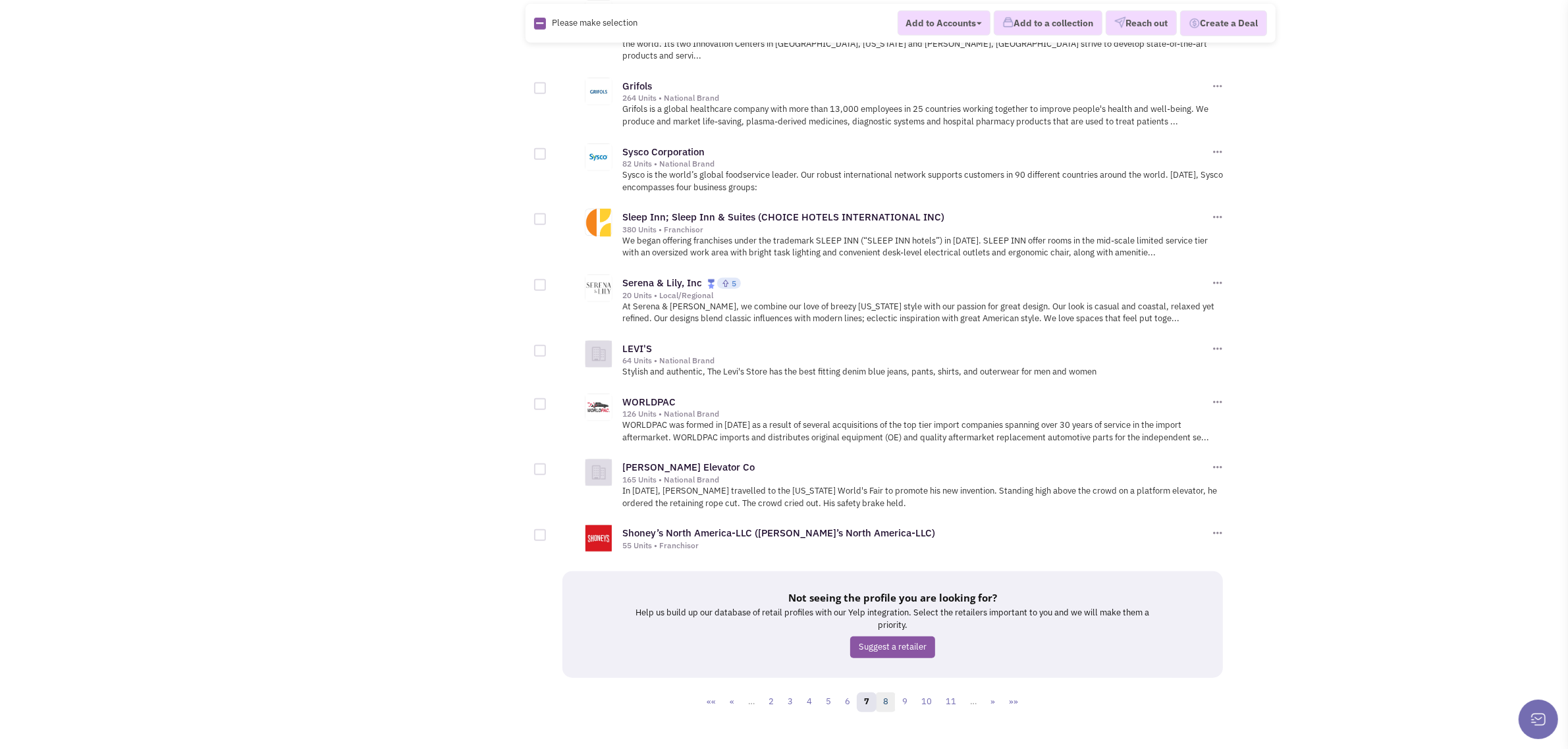
click at [892, 693] on link "8" at bounding box center [886, 703] width 20 height 20
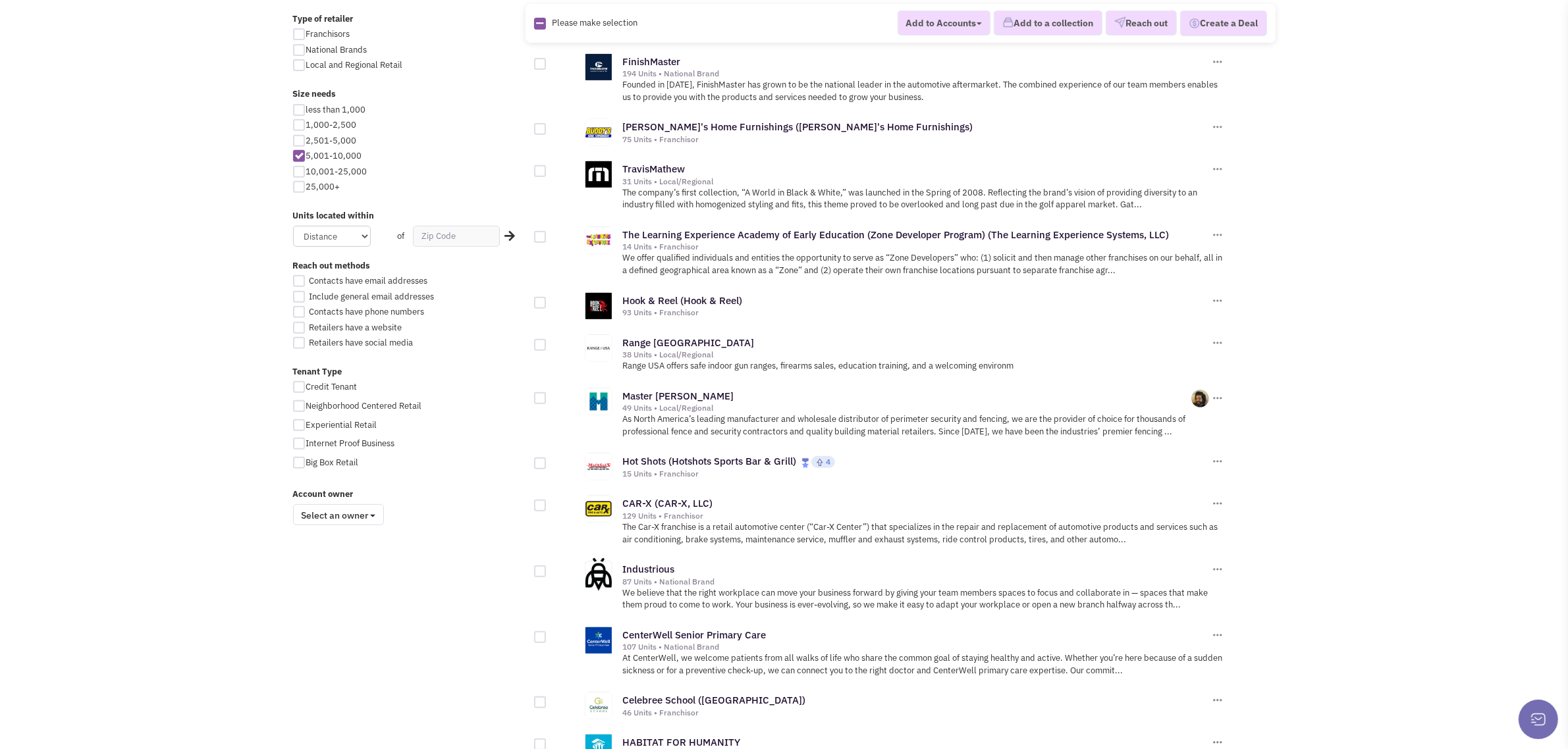
scroll to position [1180, 0]
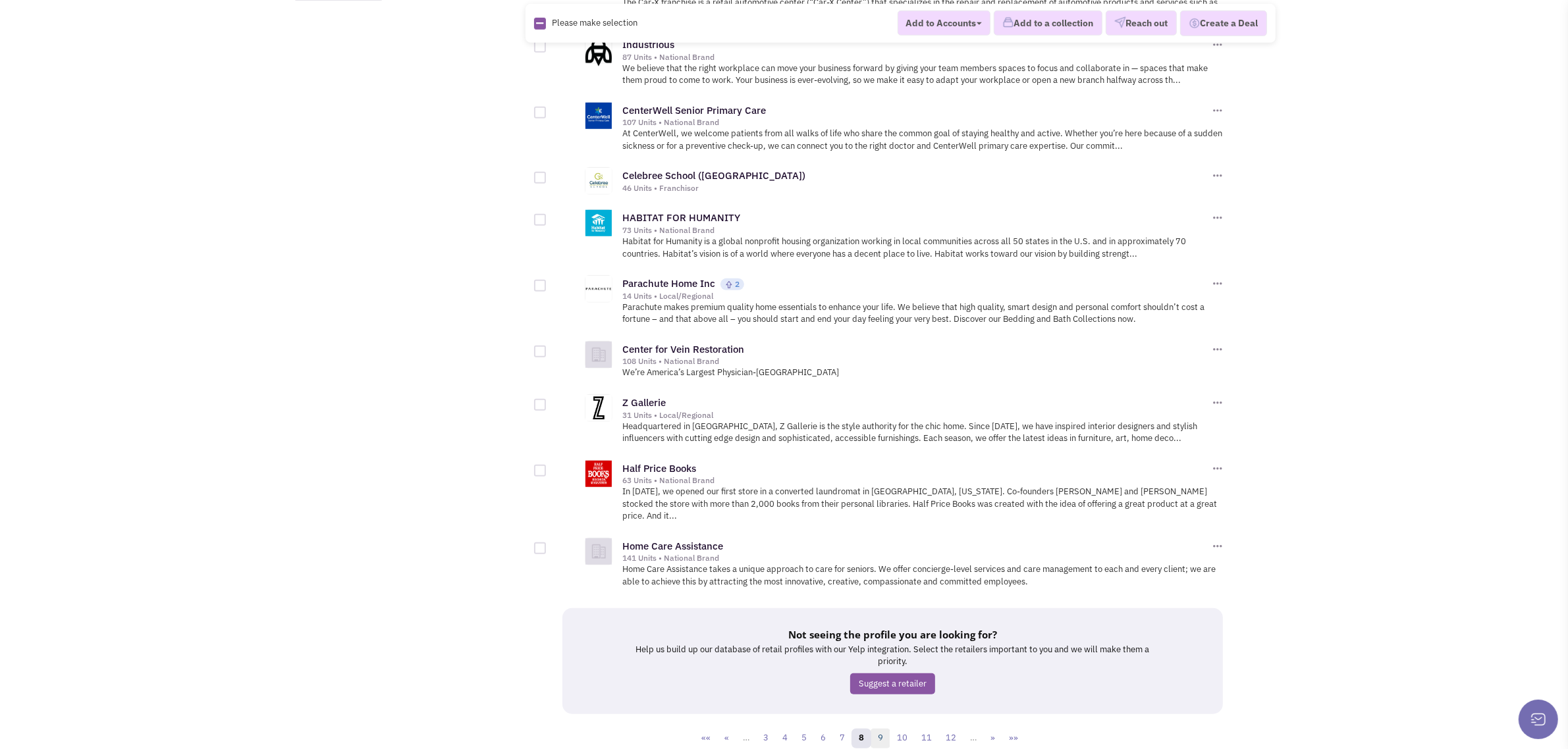
click at [887, 729] on link "9" at bounding box center [881, 738] width 20 height 20
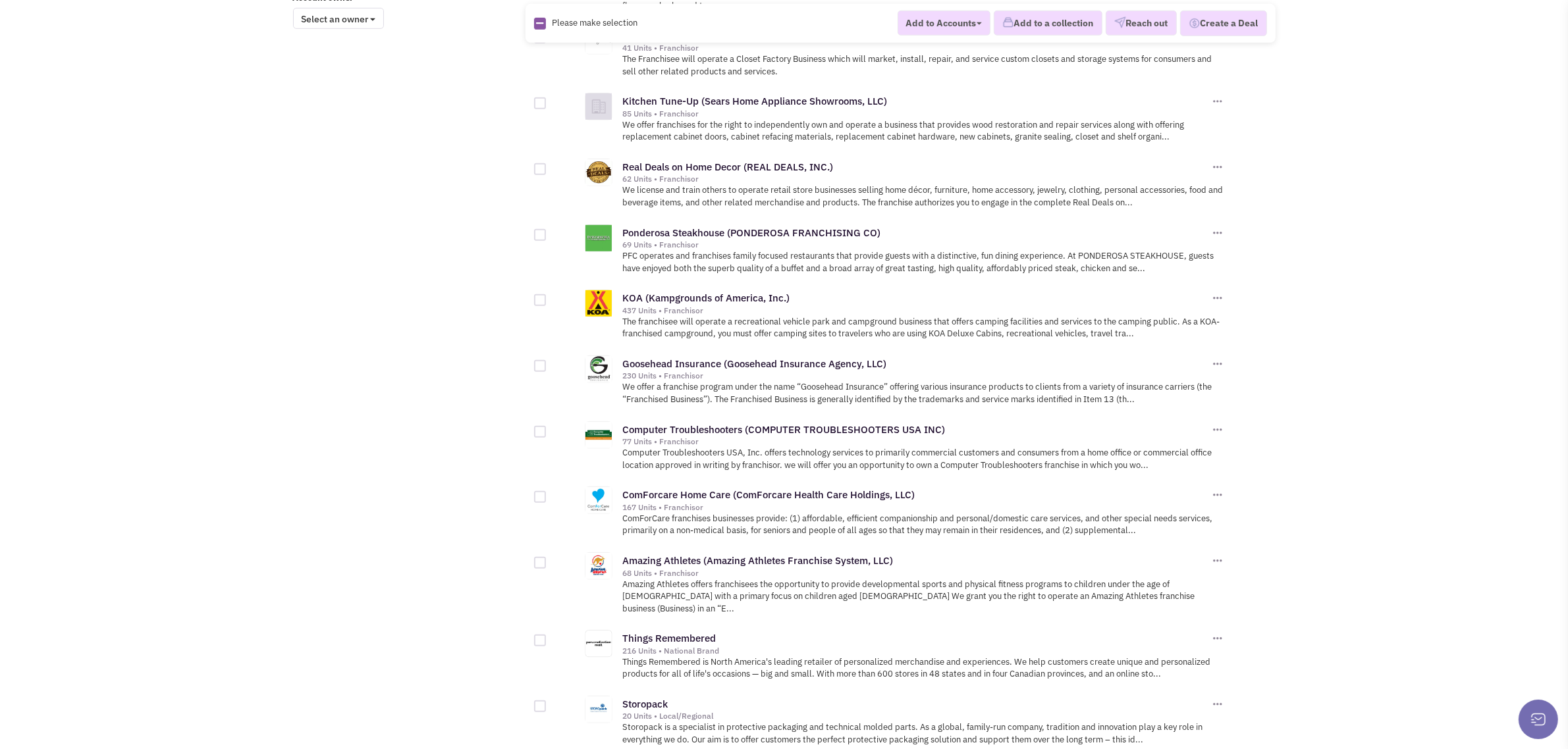
scroll to position [1308, 0]
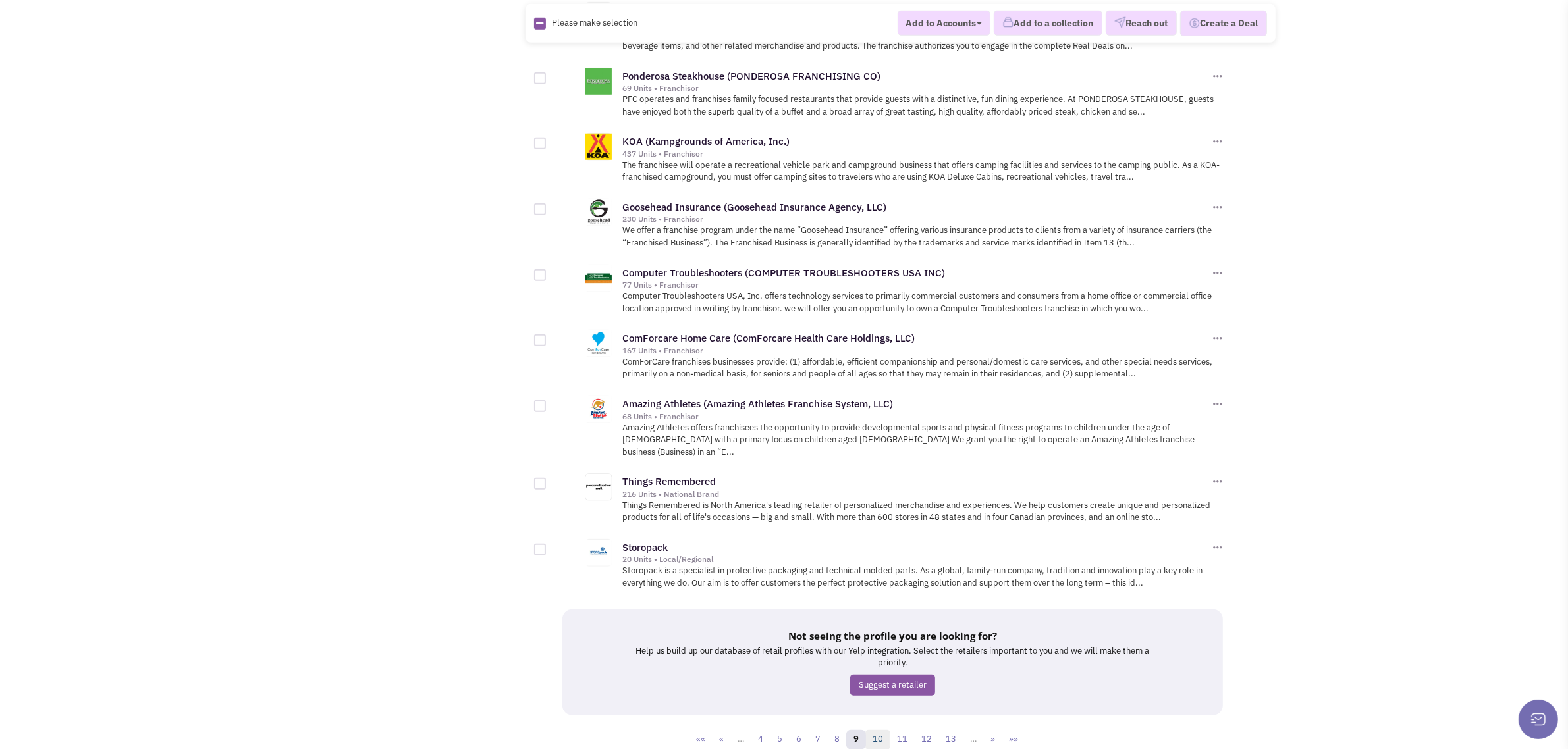
click at [877, 730] on link "10" at bounding box center [877, 740] width 25 height 20
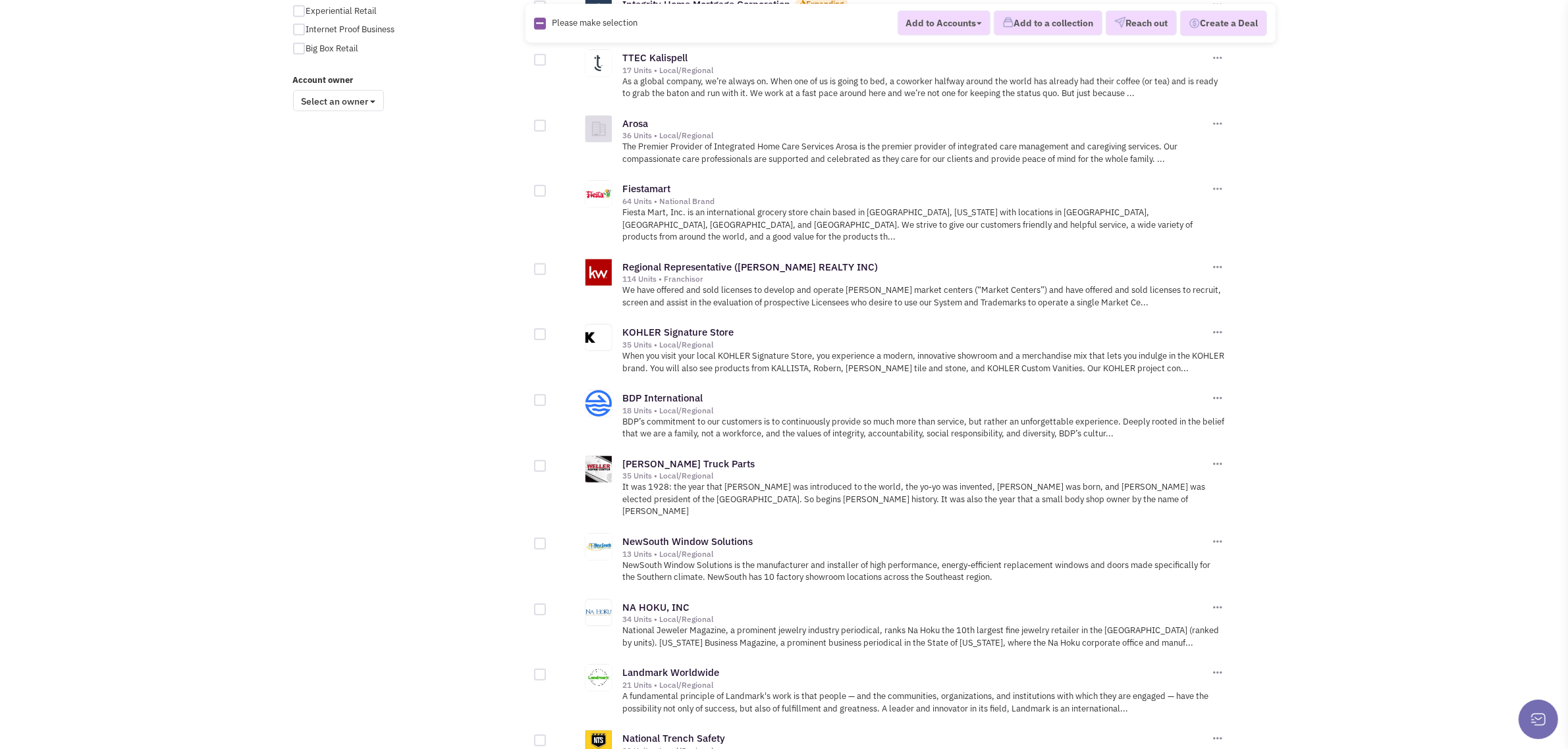
scroll to position [1234, 0]
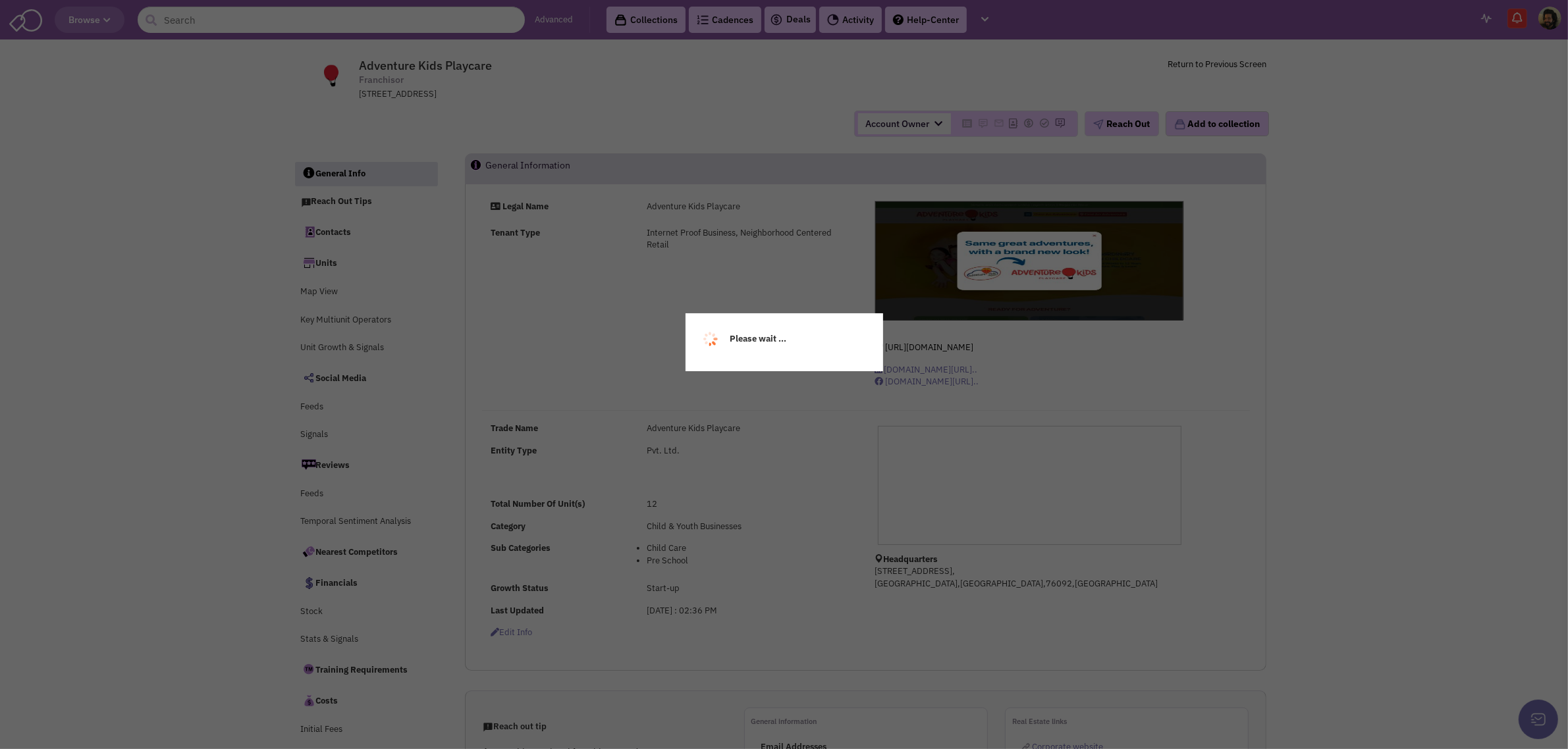
select select
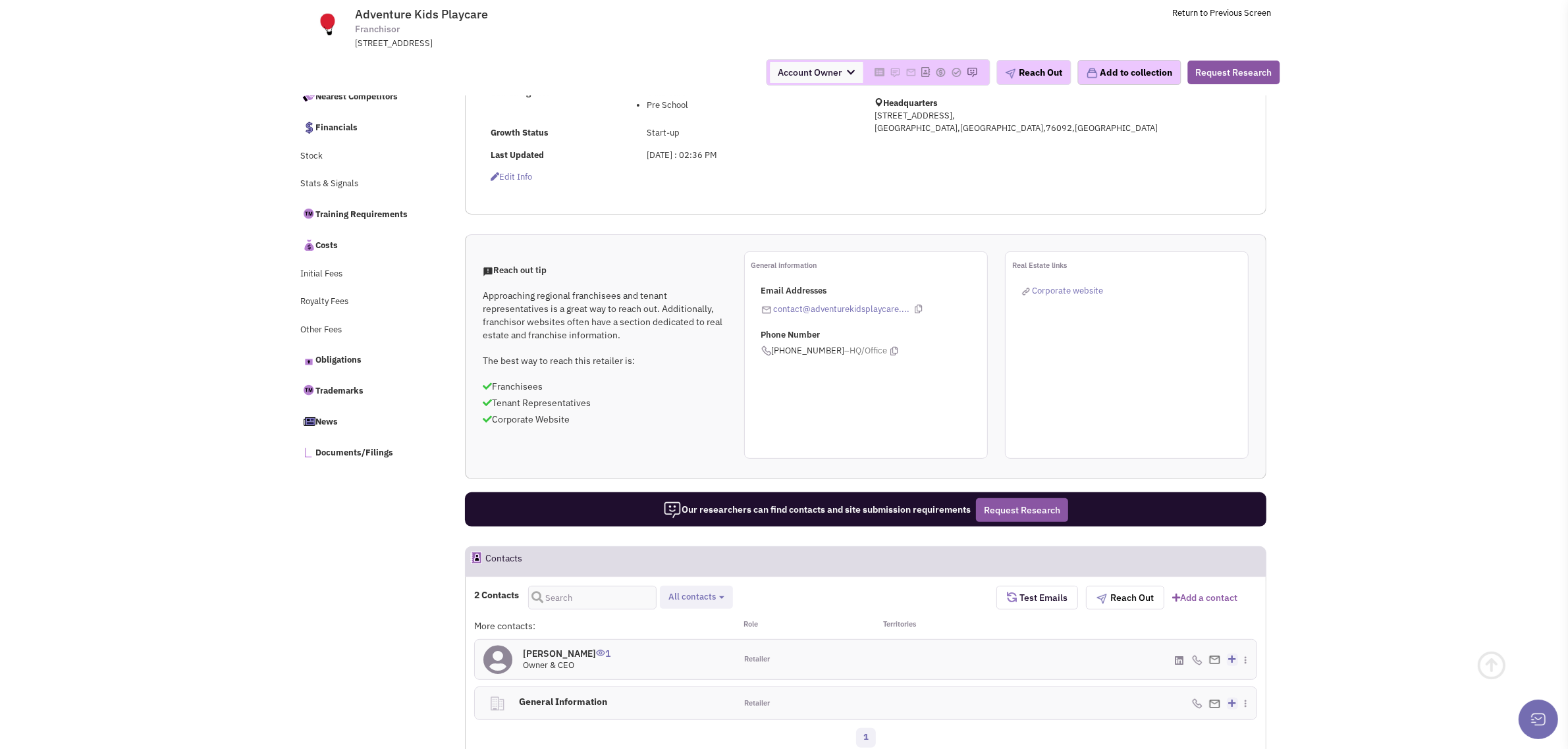
select select
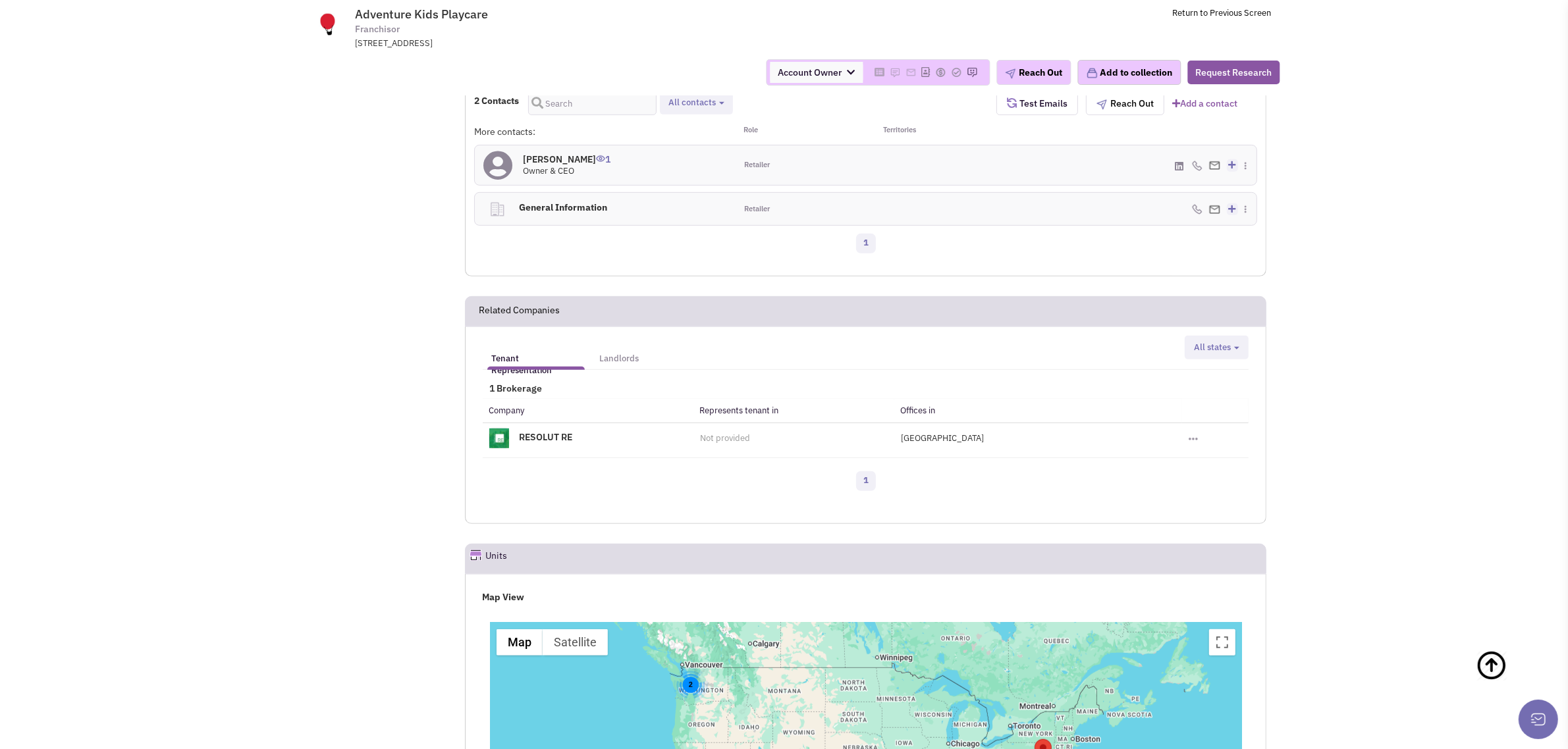
scroll to position [854, 0]
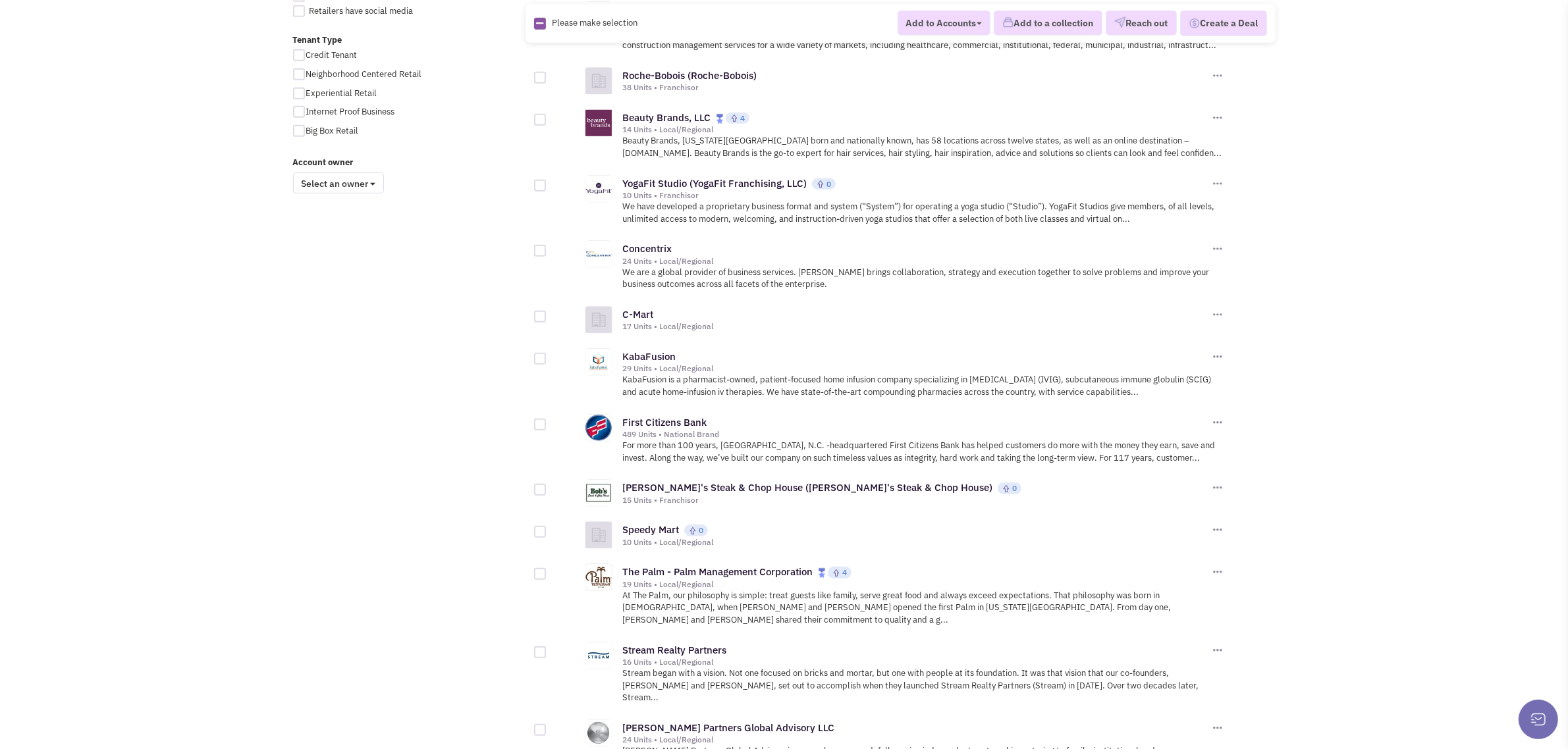
scroll to position [1152, 0]
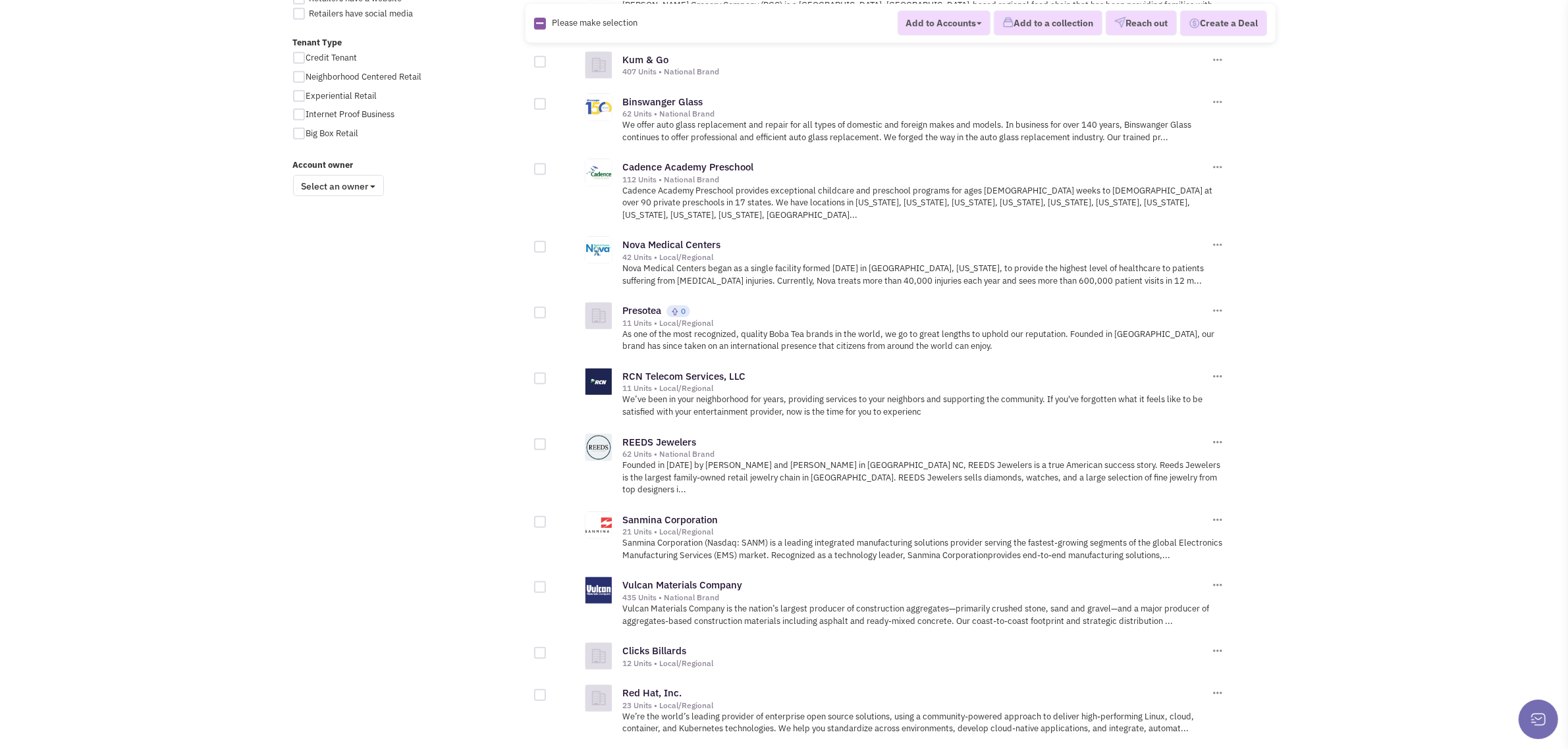
scroll to position [1274, 0]
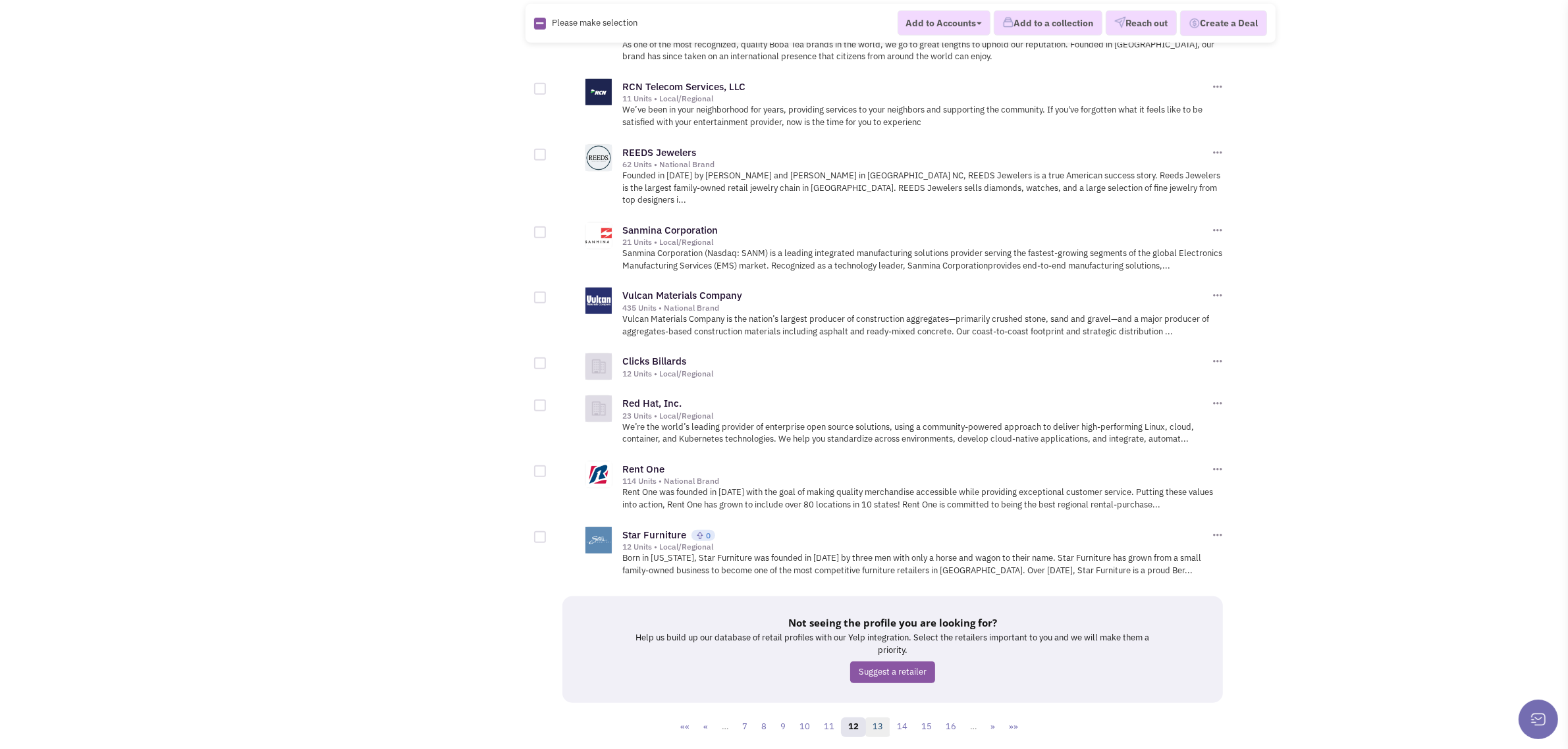
click at [877, 717] on link "13" at bounding box center [877, 727] width 25 height 20
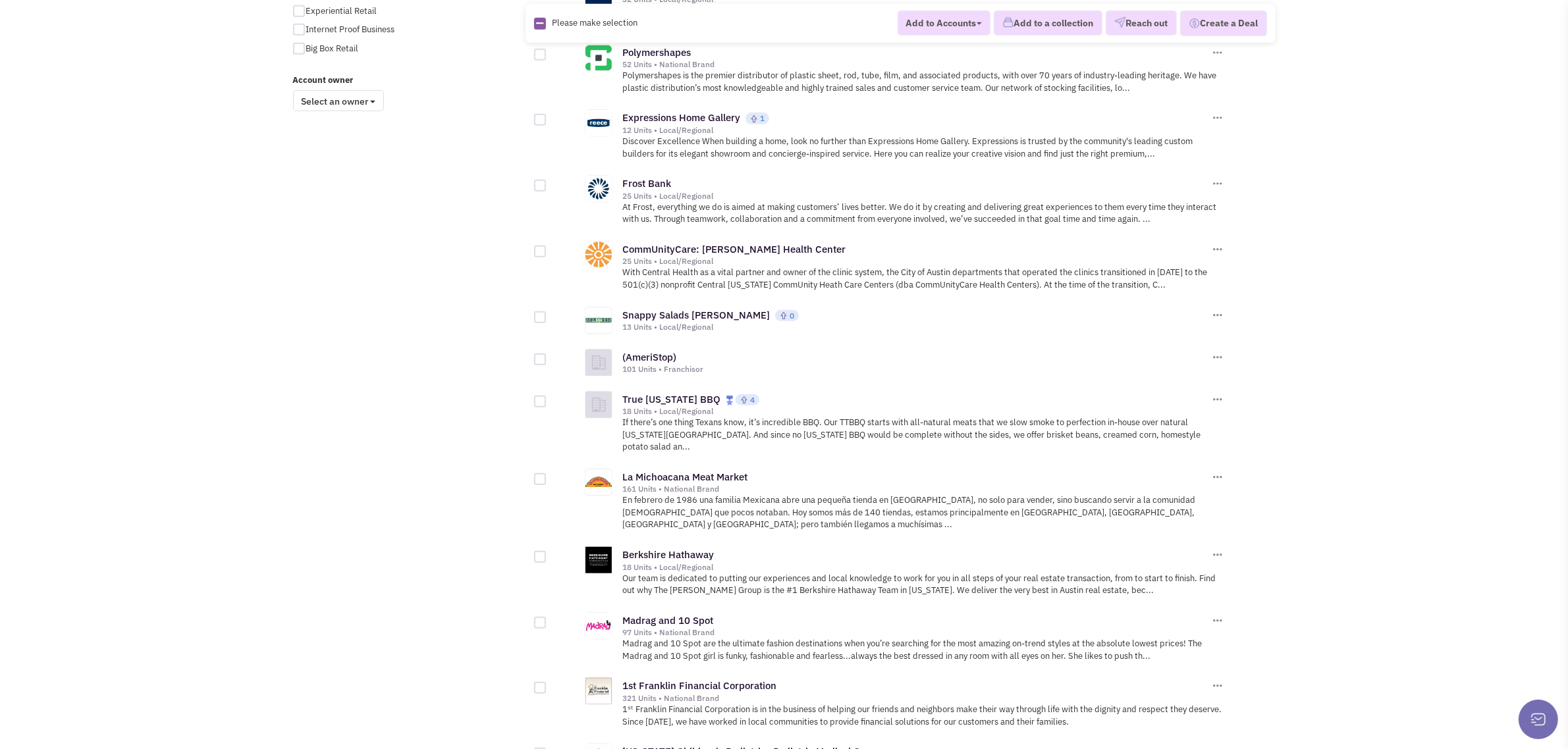
scroll to position [1274, 0]
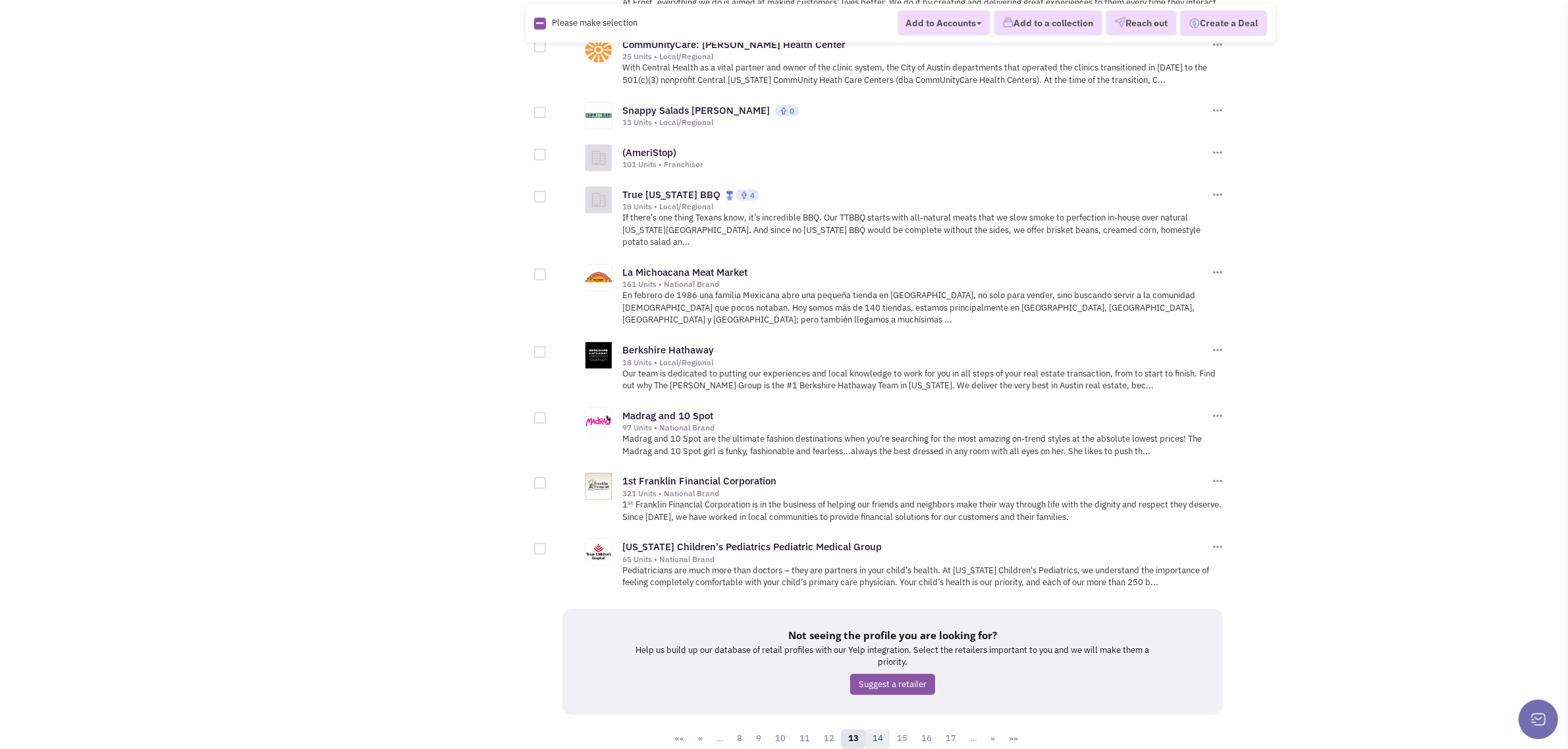
click at [880, 729] on link "14" at bounding box center [877, 739] width 25 height 20
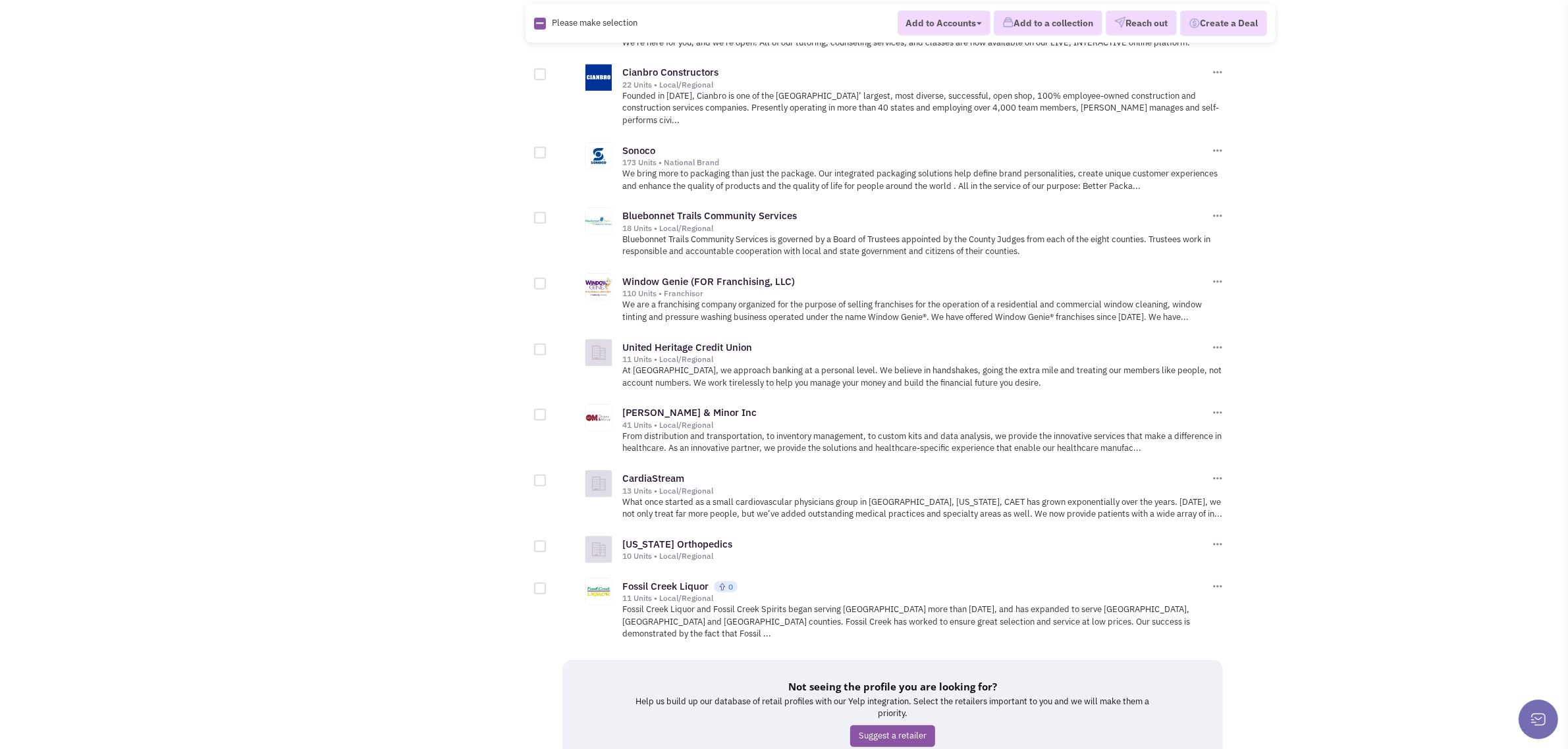
scroll to position [1285, 0]
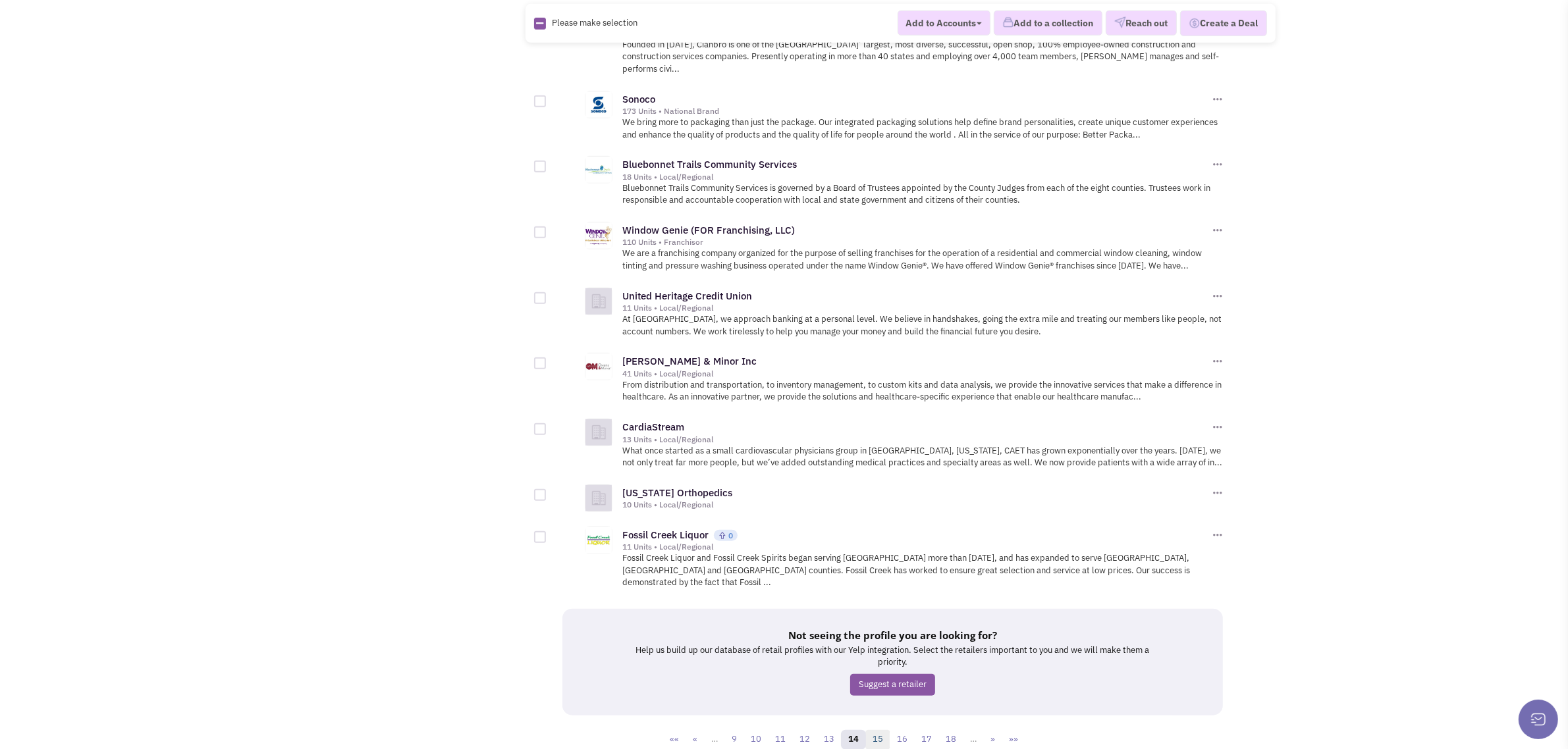
click at [877, 730] on link "15" at bounding box center [877, 740] width 25 height 20
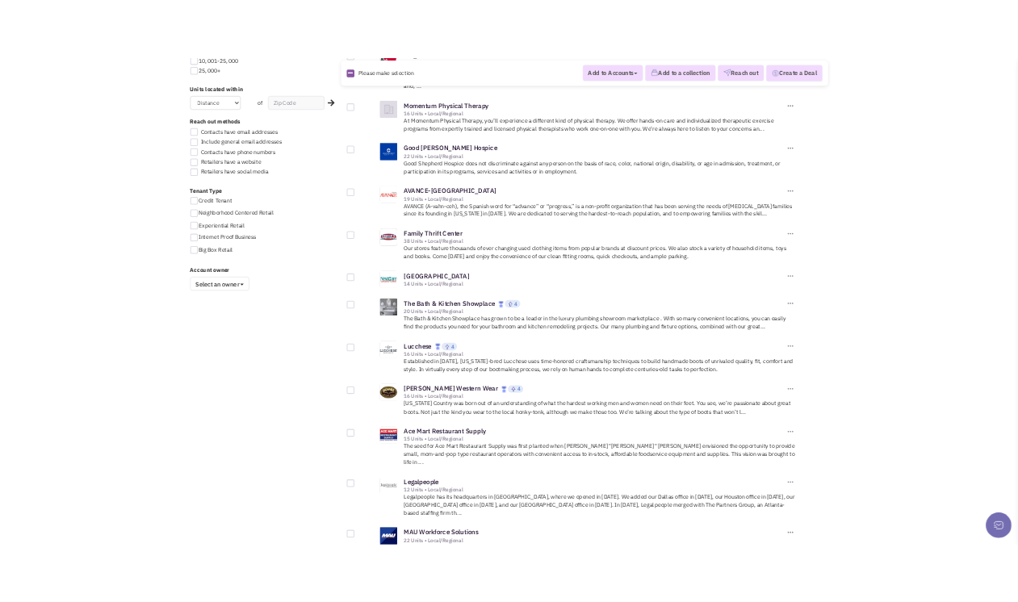
scroll to position [1413, 0]
